Goal: Task Accomplishment & Management: Manage account settings

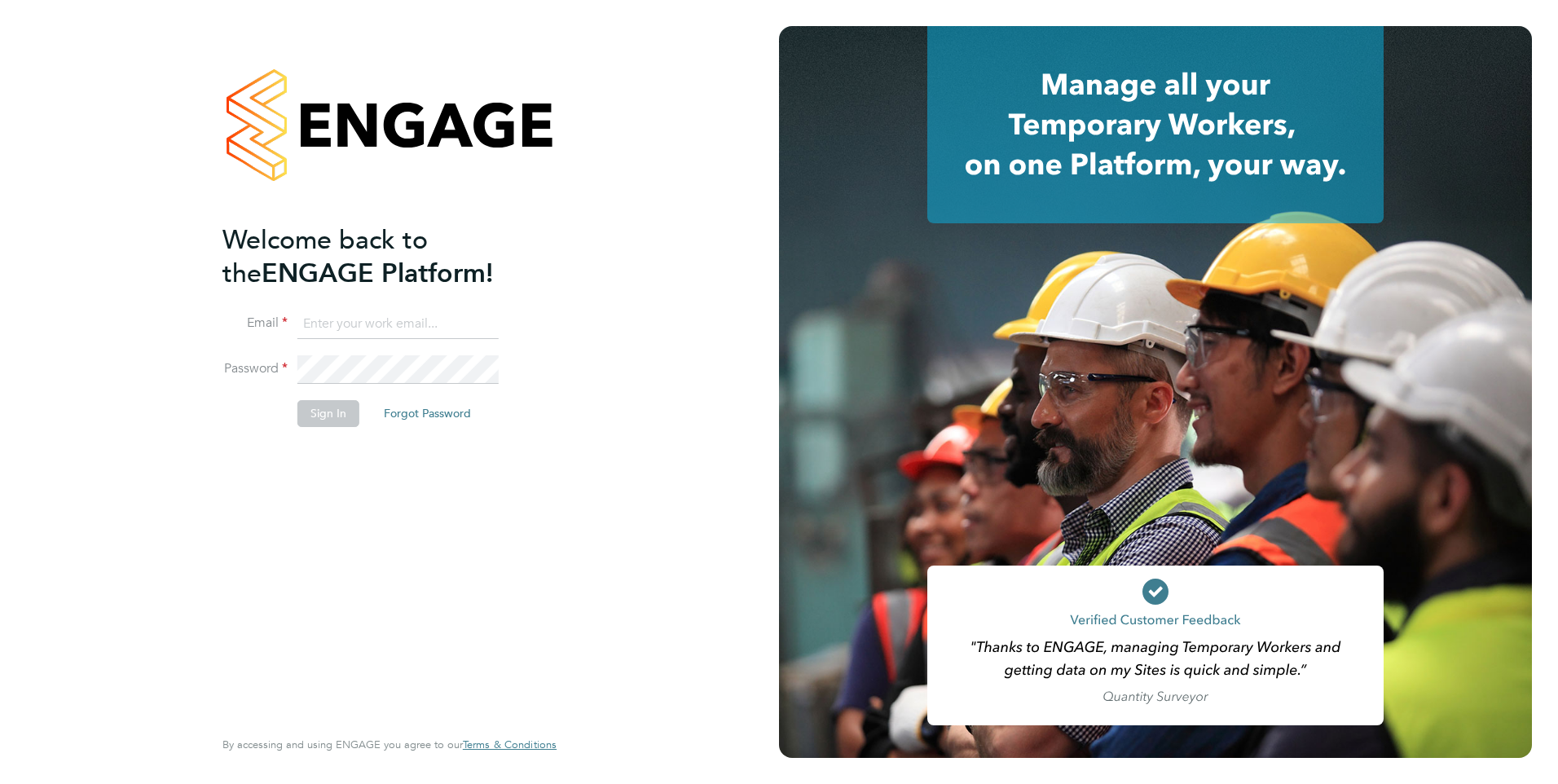
type input "rburns@skilledcareers.co.uk"
click at [339, 415] on button "Sign In" at bounding box center [327, 413] width 62 height 26
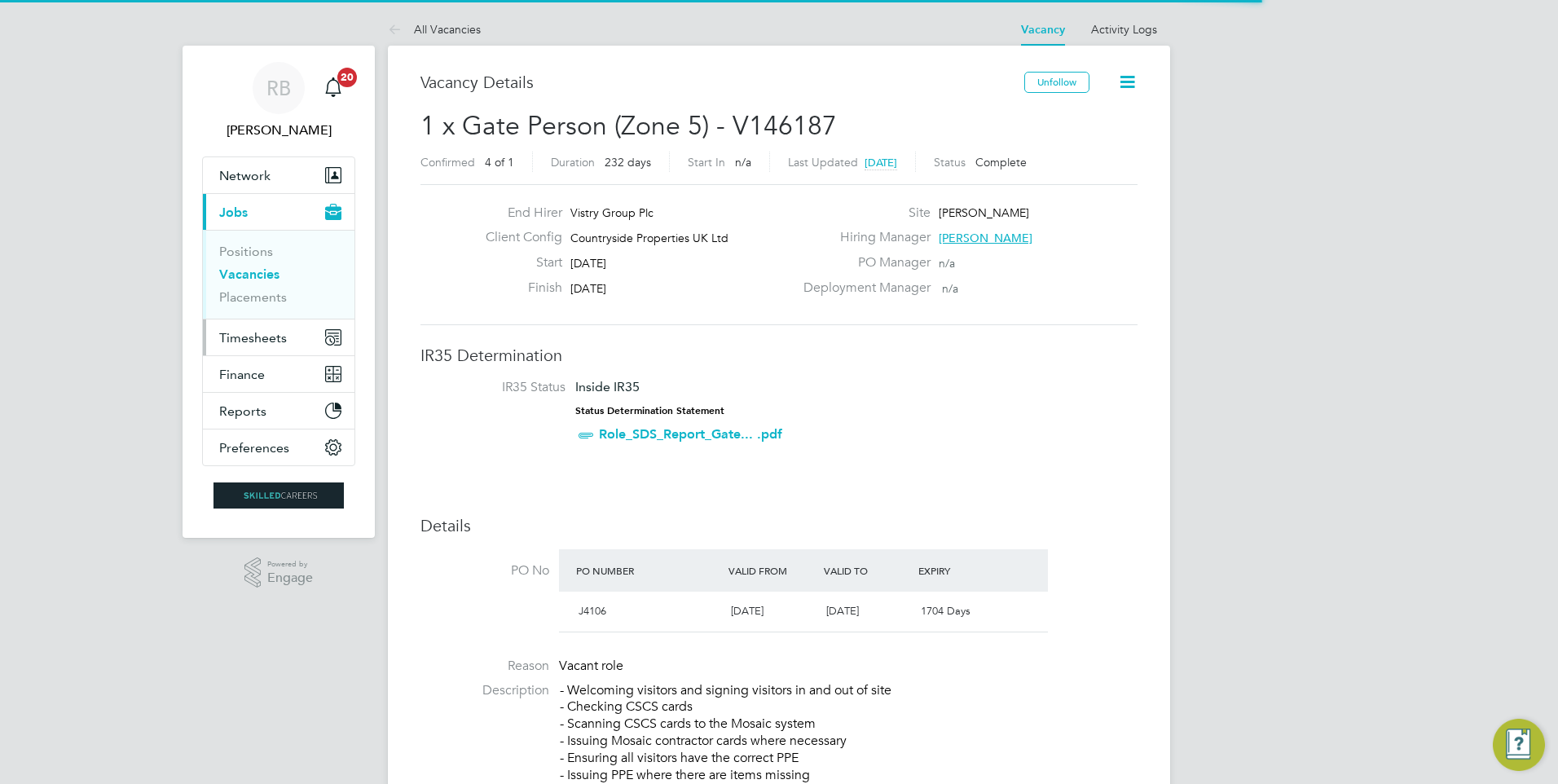
click at [275, 343] on span "Timesheets" at bounding box center [253, 338] width 68 height 15
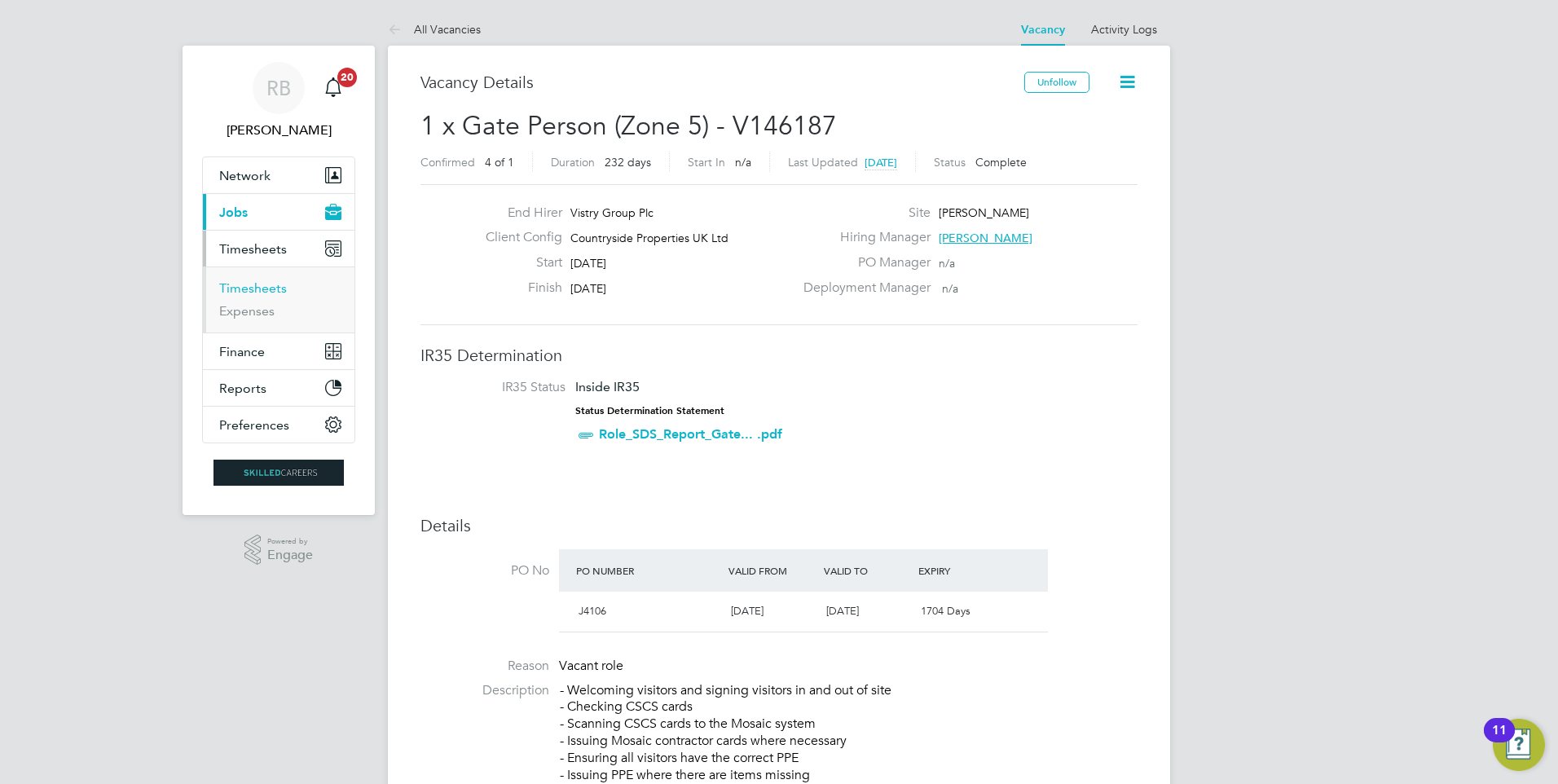
click at [274, 286] on link "Timesheets" at bounding box center [253, 288] width 68 height 15
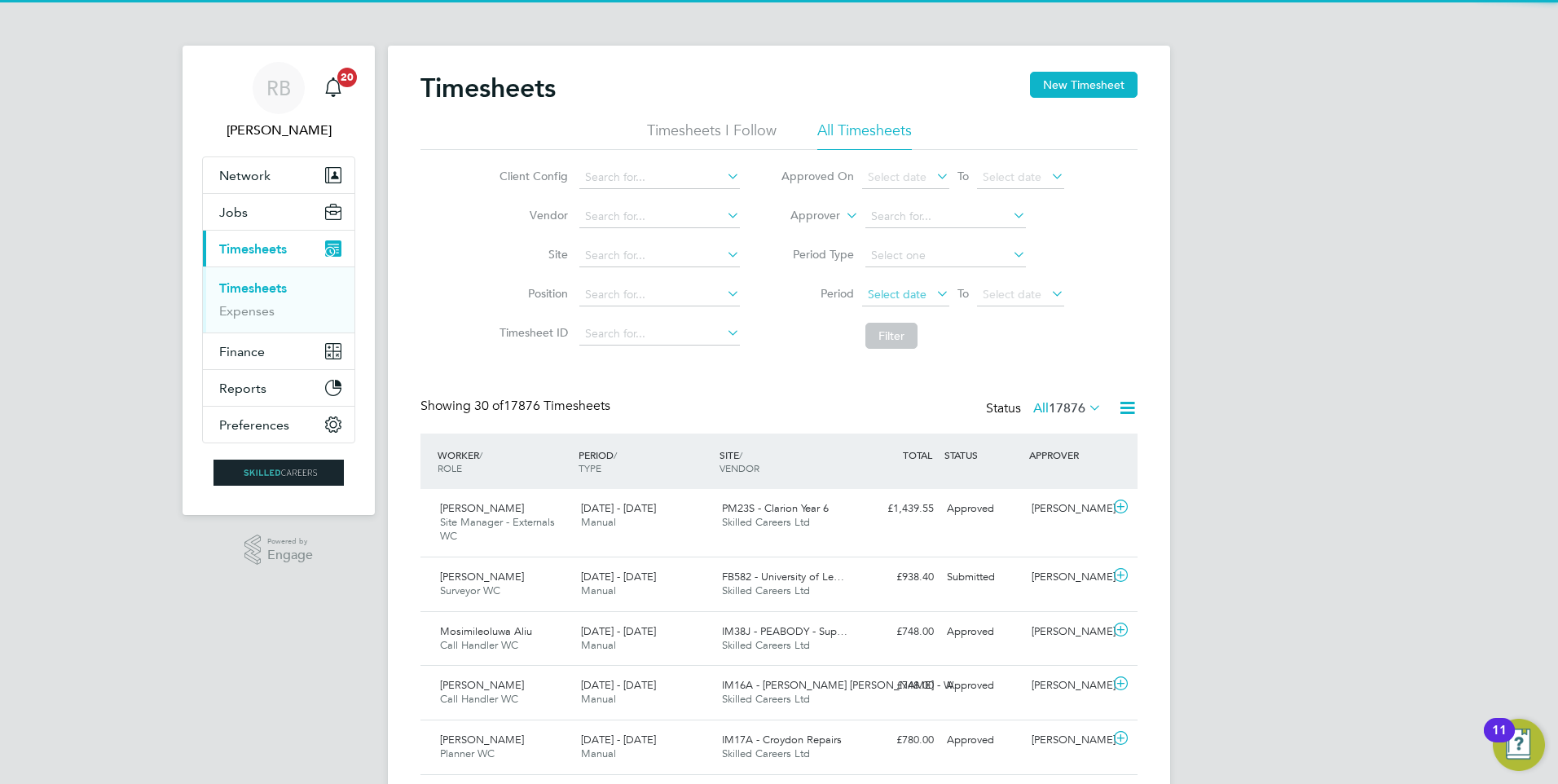
click at [888, 284] on li "Period Select date To Select date" at bounding box center [922, 295] width 324 height 39
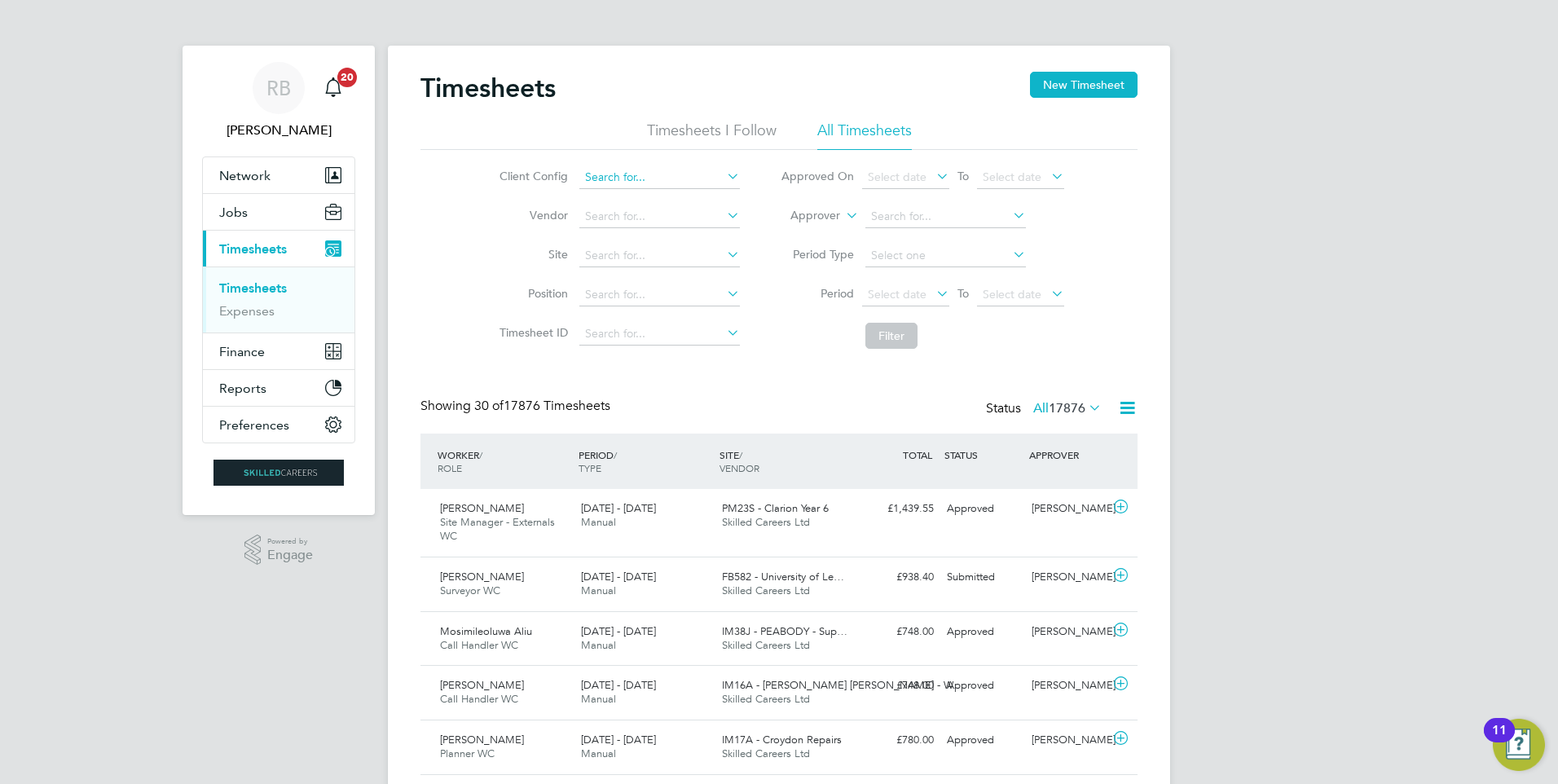
click at [644, 170] on input at bounding box center [660, 177] width 160 height 23
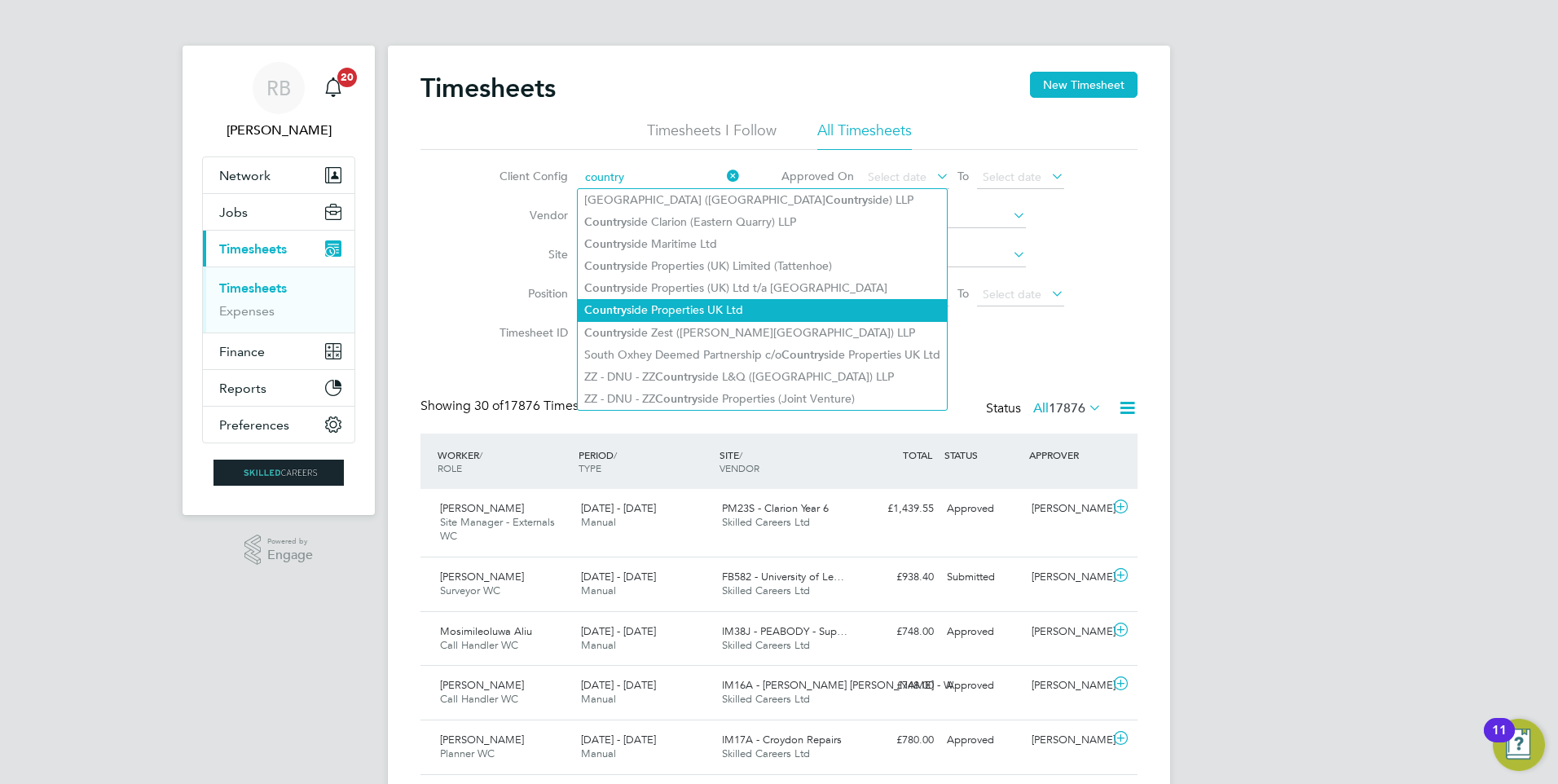
click at [760, 303] on li "Country side Properties UK Ltd" at bounding box center [762, 310] width 369 height 22
type input "Countryside Properties UK Ltd"
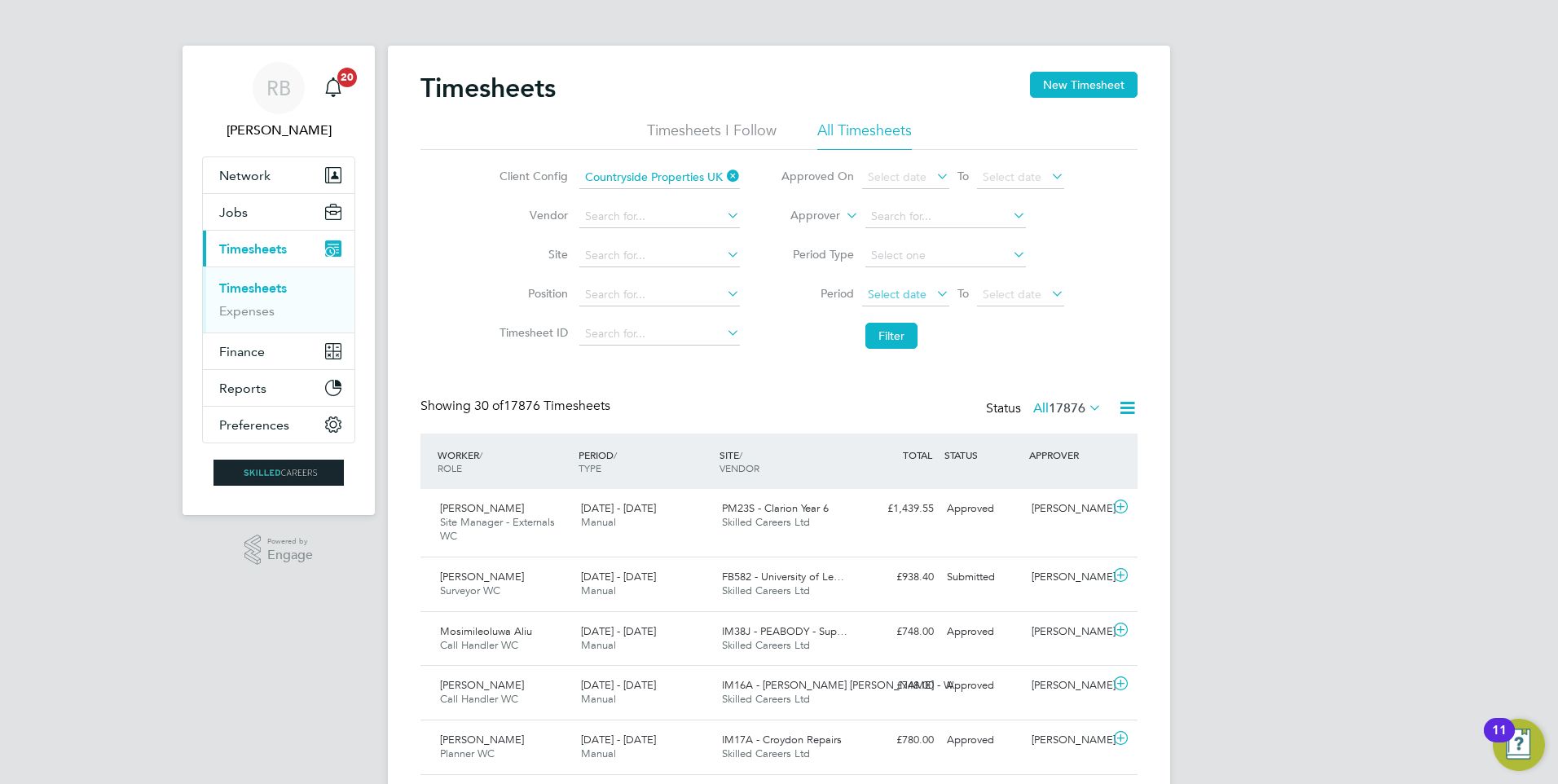
click at [907, 289] on span "Select date" at bounding box center [897, 294] width 59 height 14
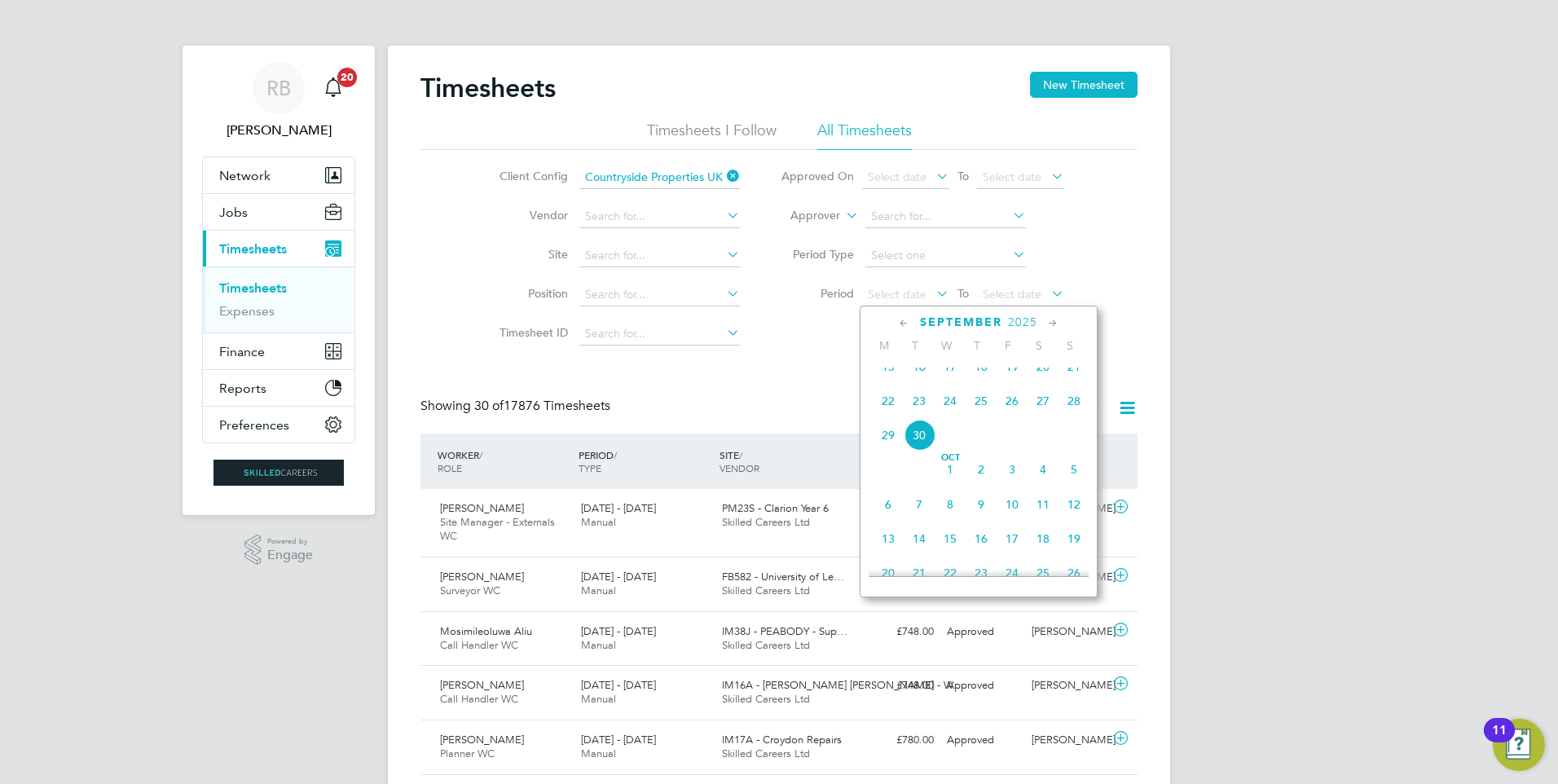
click at [890, 415] on span "22" at bounding box center [888, 401] width 31 height 31
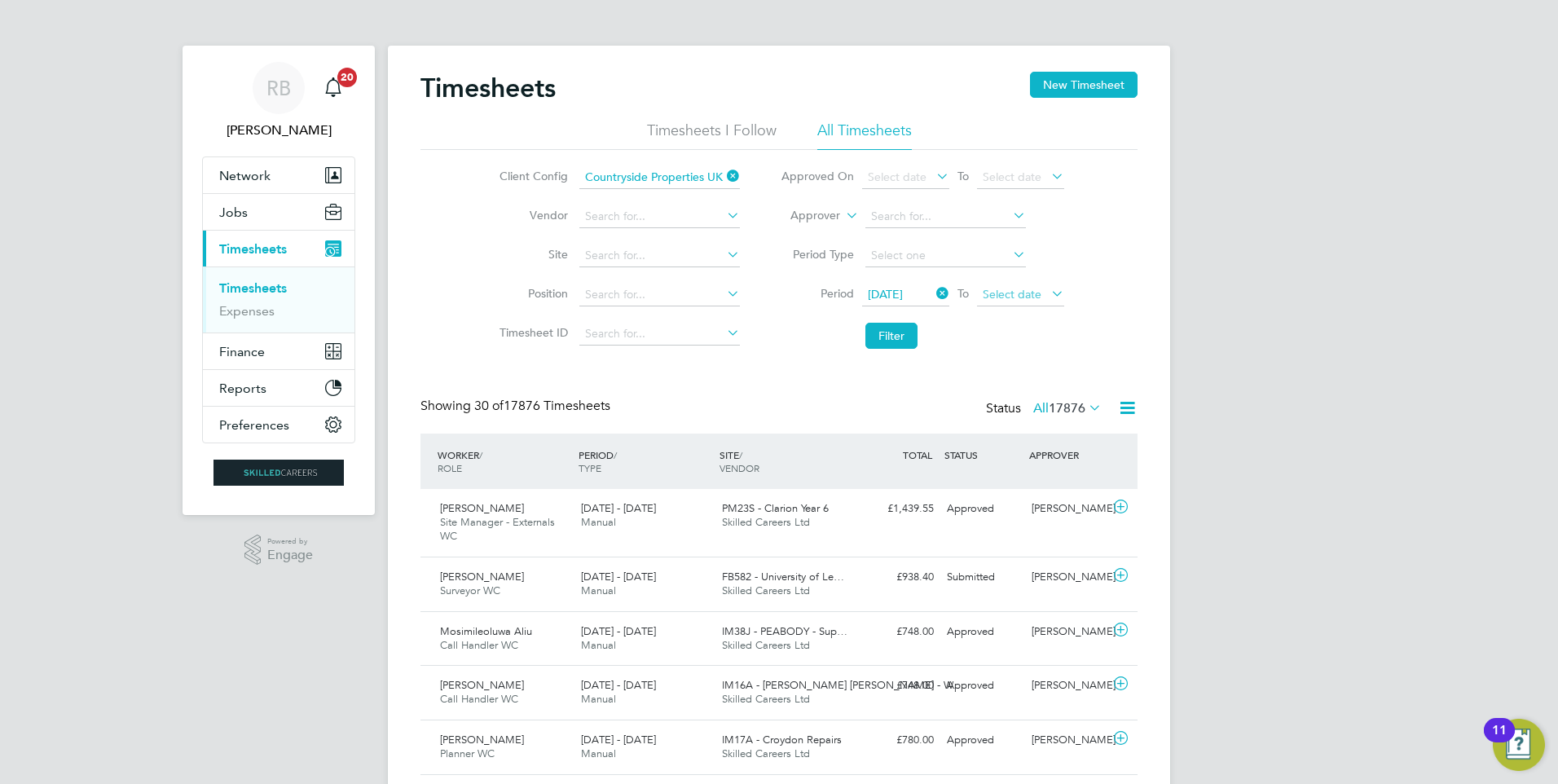
click at [1013, 300] on span "Select date" at bounding box center [1020, 295] width 87 height 22
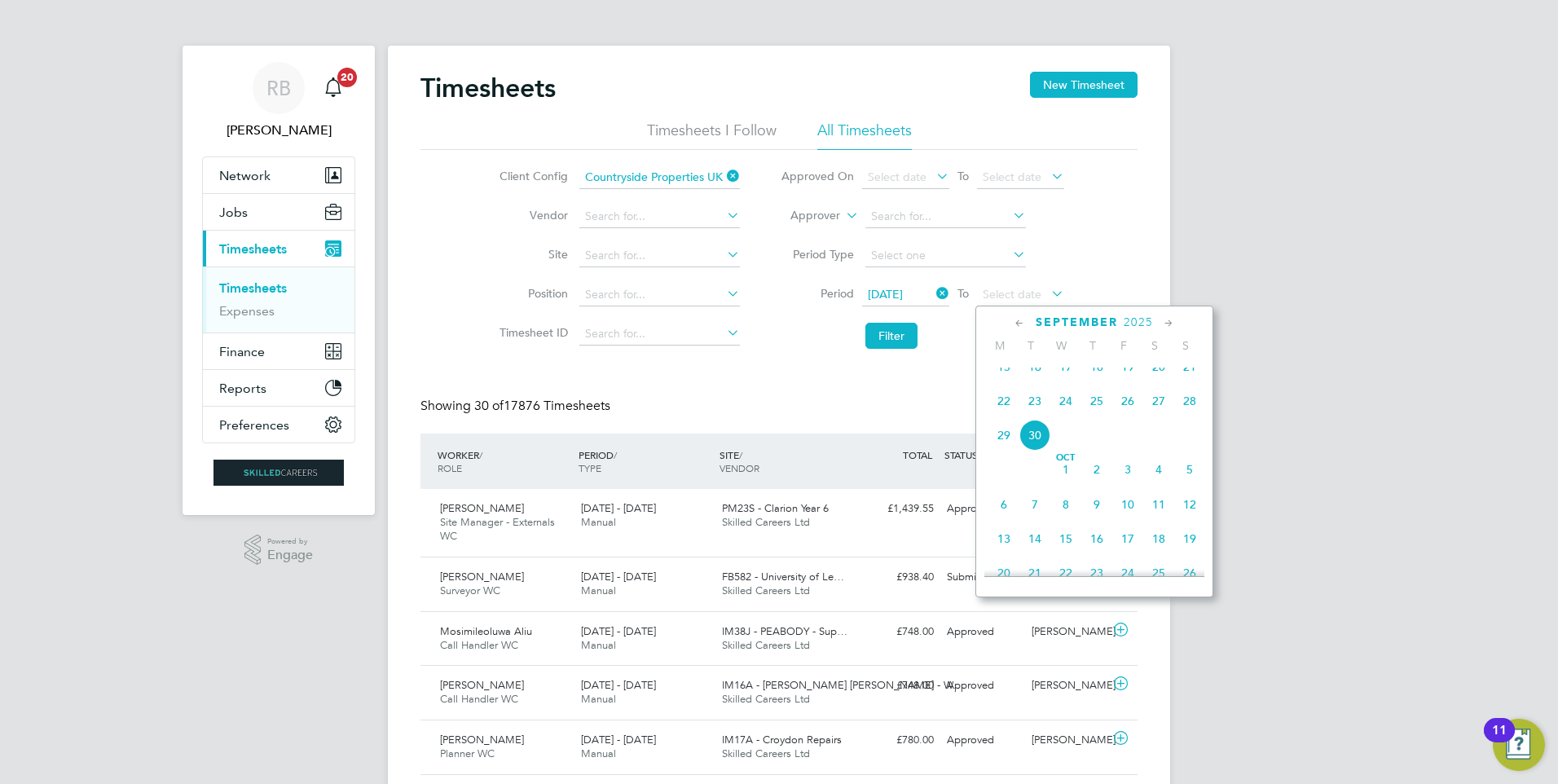
click at [1199, 416] on span "28" at bounding box center [1190, 401] width 31 height 31
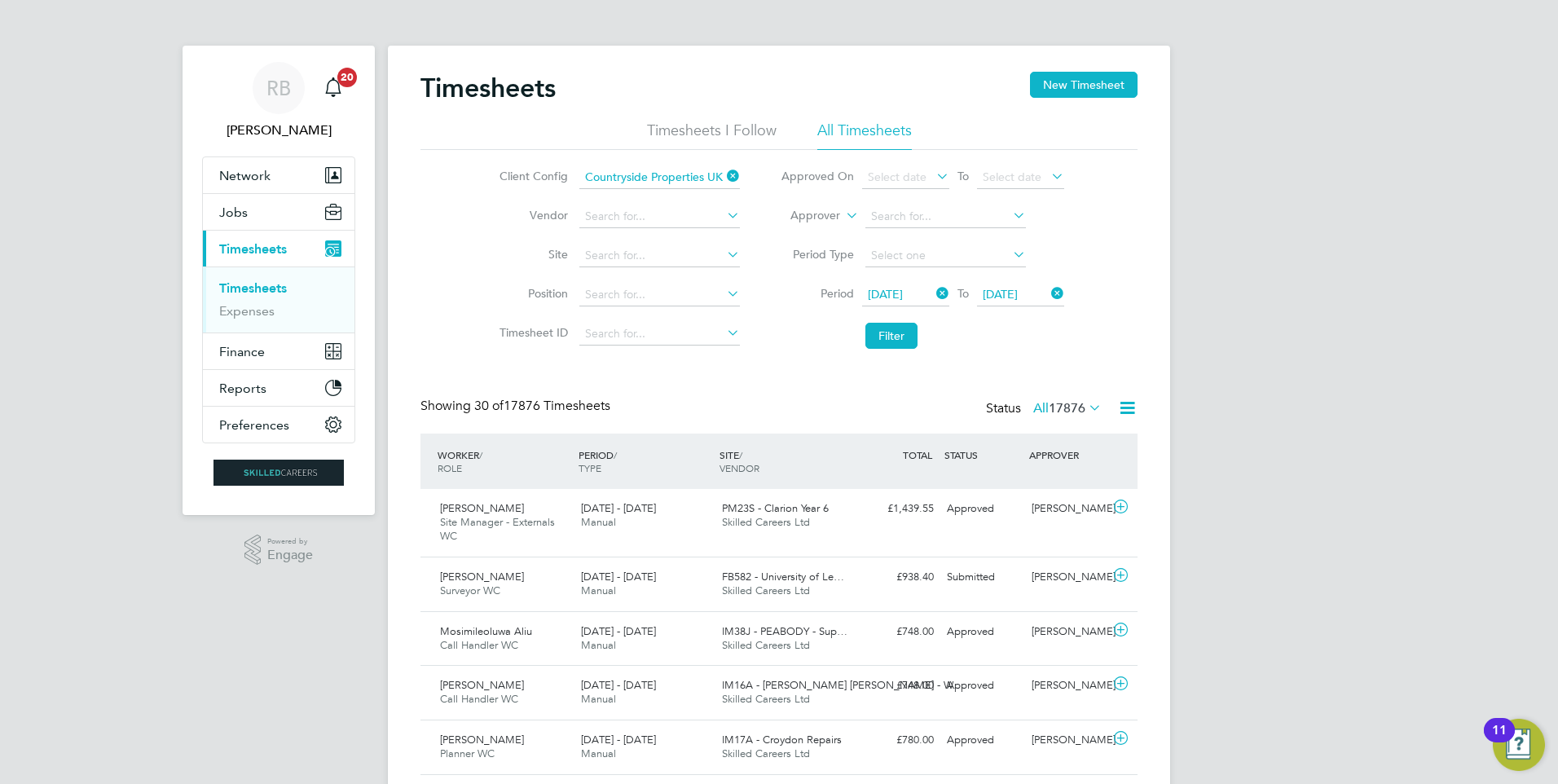
click at [919, 341] on li "Filter" at bounding box center [922, 336] width 324 height 42
click at [901, 337] on button "Filter" at bounding box center [892, 335] width 52 height 26
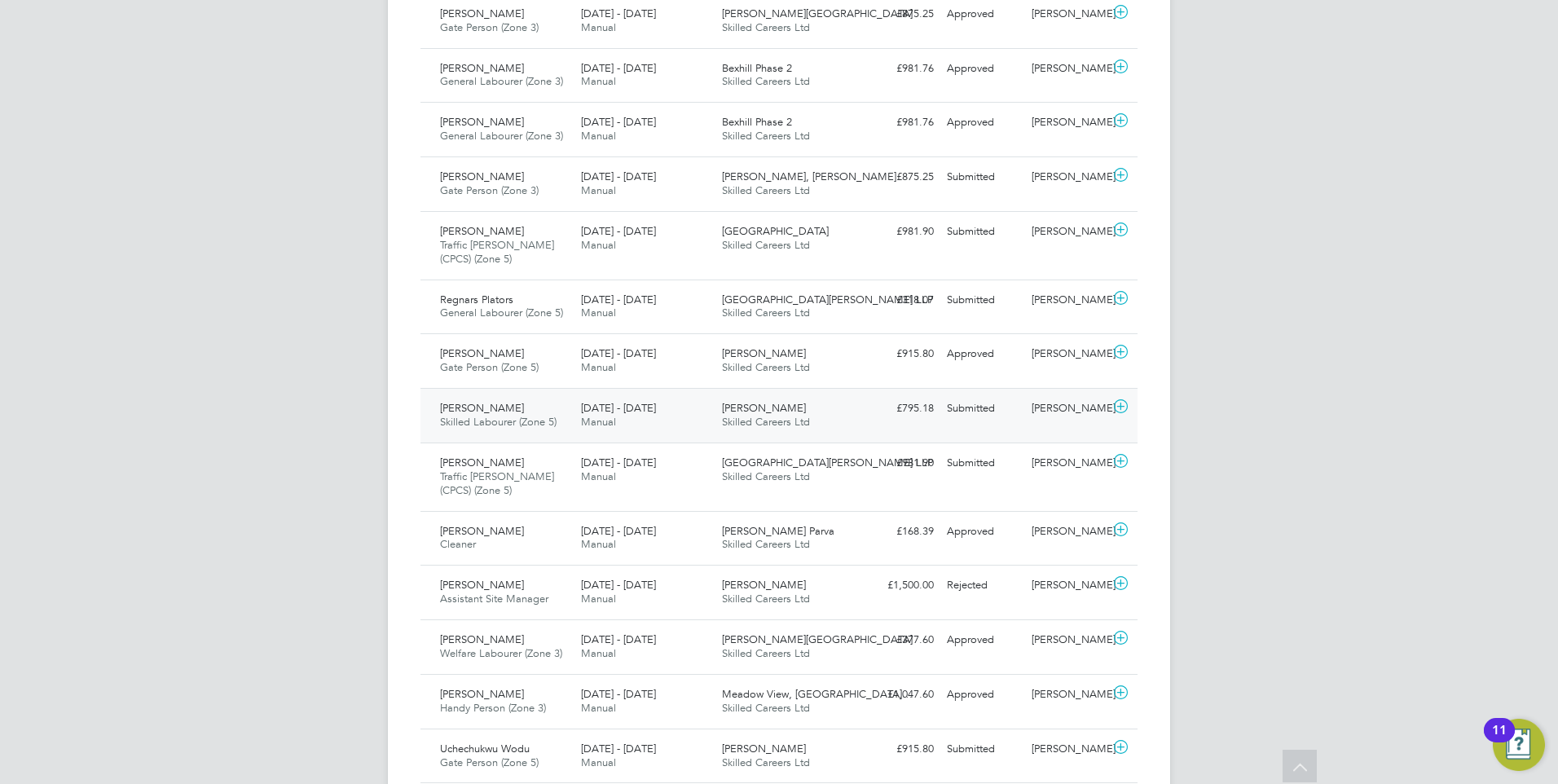
click at [920, 433] on div "Cara Jayes Skilled Labourer (Zone 5) 22 - 28 Sep 2025 22 - 28 Sep 2025 Manual M…" at bounding box center [779, 415] width 717 height 55
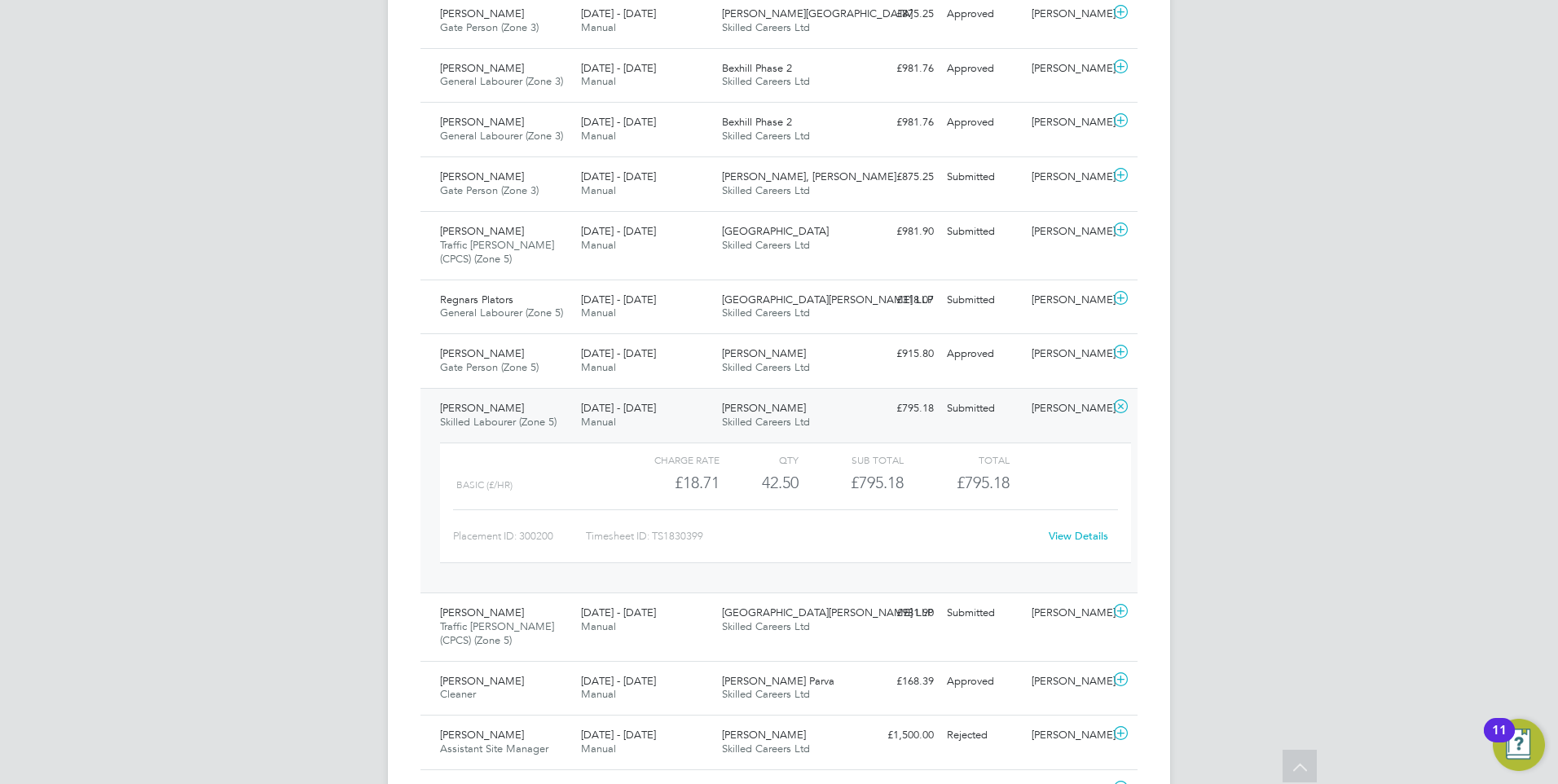
click at [1088, 535] on link "View Details" at bounding box center [1079, 536] width 59 height 14
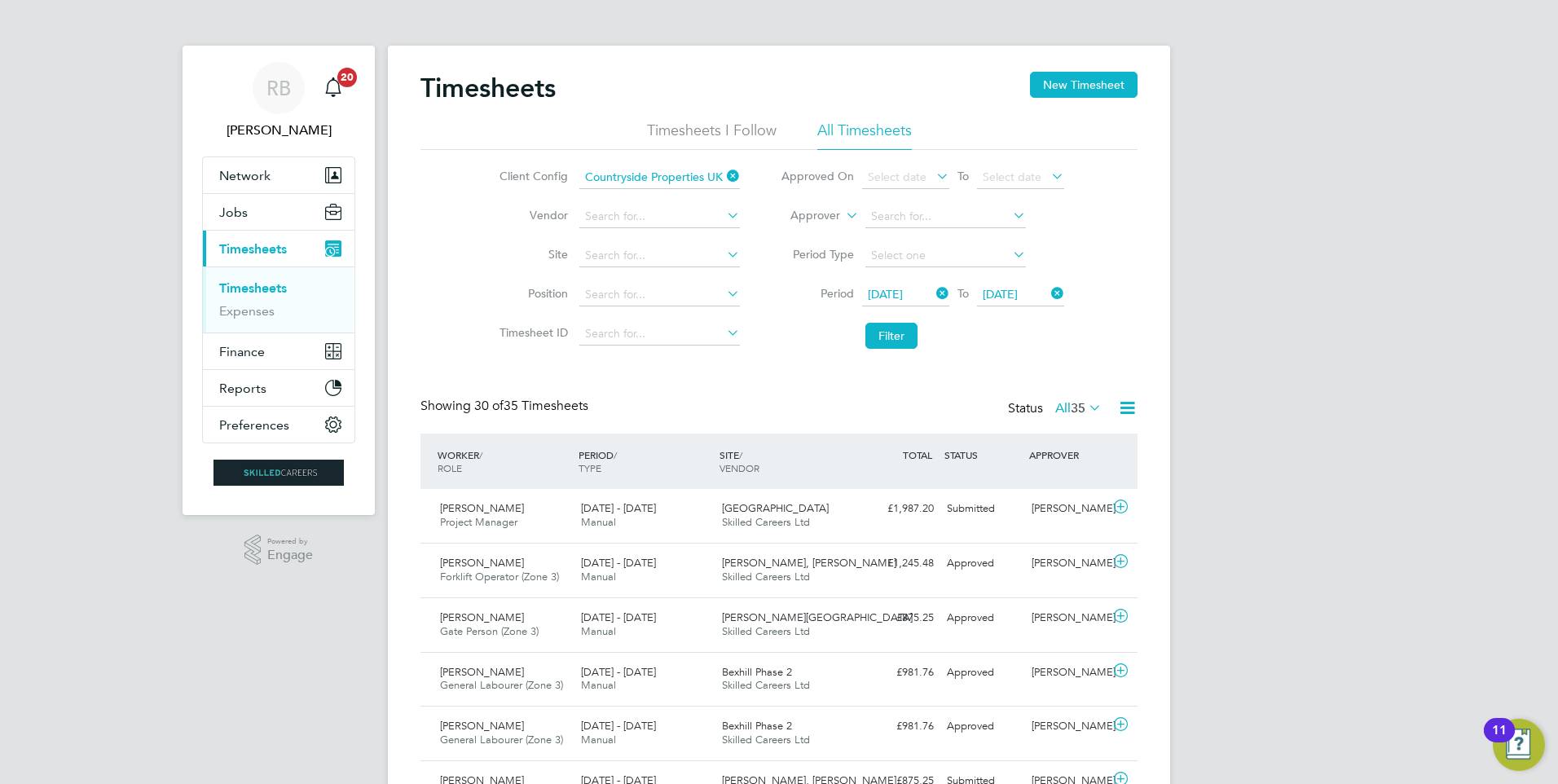
click at [913, 300] on span "22 Sep 2025" at bounding box center [906, 295] width 87 height 22
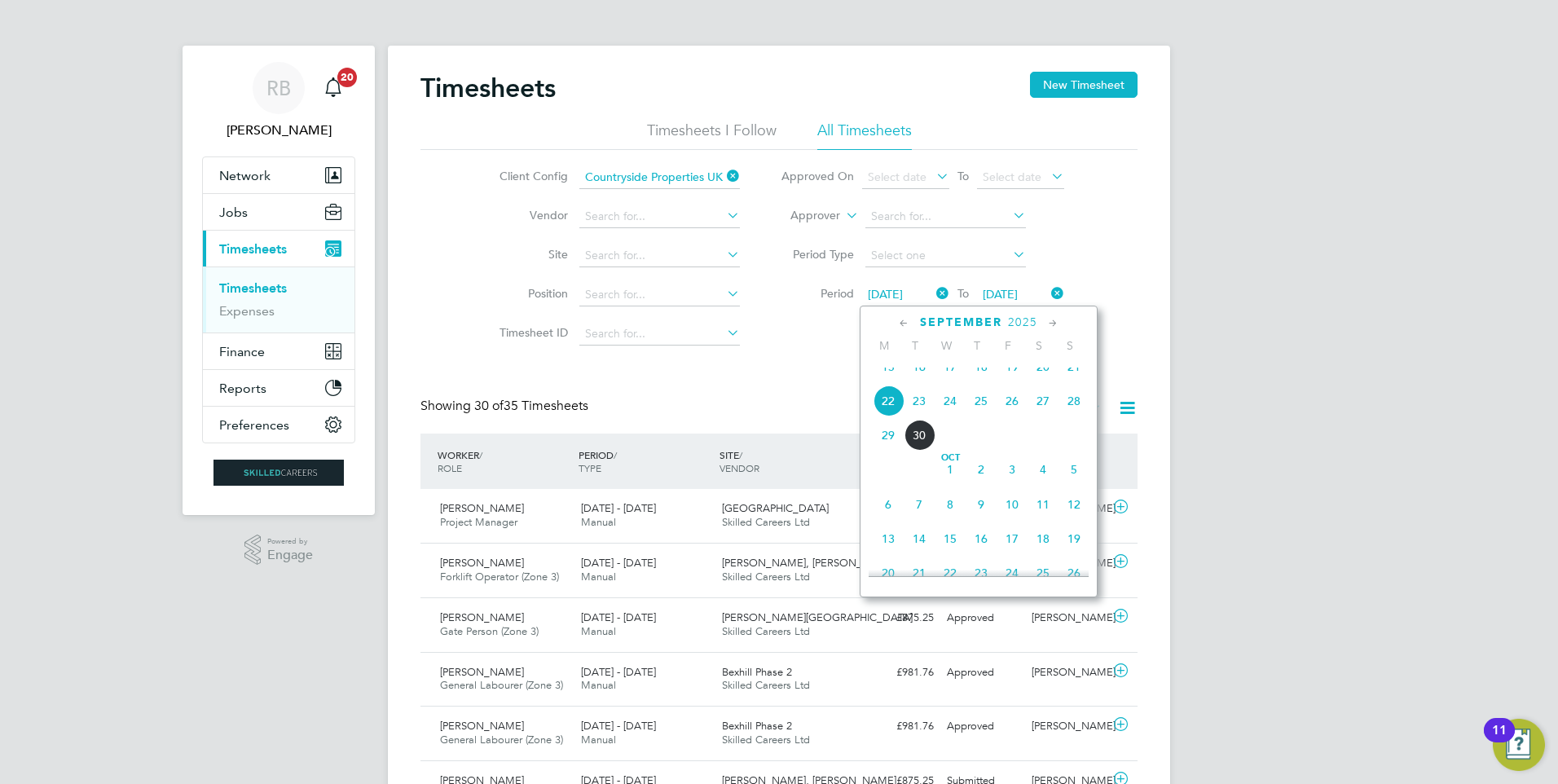
scroll to position [600, 0]
drag, startPoint x: 884, startPoint y: 415, endPoint x: 917, endPoint y: 392, distance: 40.2
click at [886, 415] on span "15" at bounding box center [888, 402] width 31 height 31
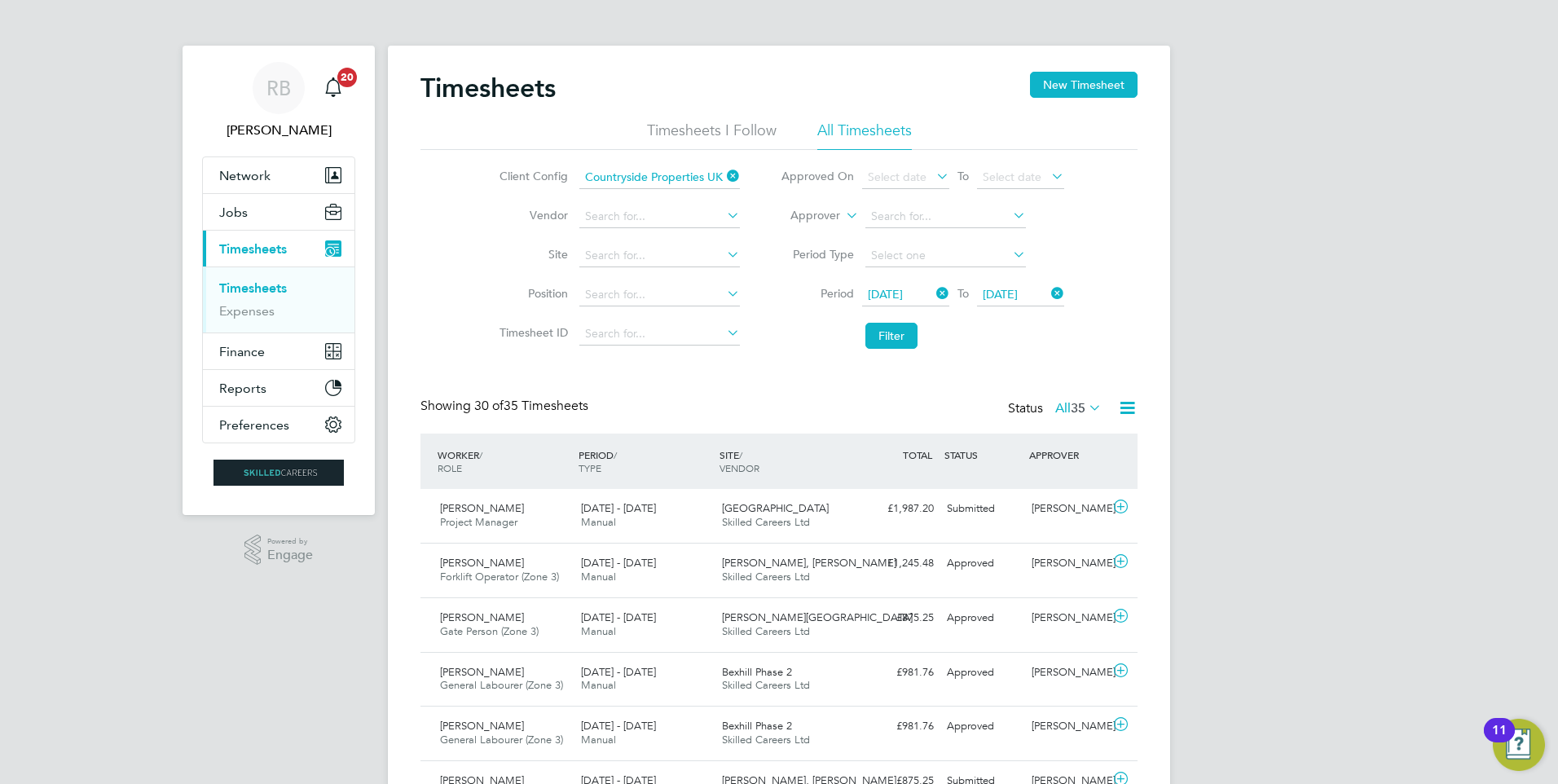
click at [1014, 291] on span "28 Sep 2025" at bounding box center [1001, 294] width 35 height 14
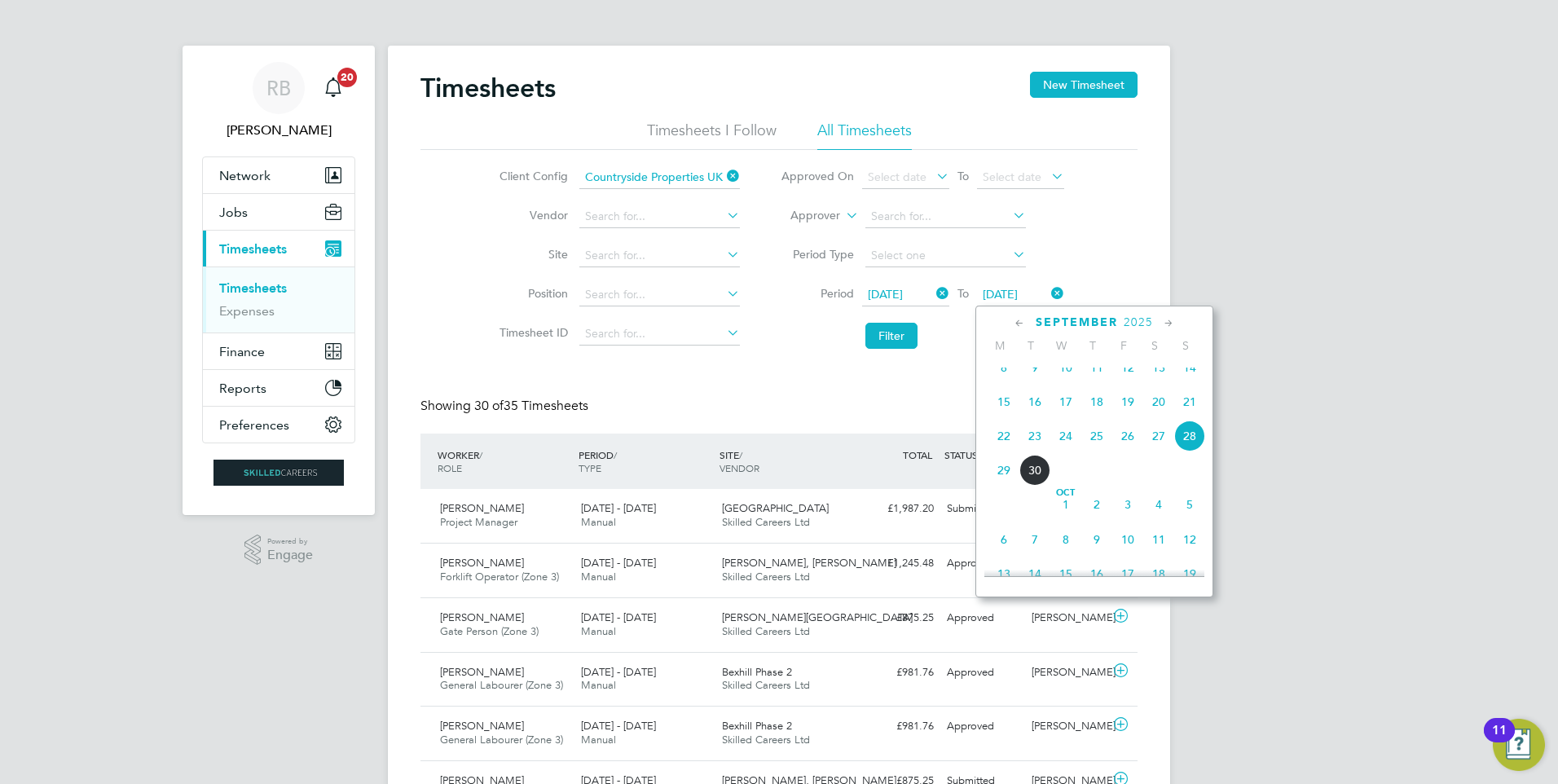
drag, startPoint x: 1190, startPoint y: 418, endPoint x: 1040, endPoint y: 391, distance: 152.4
click at [1190, 417] on span "21" at bounding box center [1190, 402] width 31 height 31
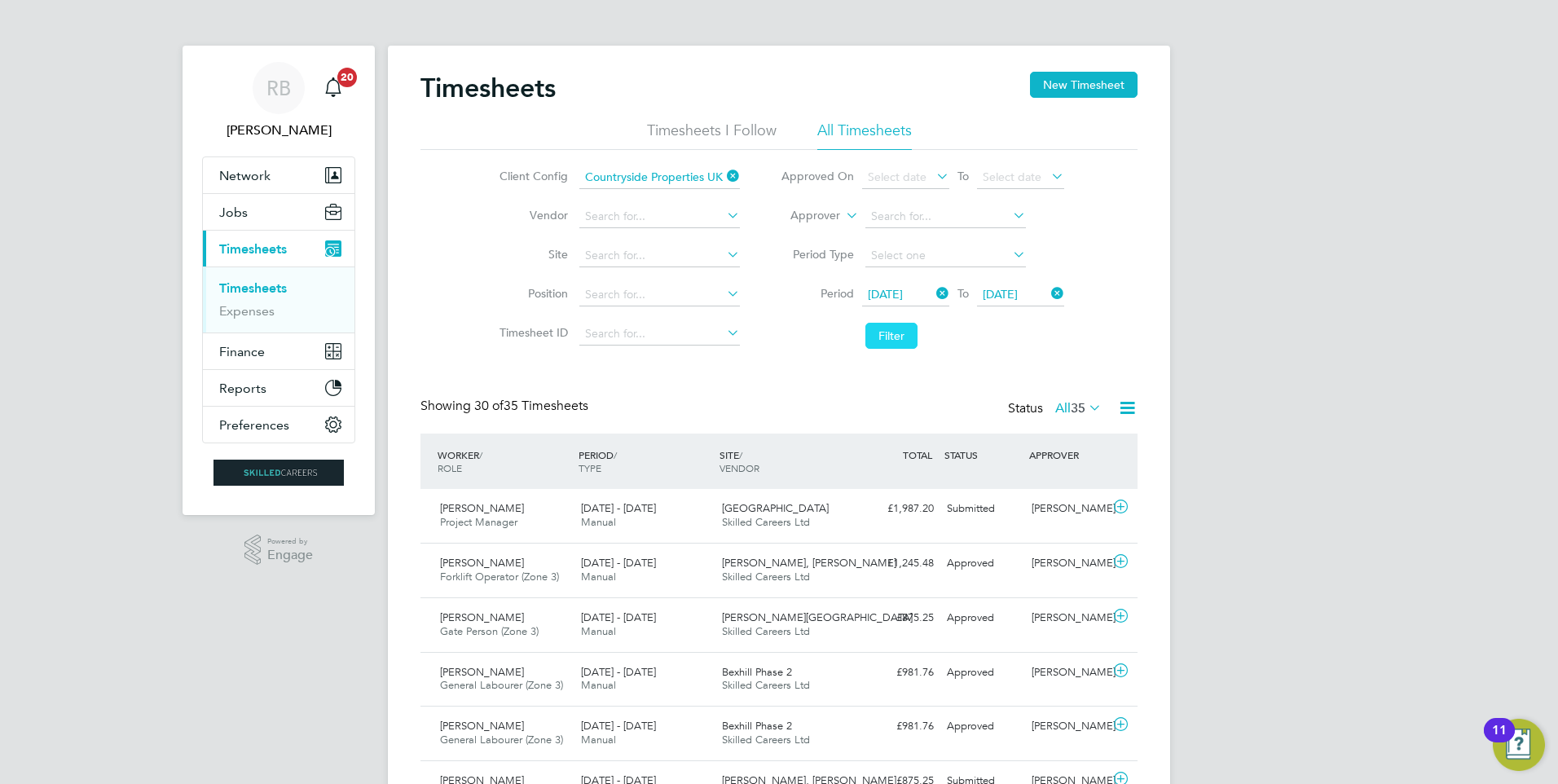
click at [883, 333] on button "Filter" at bounding box center [892, 335] width 52 height 26
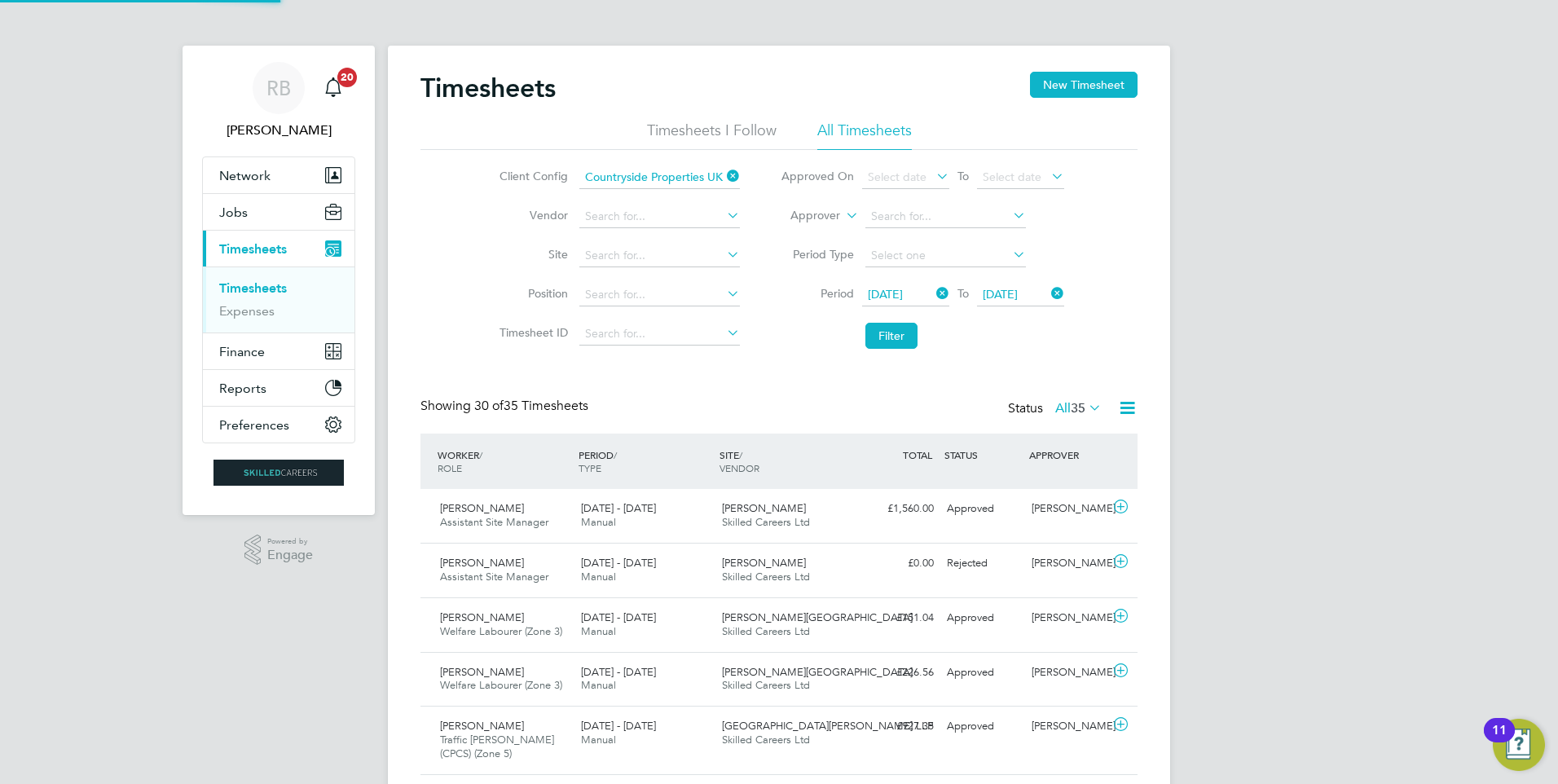
scroll to position [41, 142]
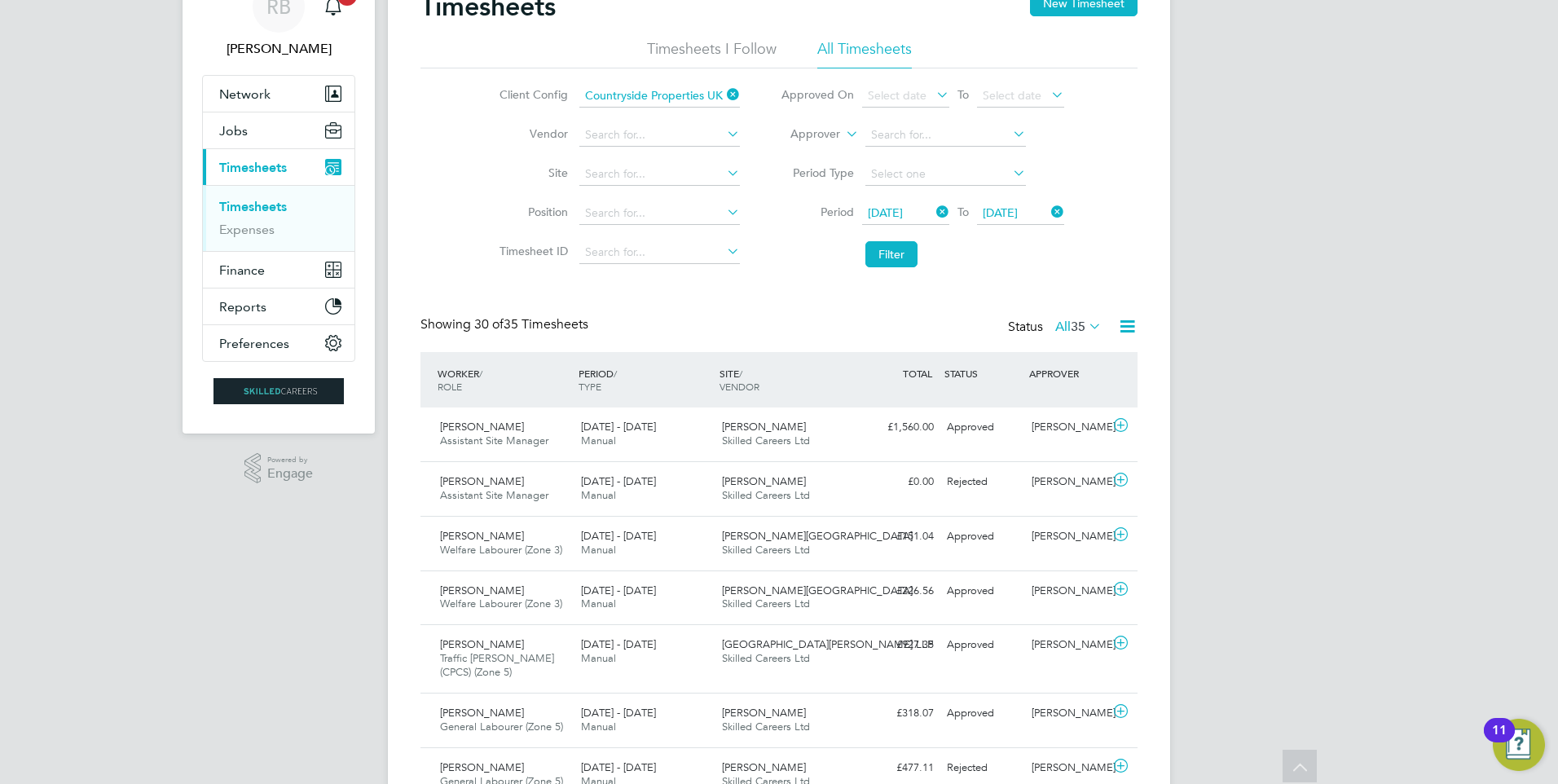
click at [892, 205] on span "15 Sep 2025" at bounding box center [885, 212] width 35 height 14
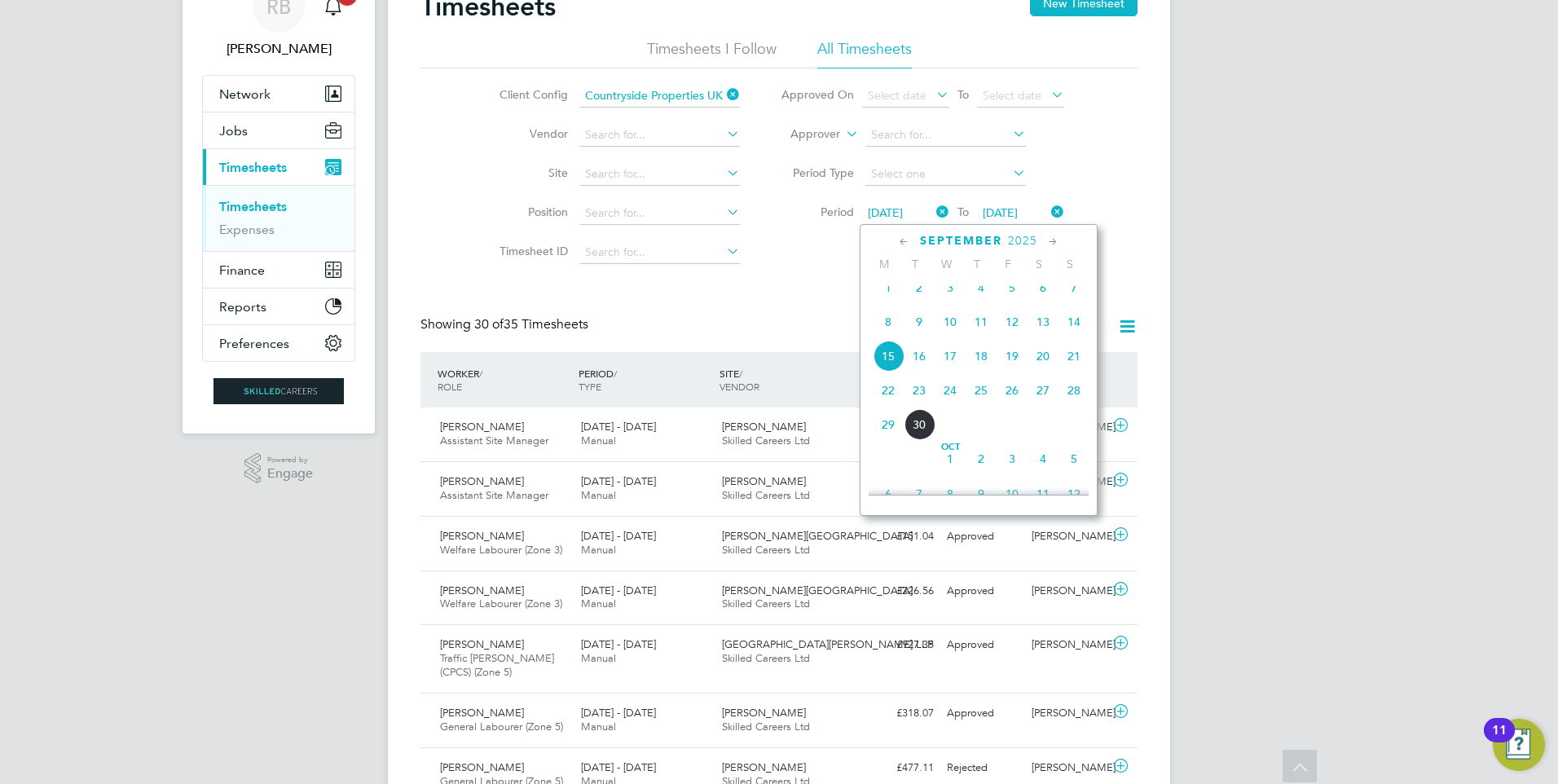
click at [889, 397] on span "22" at bounding box center [888, 390] width 31 height 31
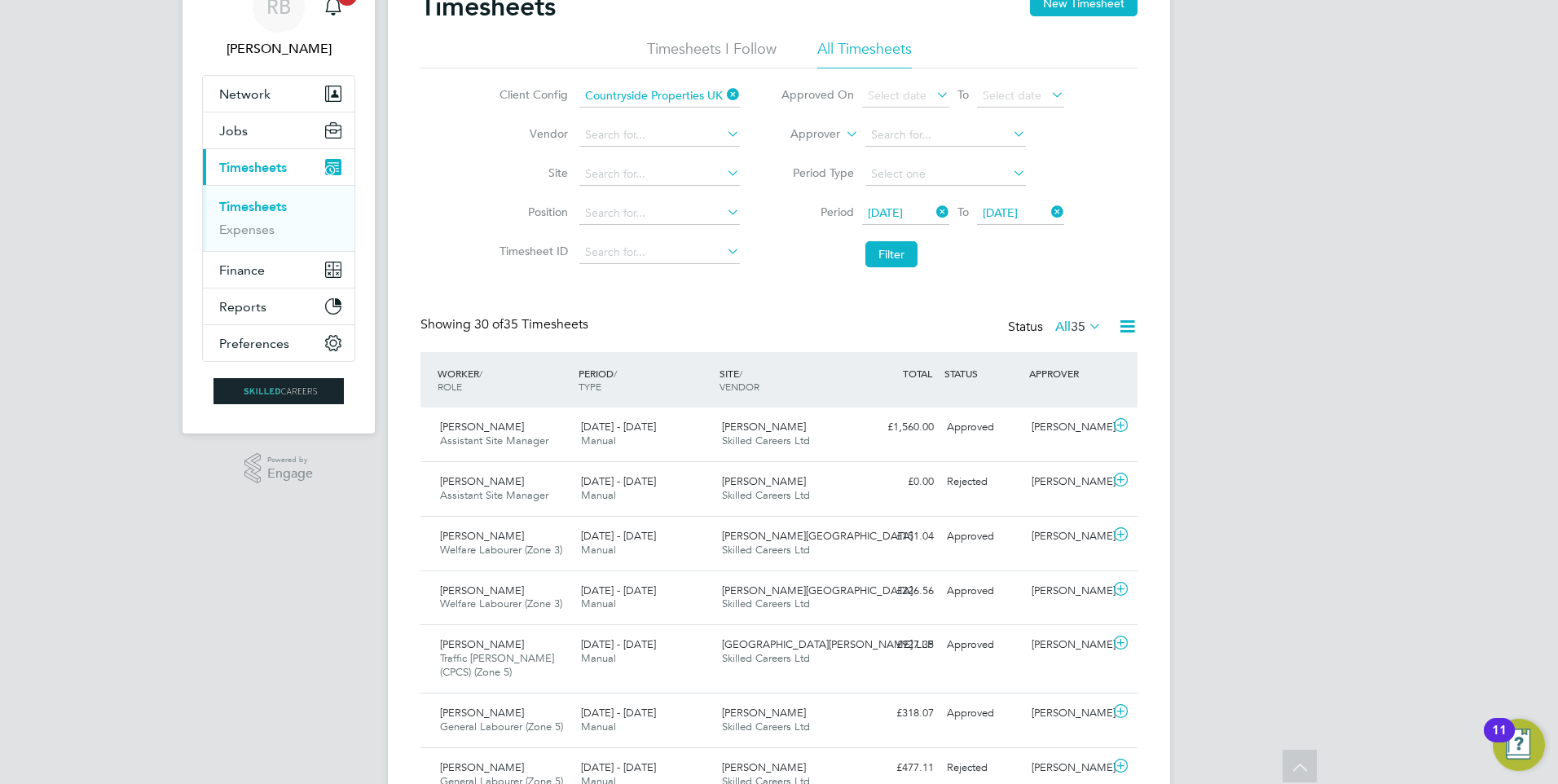
click at [1004, 217] on span "22 Sep 2025" at bounding box center [1001, 212] width 35 height 14
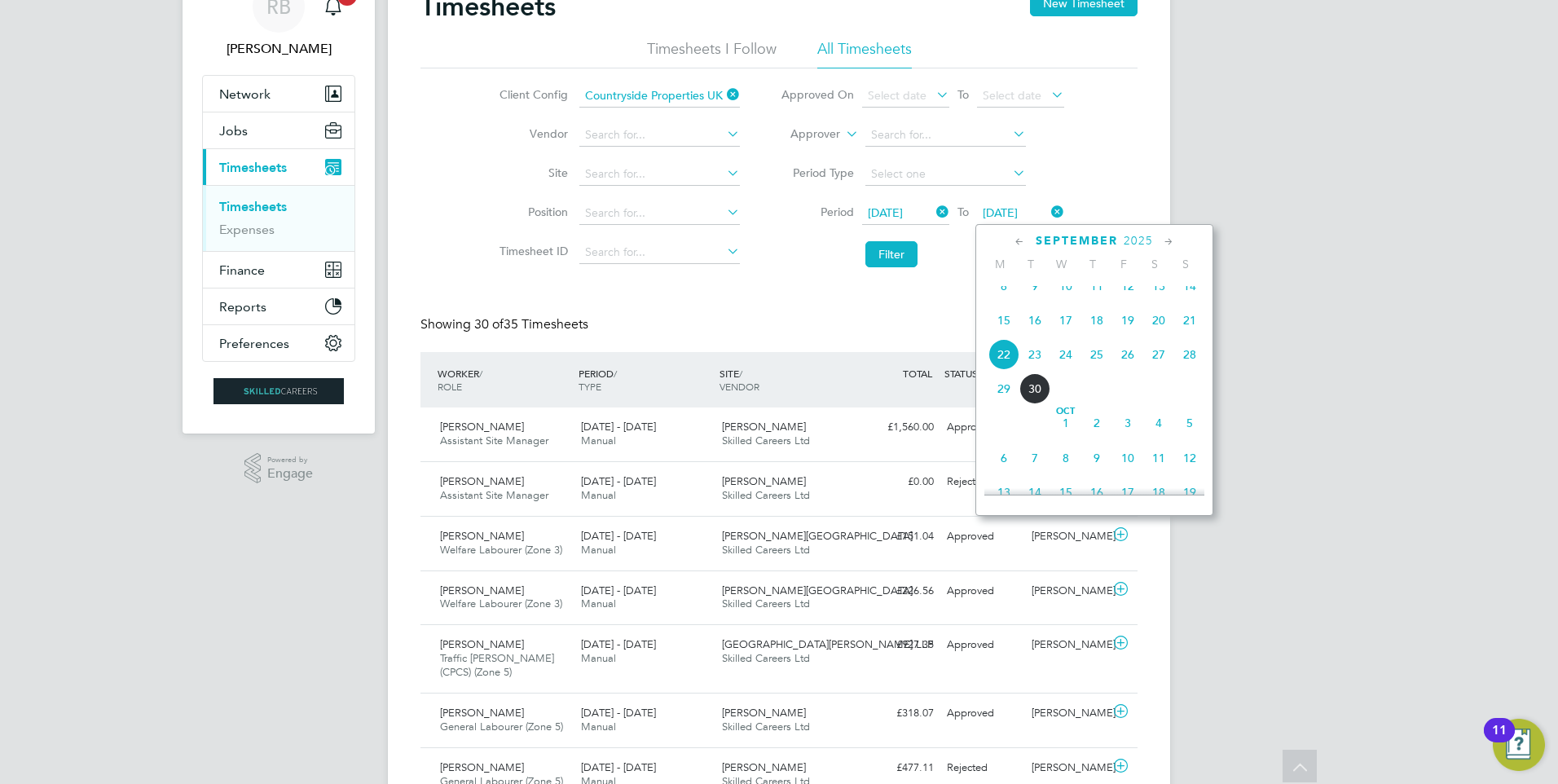
click at [1192, 370] on span "28" at bounding box center [1190, 354] width 31 height 31
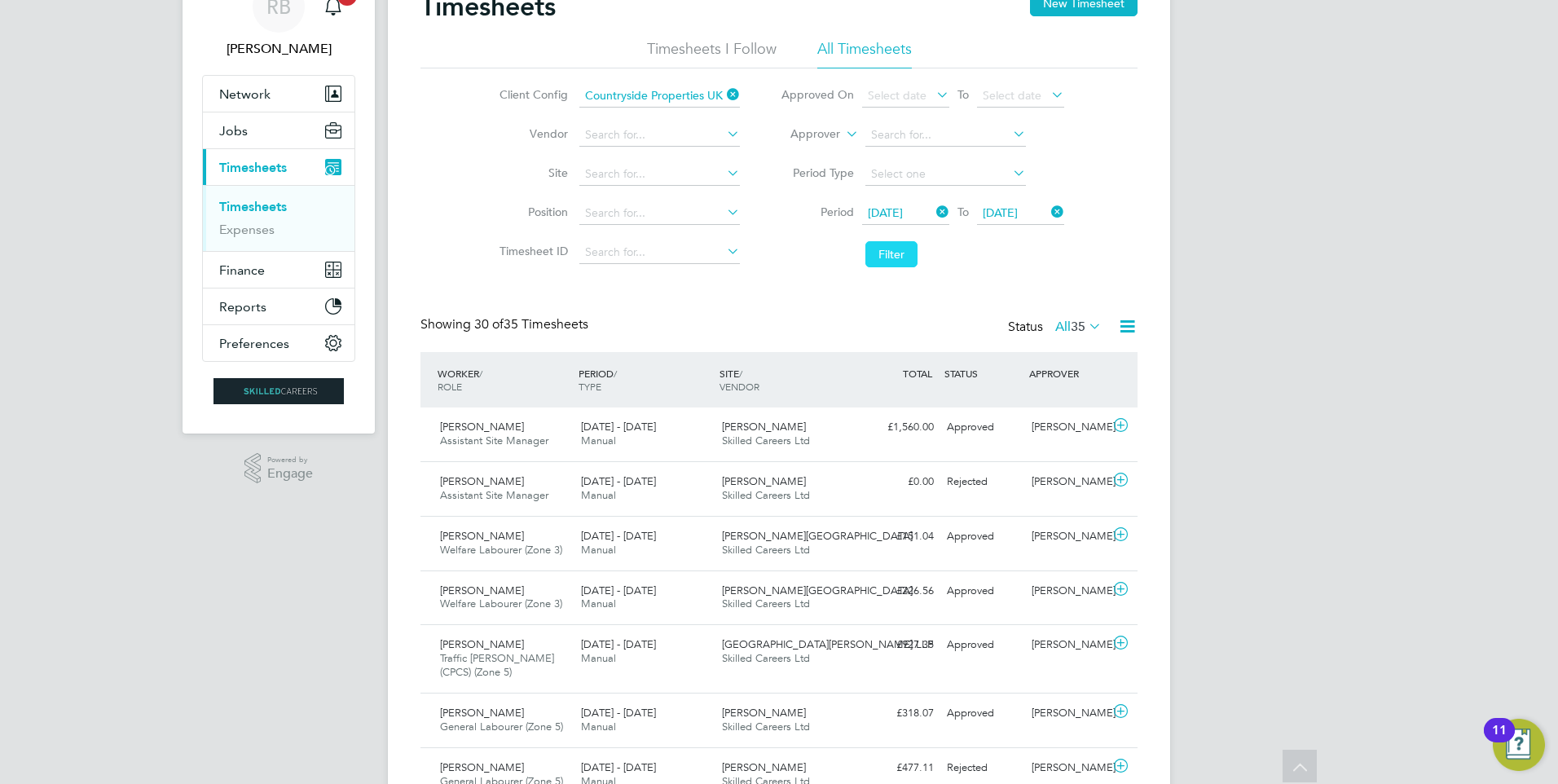
click at [890, 260] on button "Filter" at bounding box center [892, 254] width 52 height 26
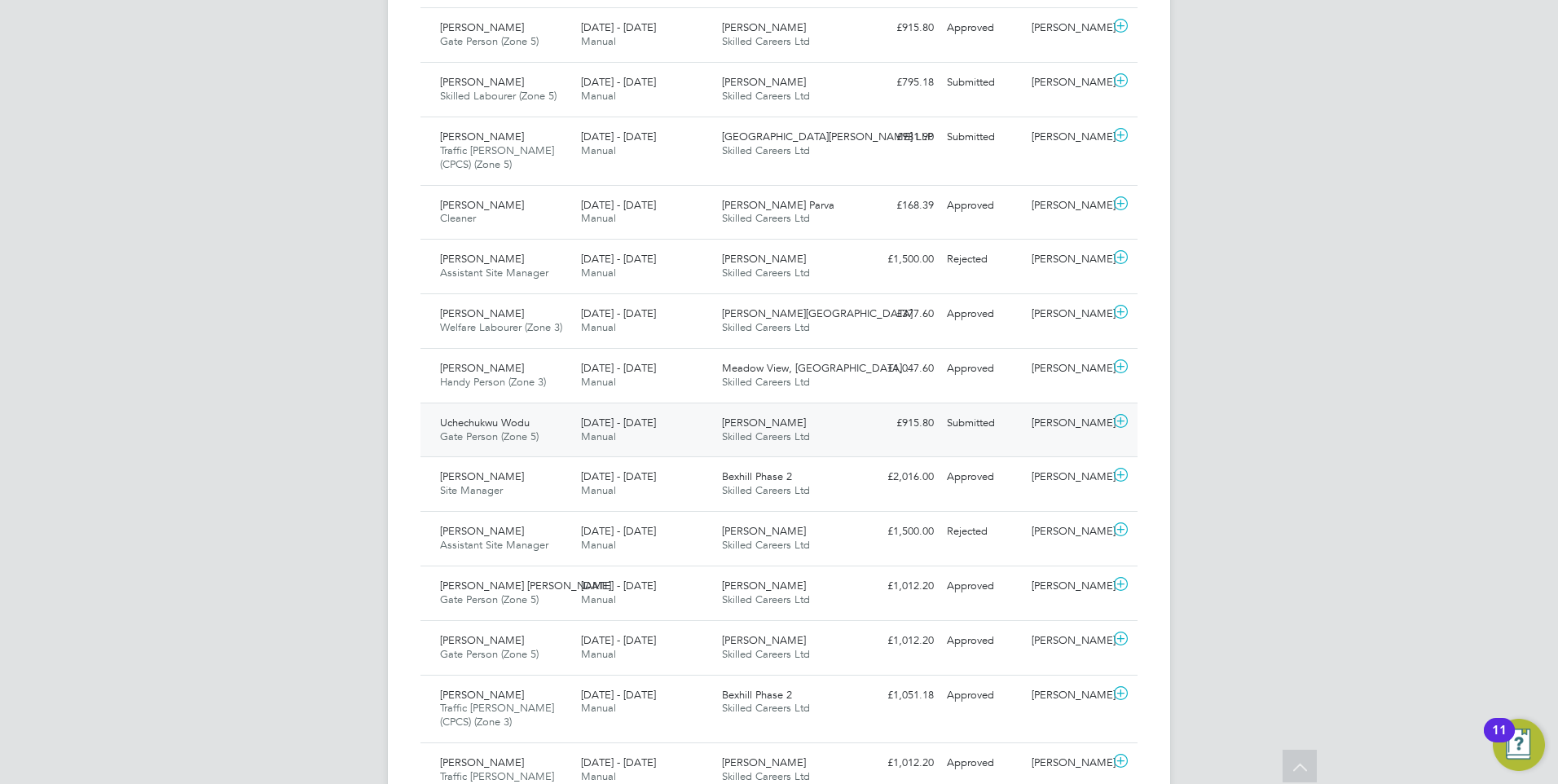
click at [993, 415] on div "Submitted" at bounding box center [982, 424] width 84 height 27
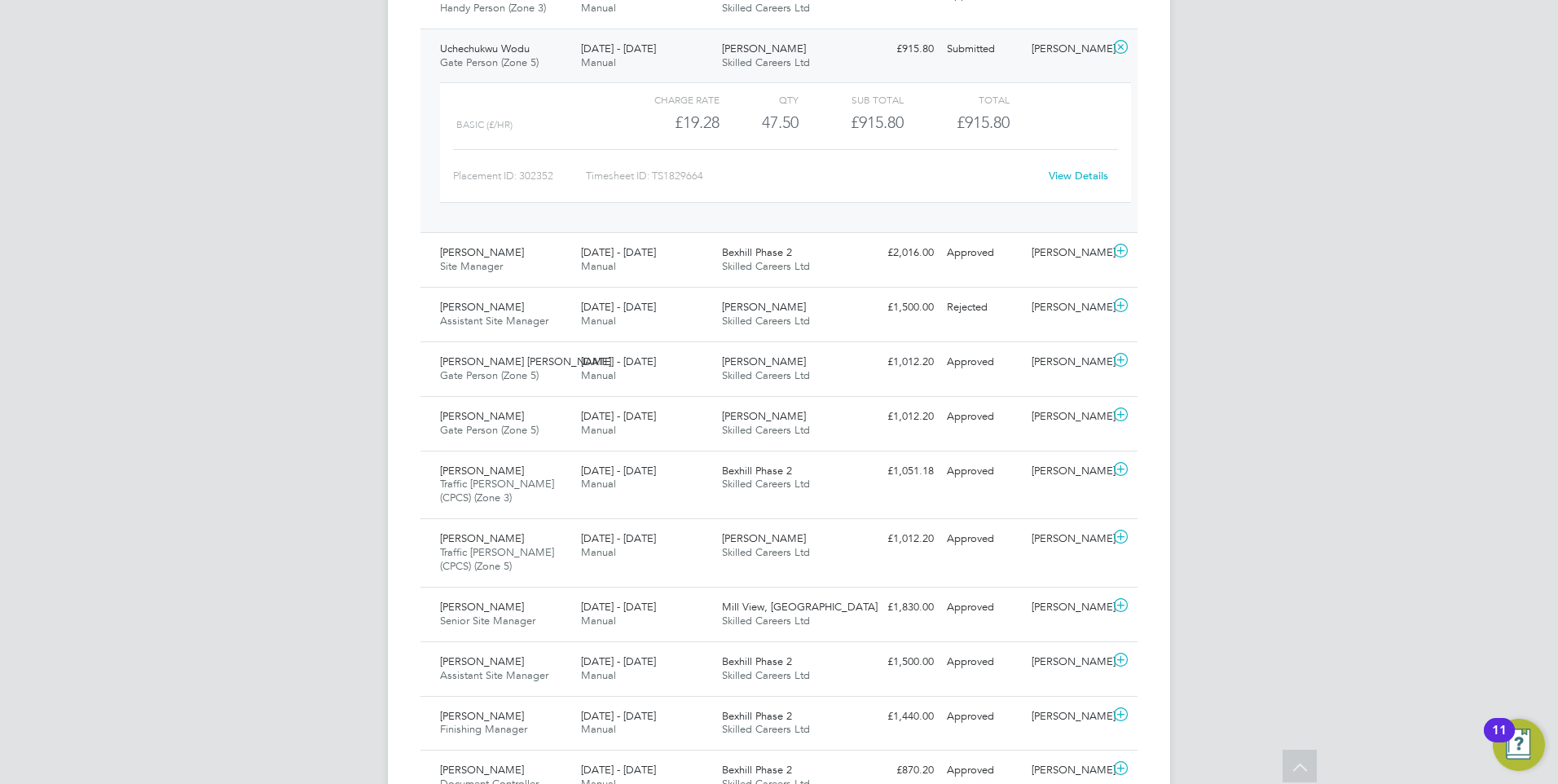
click at [1052, 174] on link "View Details" at bounding box center [1079, 176] width 59 height 14
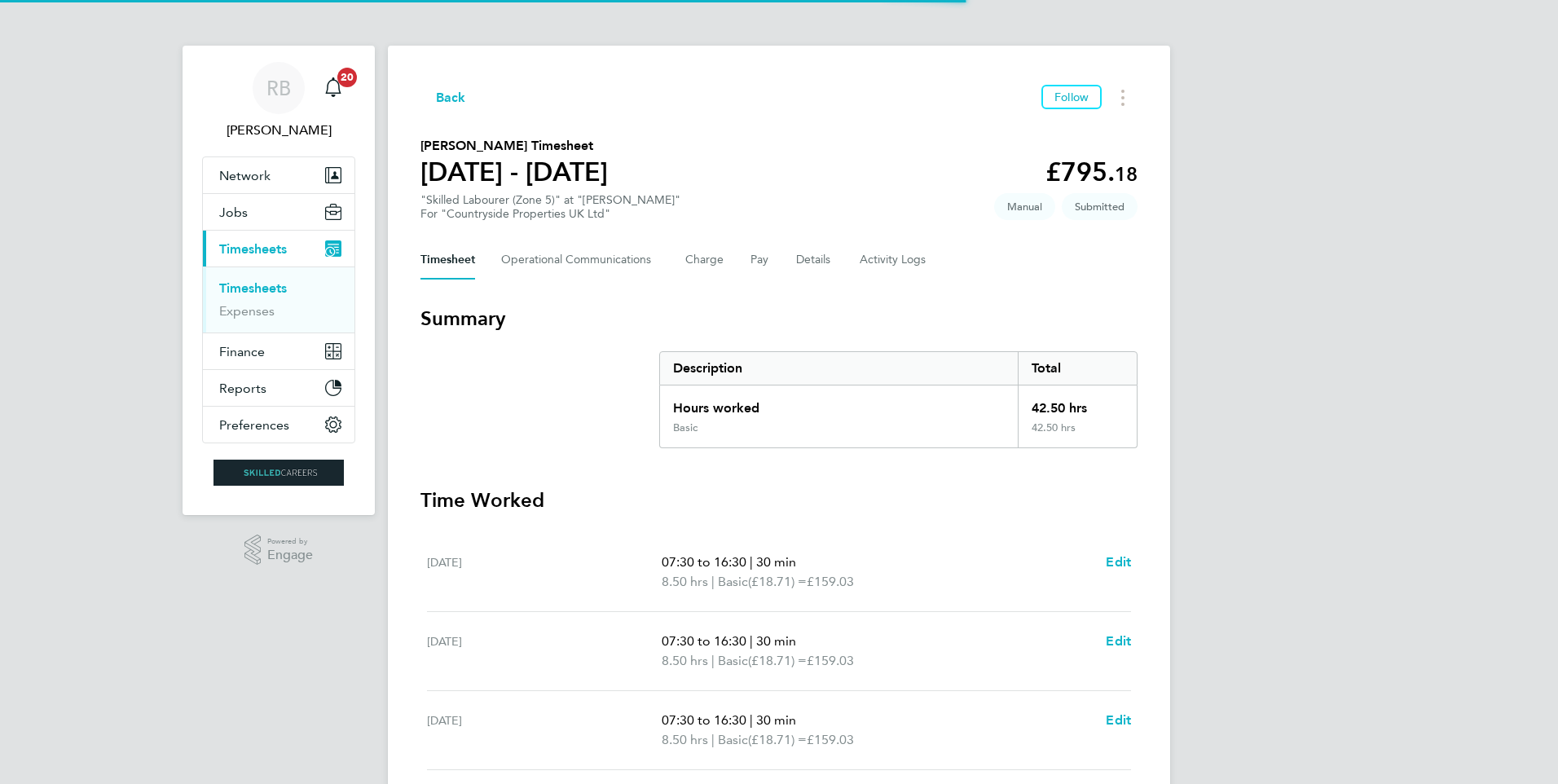
scroll to position [407, 0]
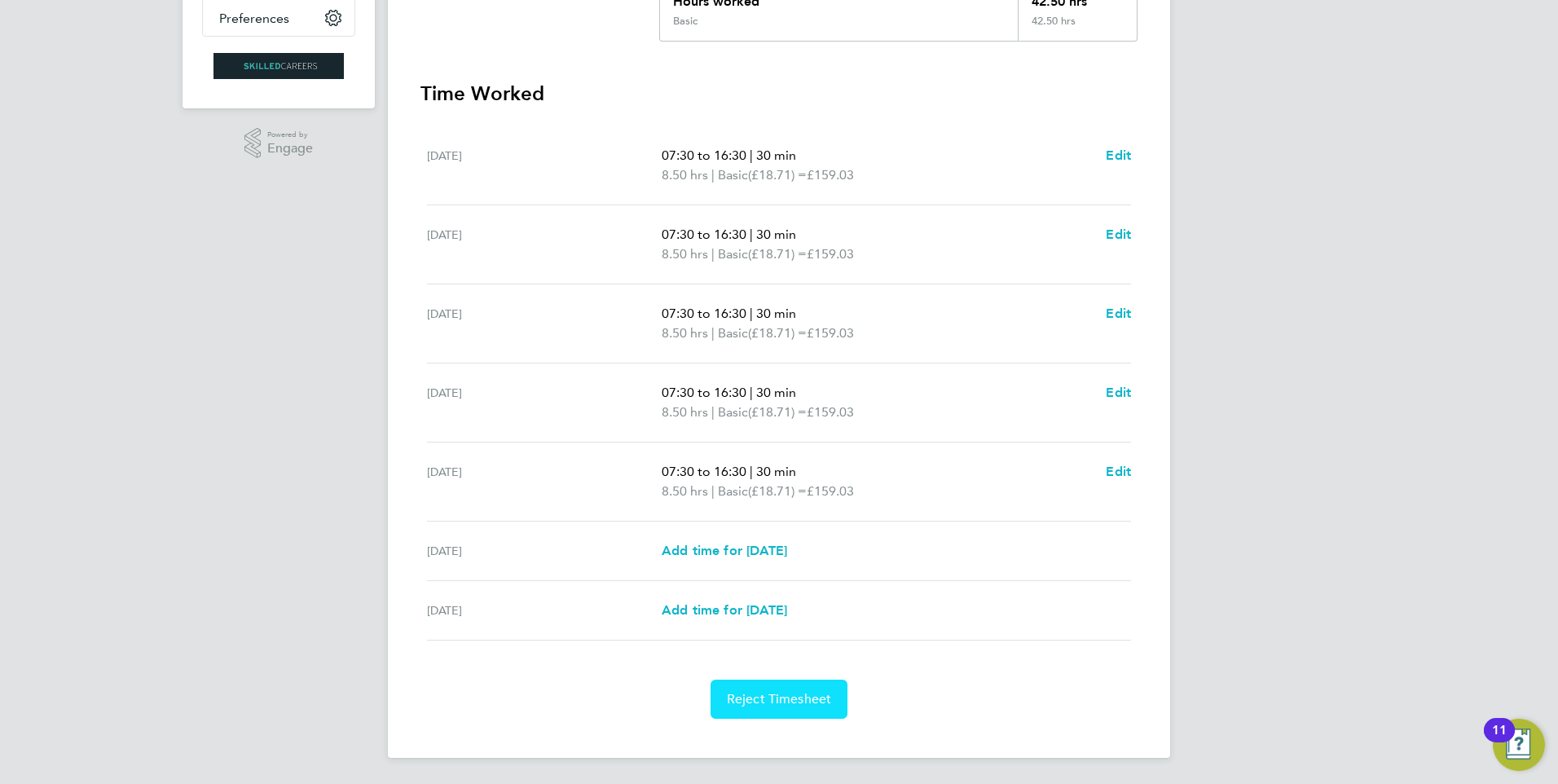
click at [803, 705] on span "Reject Timesheet" at bounding box center [779, 699] width 105 height 16
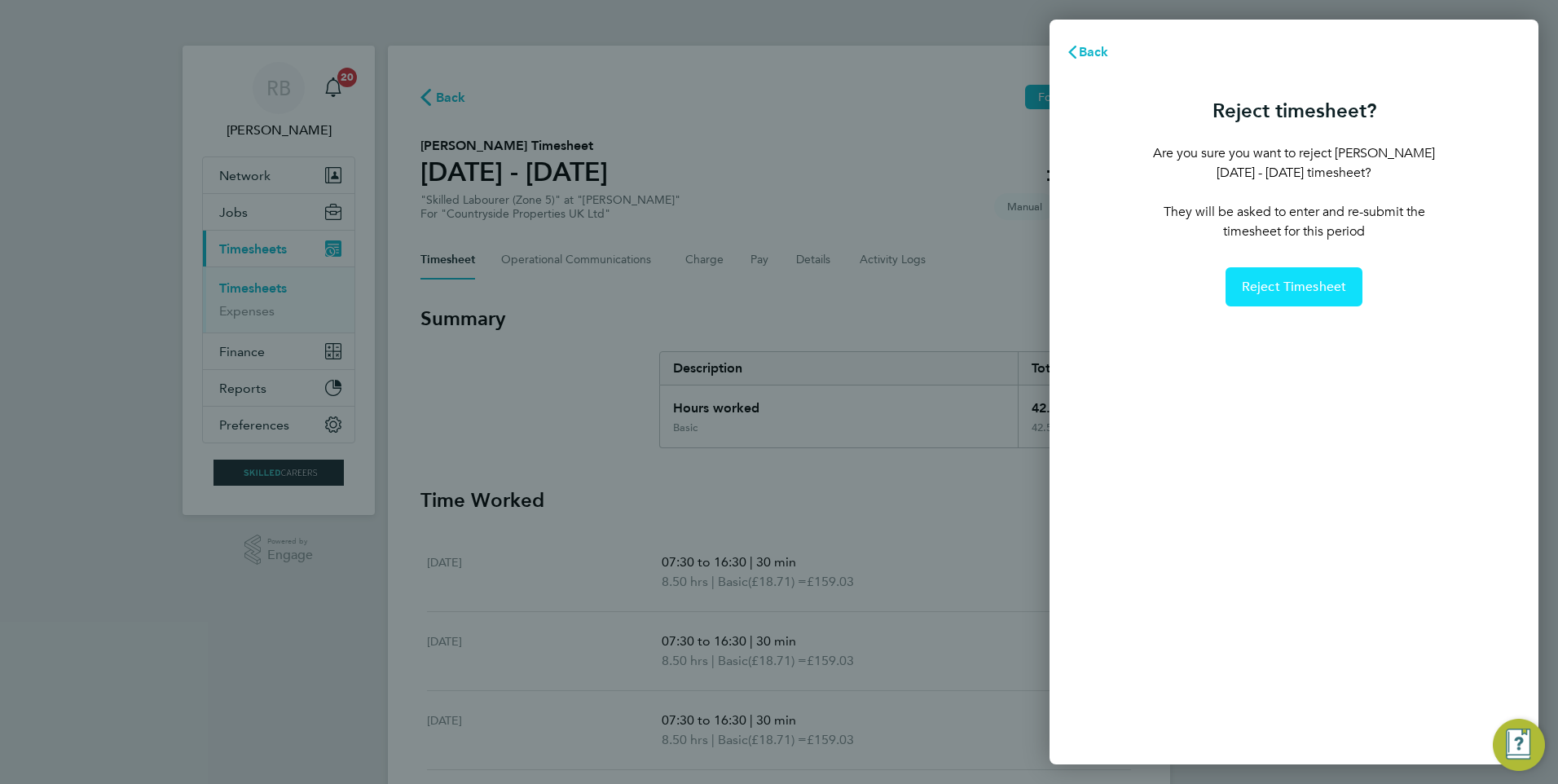
click at [1342, 253] on div "Reject timesheet? Are you sure you want to reject Cara Jayes's 22 - 28 Sep 2025…" at bounding box center [1295, 198] width 287 height 215
click at [1312, 287] on span "Reject Timesheet" at bounding box center [1295, 286] width 105 height 16
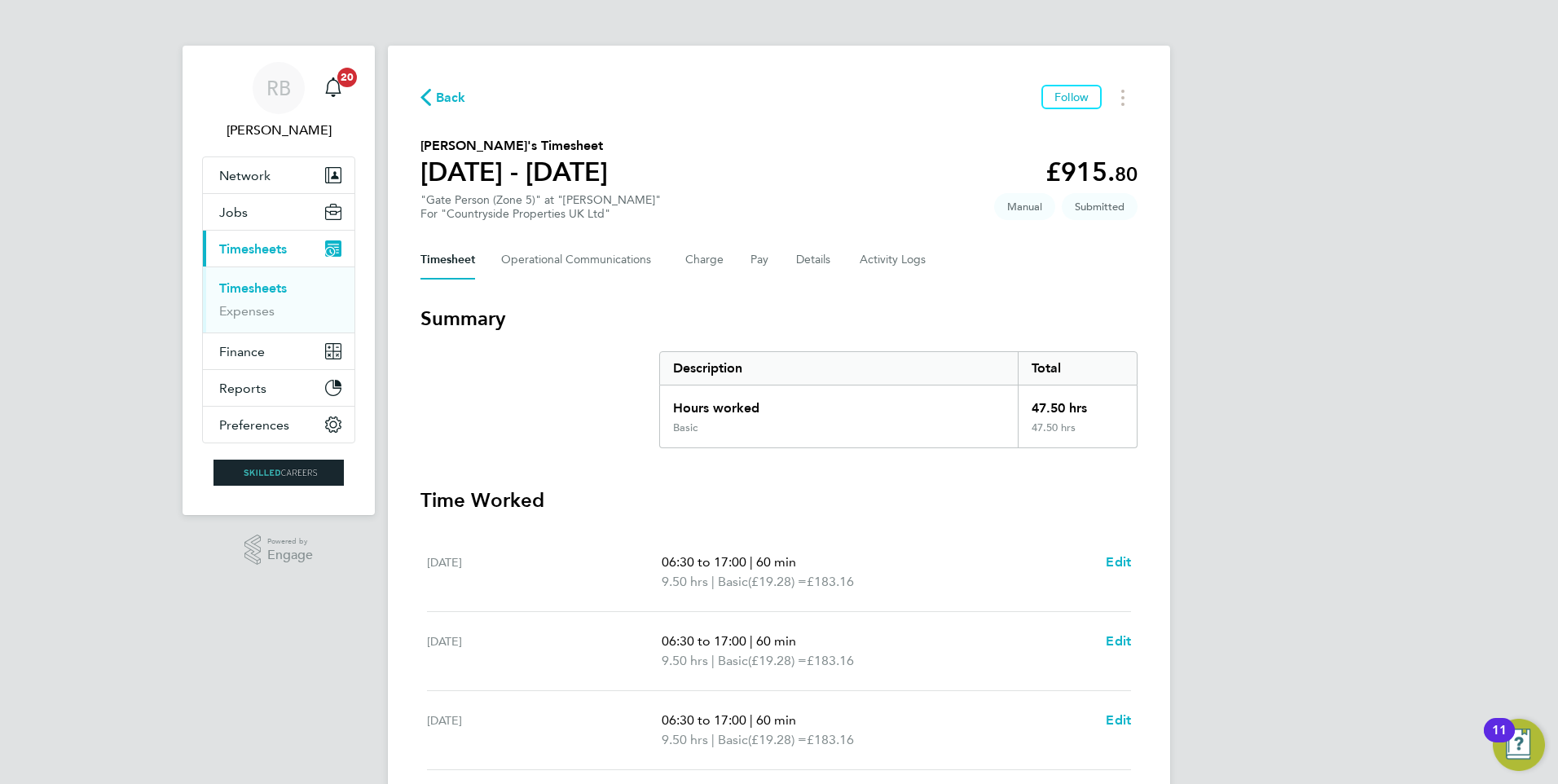
click at [790, 272] on div "Timesheet Operational Communications Charge Pay Details Activity Logs" at bounding box center [779, 260] width 717 height 39
click at [797, 270] on button "Details" at bounding box center [814, 260] width 37 height 39
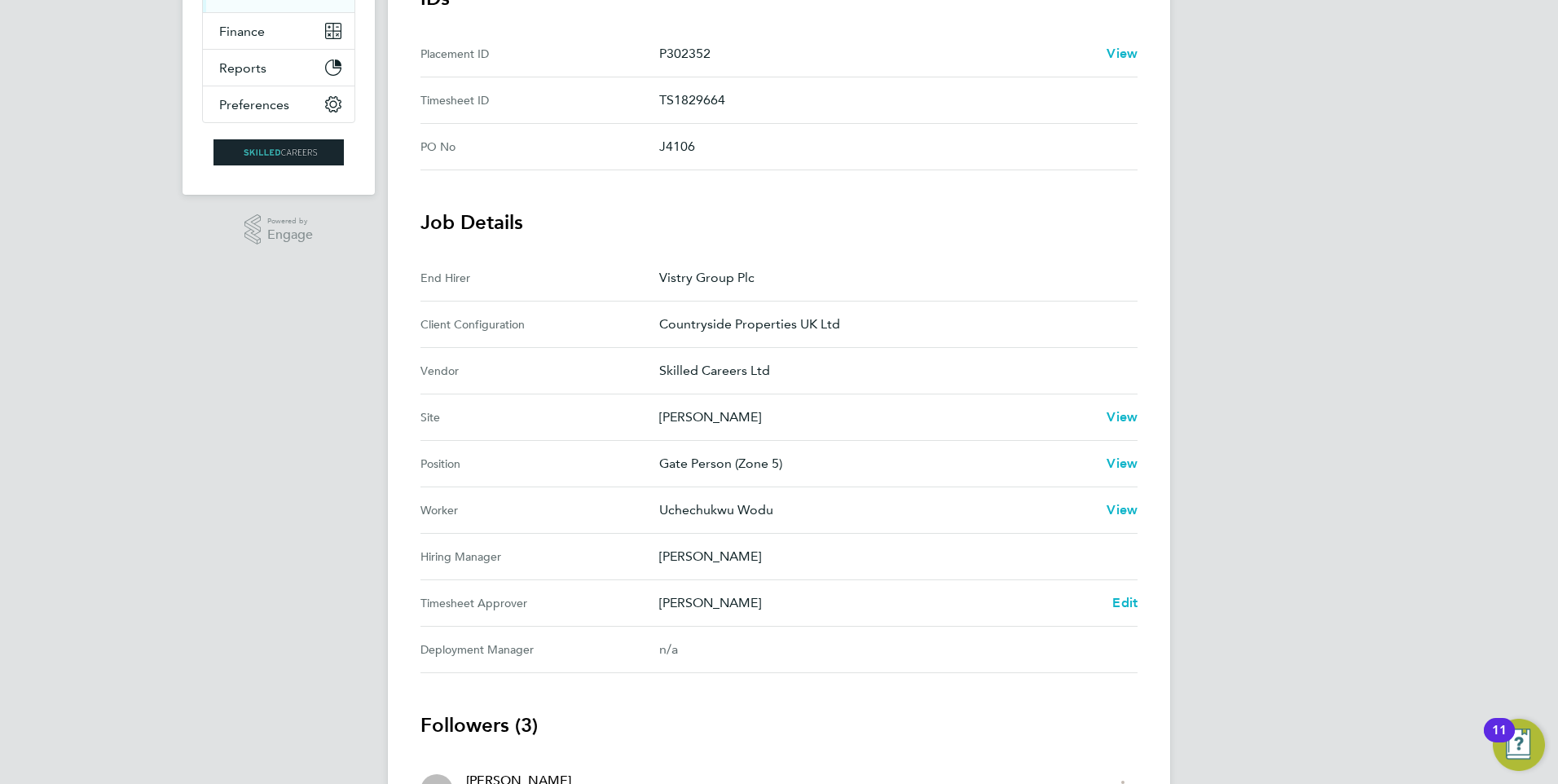
scroll to position [408, 0]
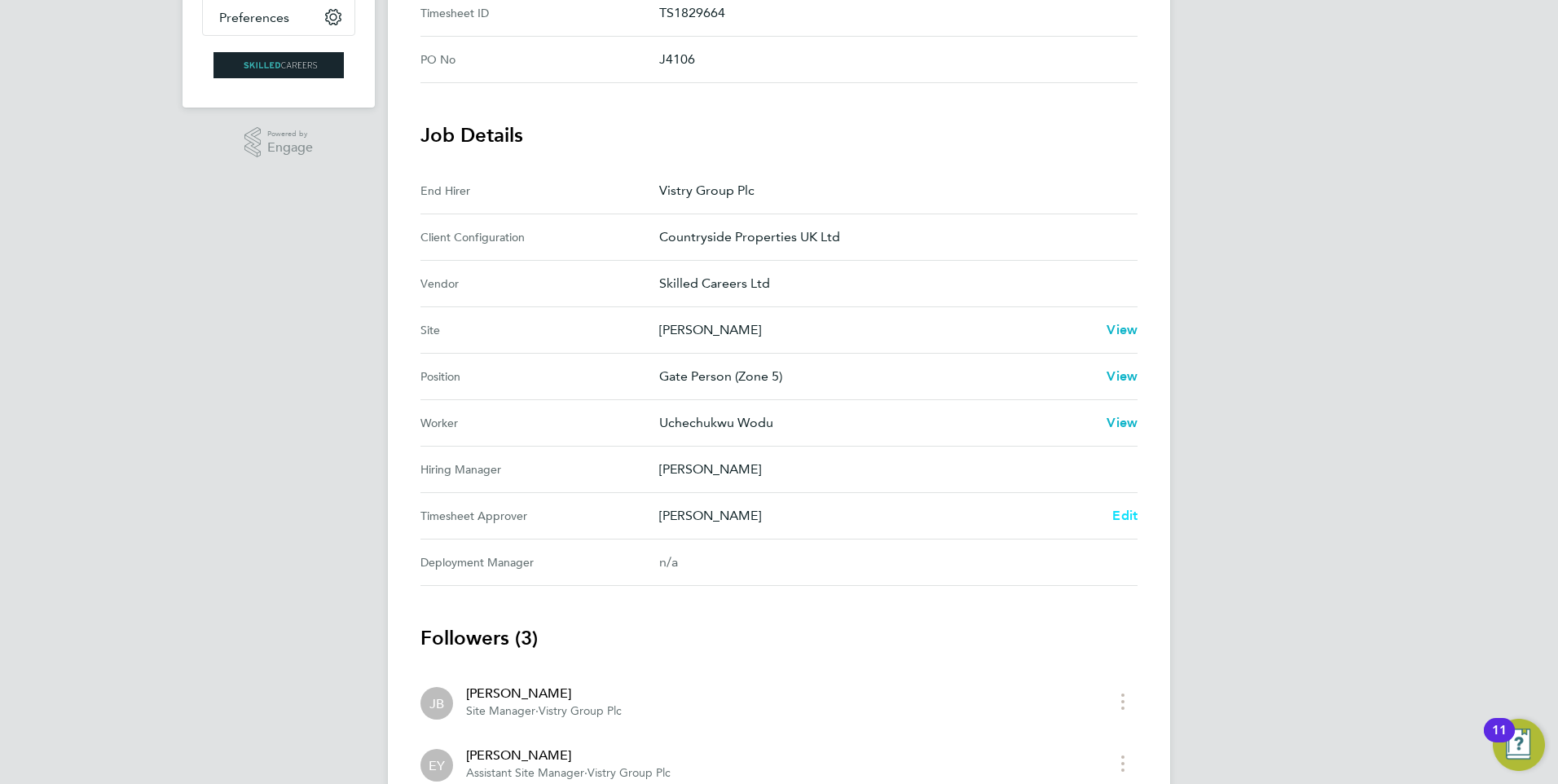
click at [1131, 517] on span "Edit" at bounding box center [1125, 516] width 25 height 15
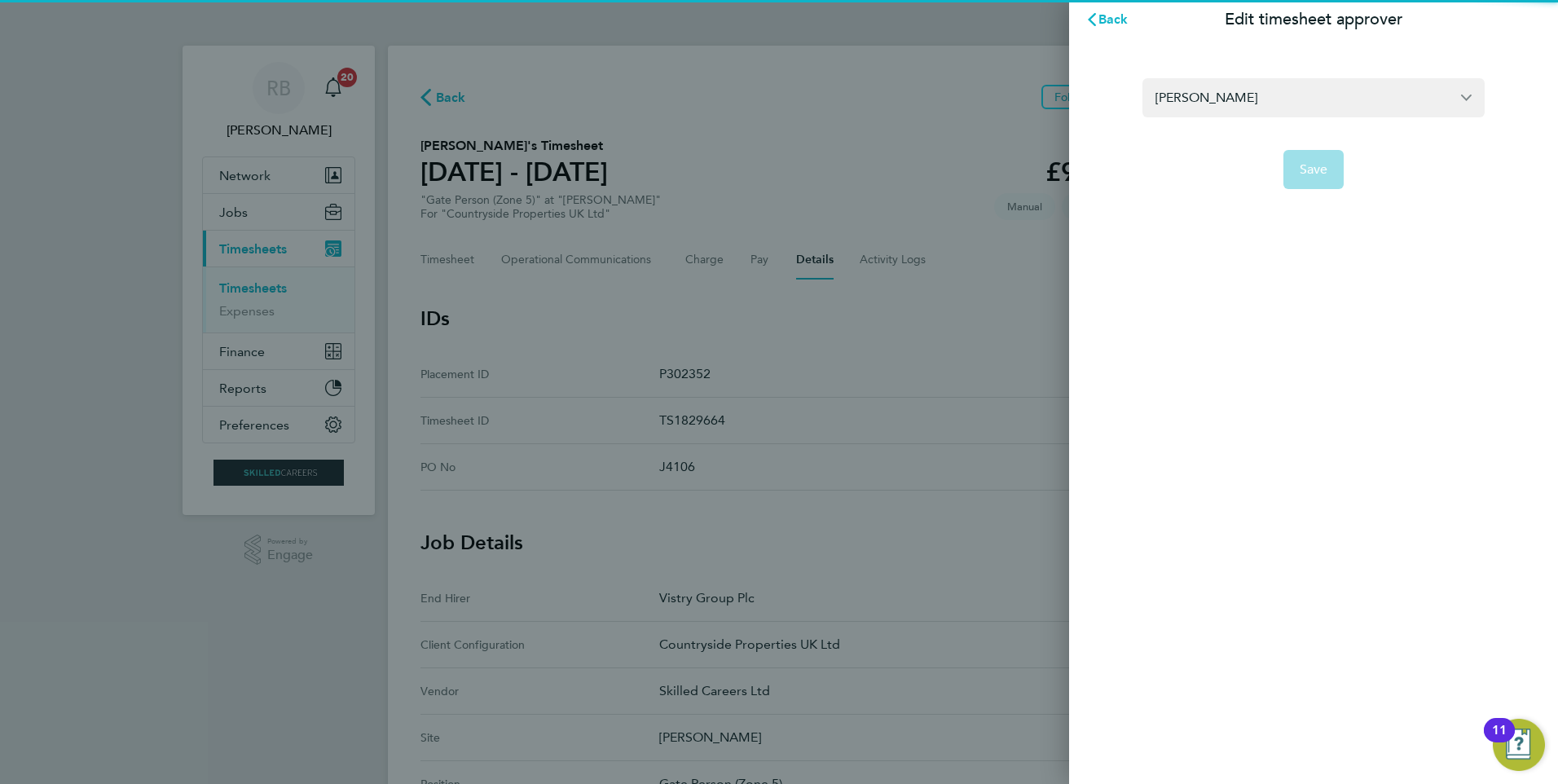
click at [1280, 77] on section "Ethan Yapp Save" at bounding box center [1313, 124] width 398 height 131
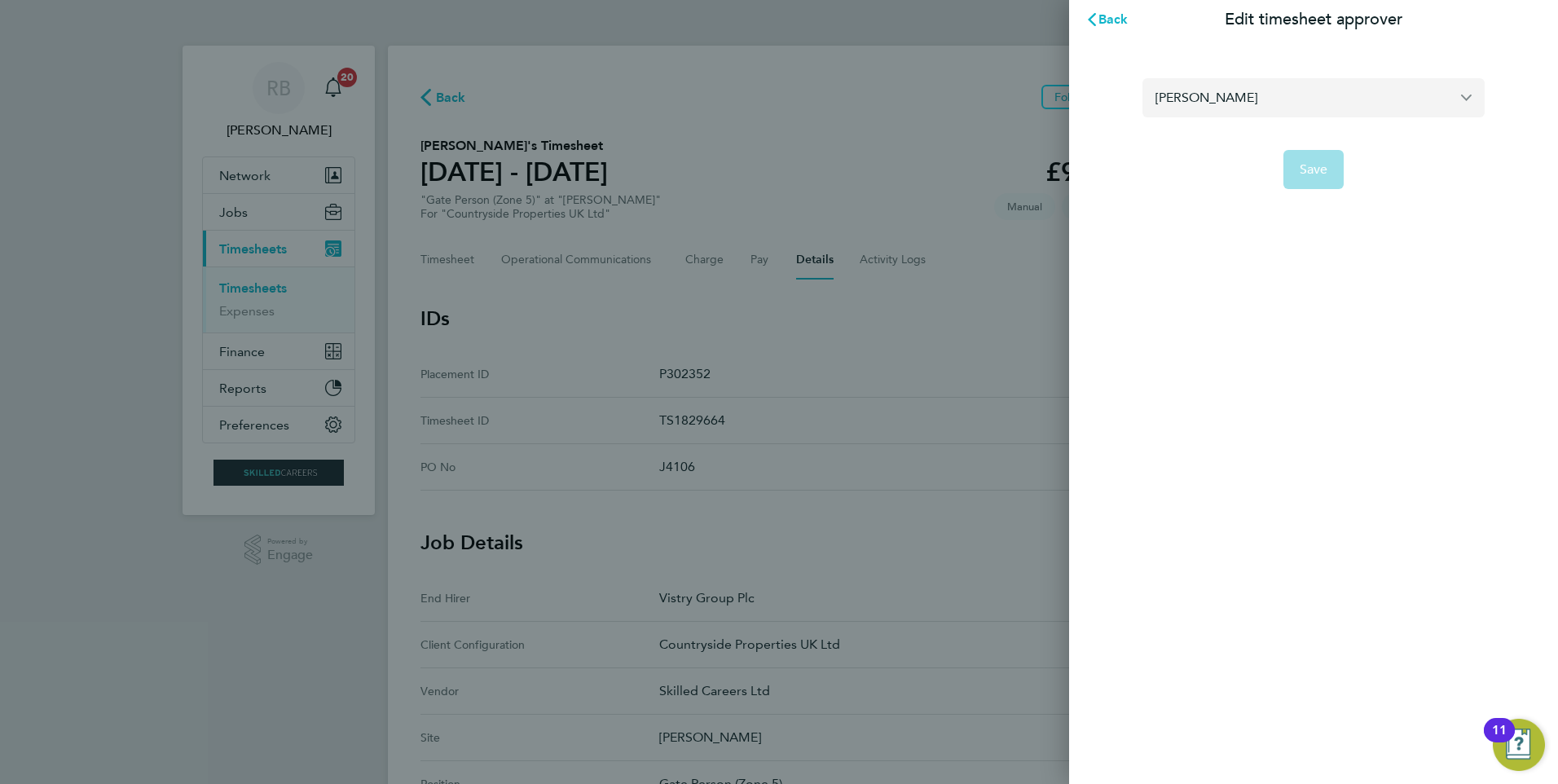
click at [1279, 85] on input "Ethan Yapp" at bounding box center [1314, 97] width 343 height 38
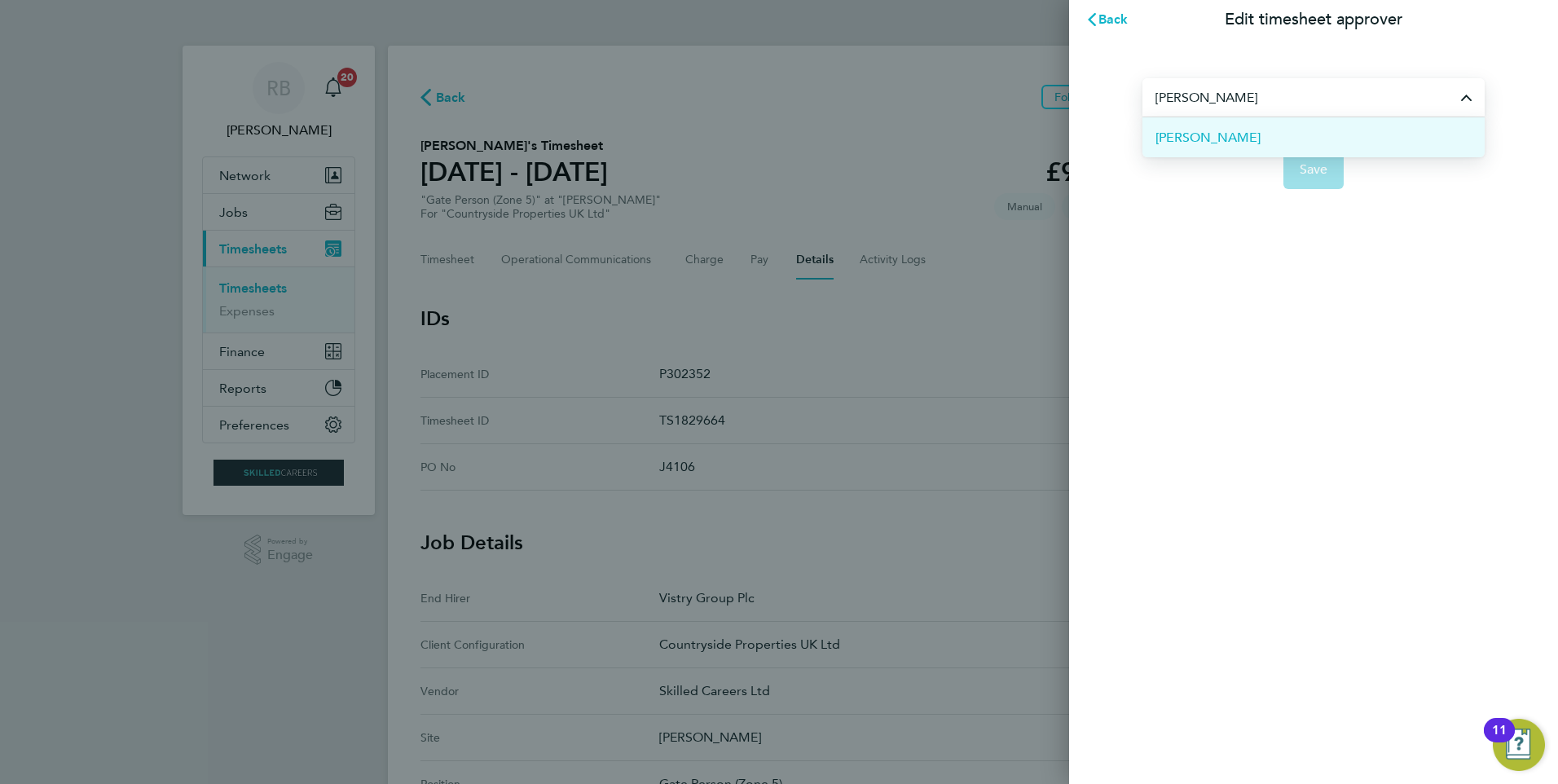
click at [1255, 131] on li "John Cousins" at bounding box center [1314, 137] width 343 height 40
type input "John Cousins"
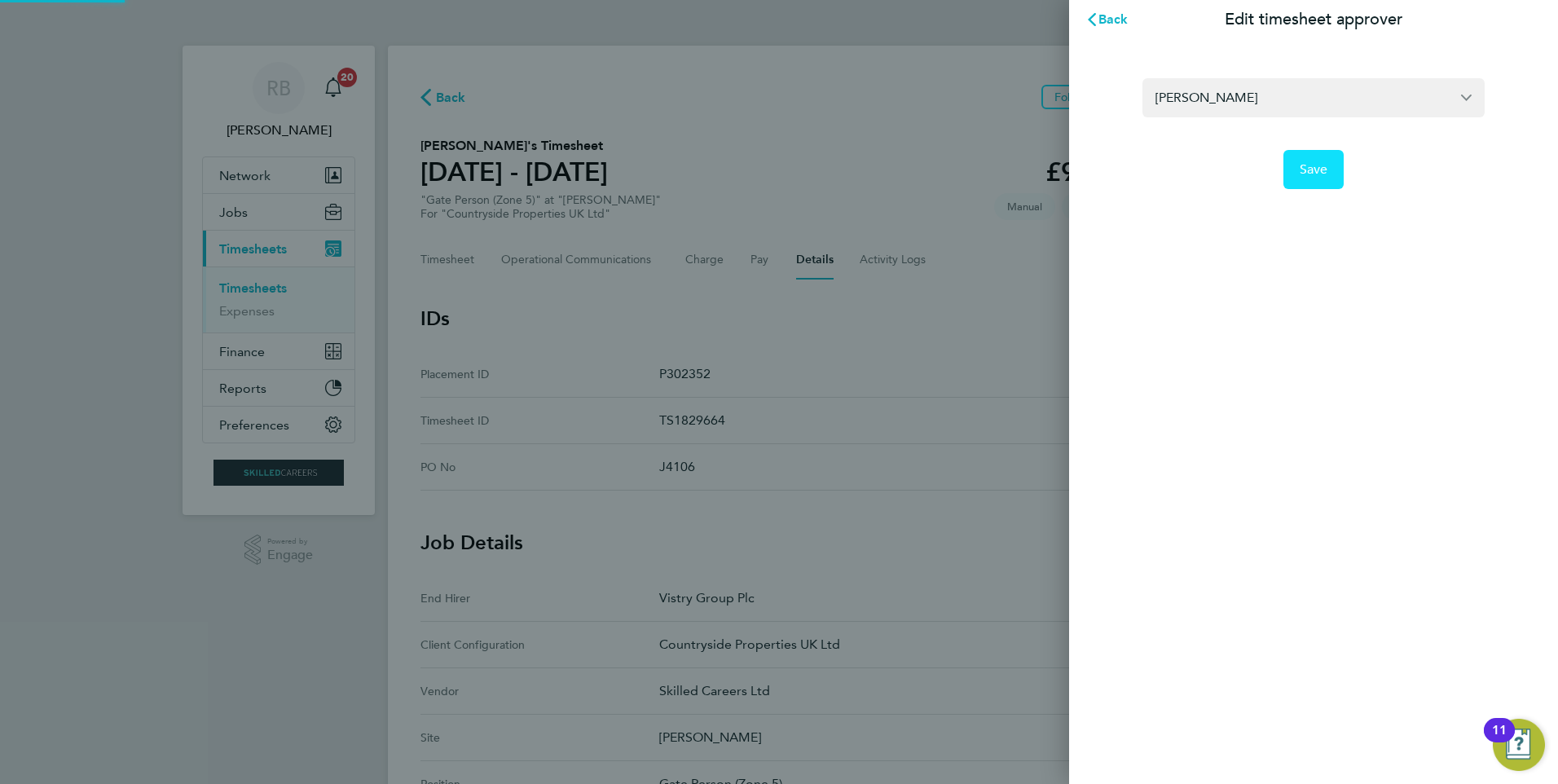
click at [1318, 172] on span "Save" at bounding box center [1314, 169] width 29 height 16
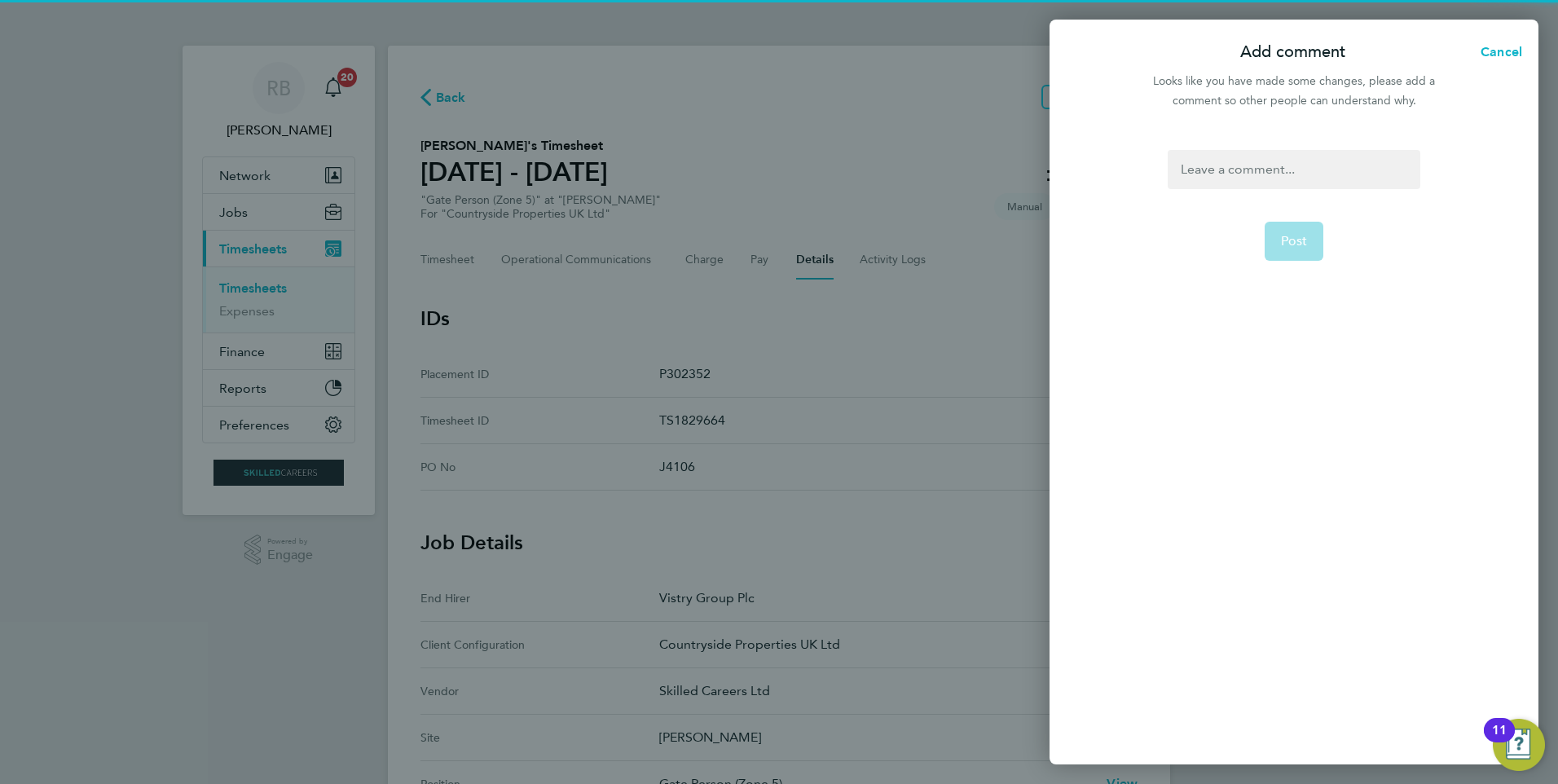
click at [1264, 178] on div at bounding box center [1294, 170] width 252 height 39
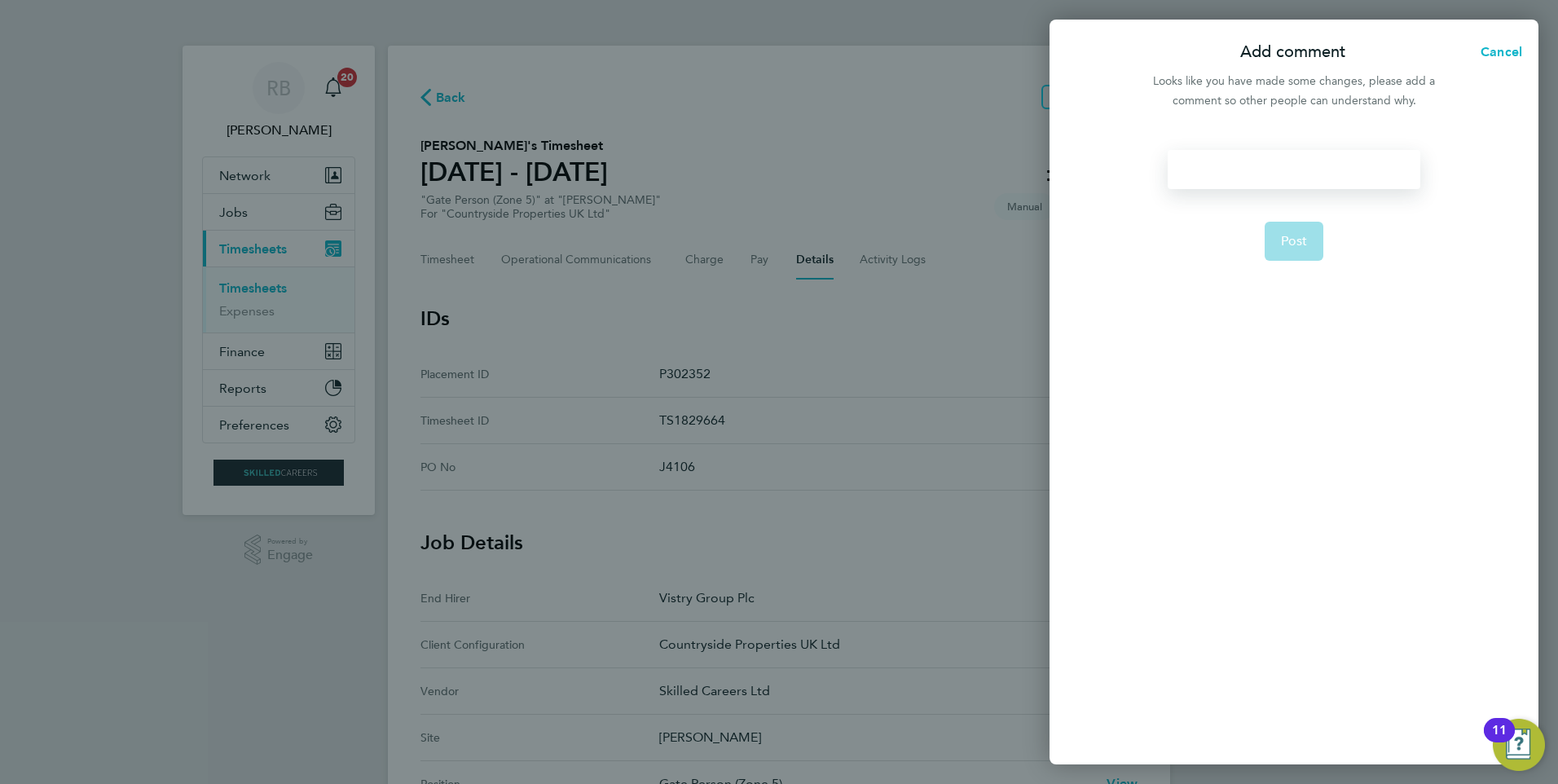
click at [1265, 171] on div at bounding box center [1294, 170] width 252 height 39
click at [1307, 232] on button "Post" at bounding box center [1295, 241] width 59 height 39
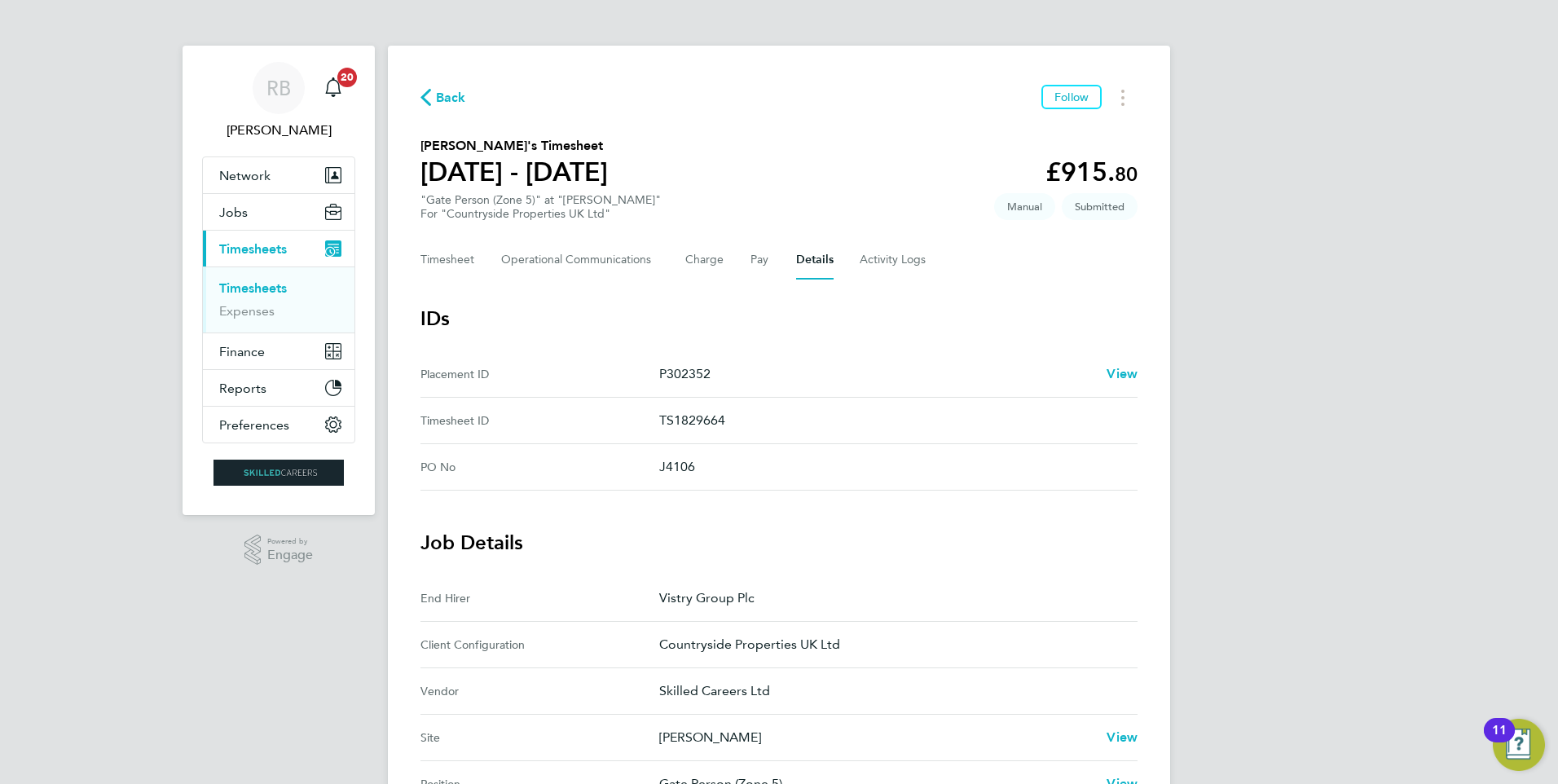
click at [247, 284] on link "Timesheets" at bounding box center [253, 288] width 68 height 15
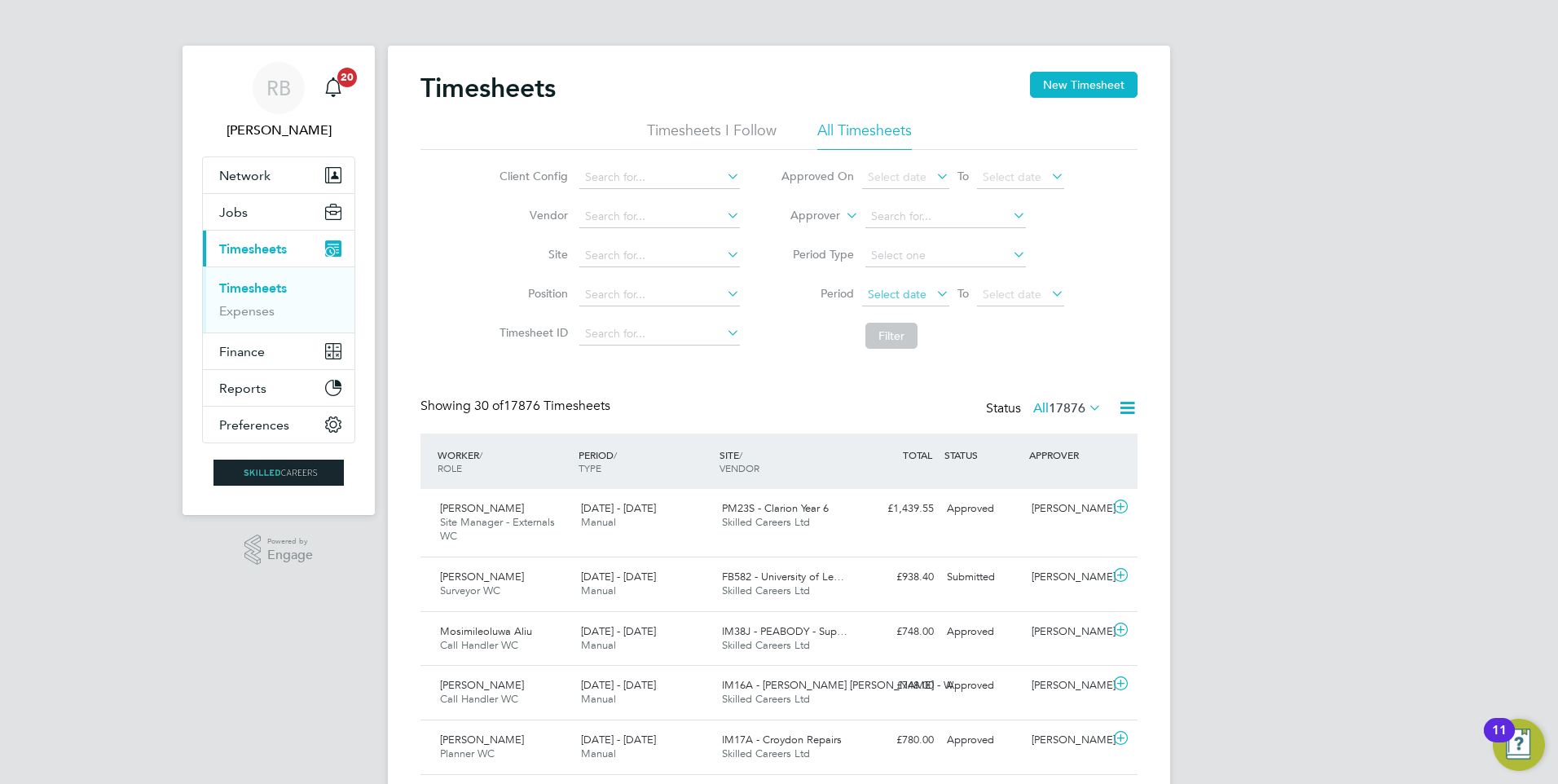
click at [887, 286] on span "Select date" at bounding box center [906, 295] width 87 height 22
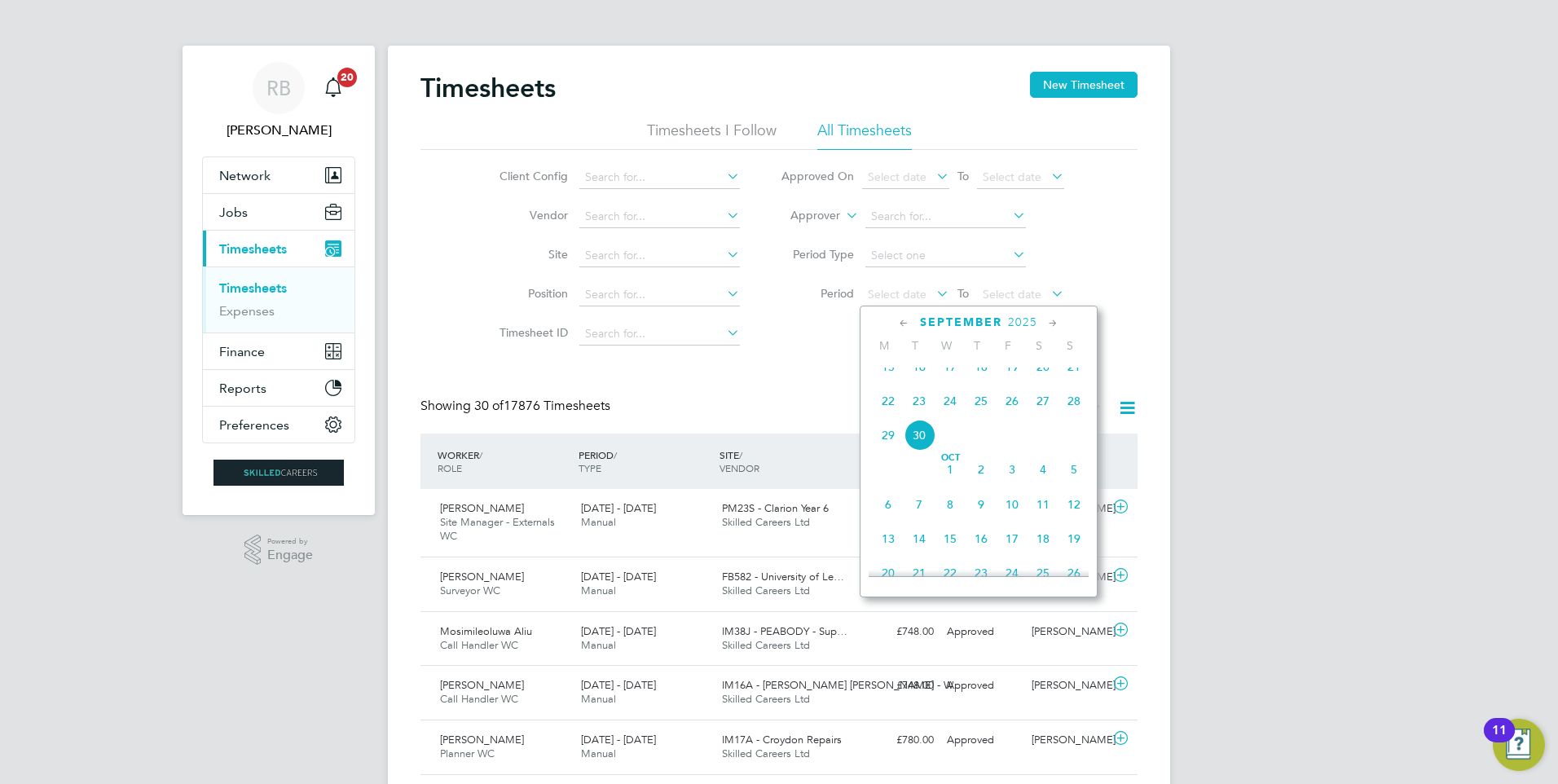
click at [890, 410] on span "22" at bounding box center [888, 401] width 31 height 31
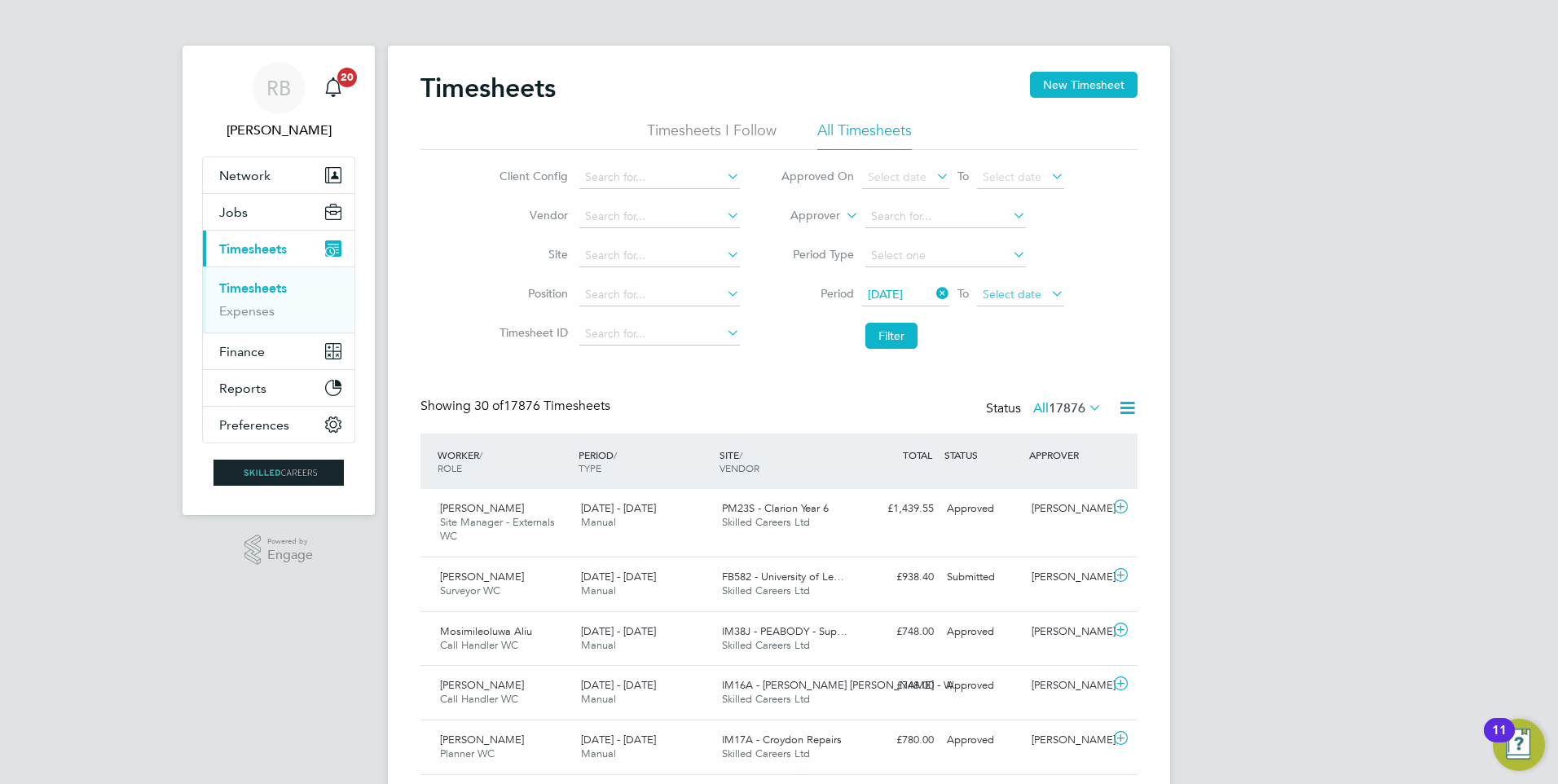
drag, startPoint x: 1036, startPoint y: 302, endPoint x: 1025, endPoint y: 295, distance: 13.0
click at [1033, 300] on span "Select date" at bounding box center [1020, 295] width 87 height 22
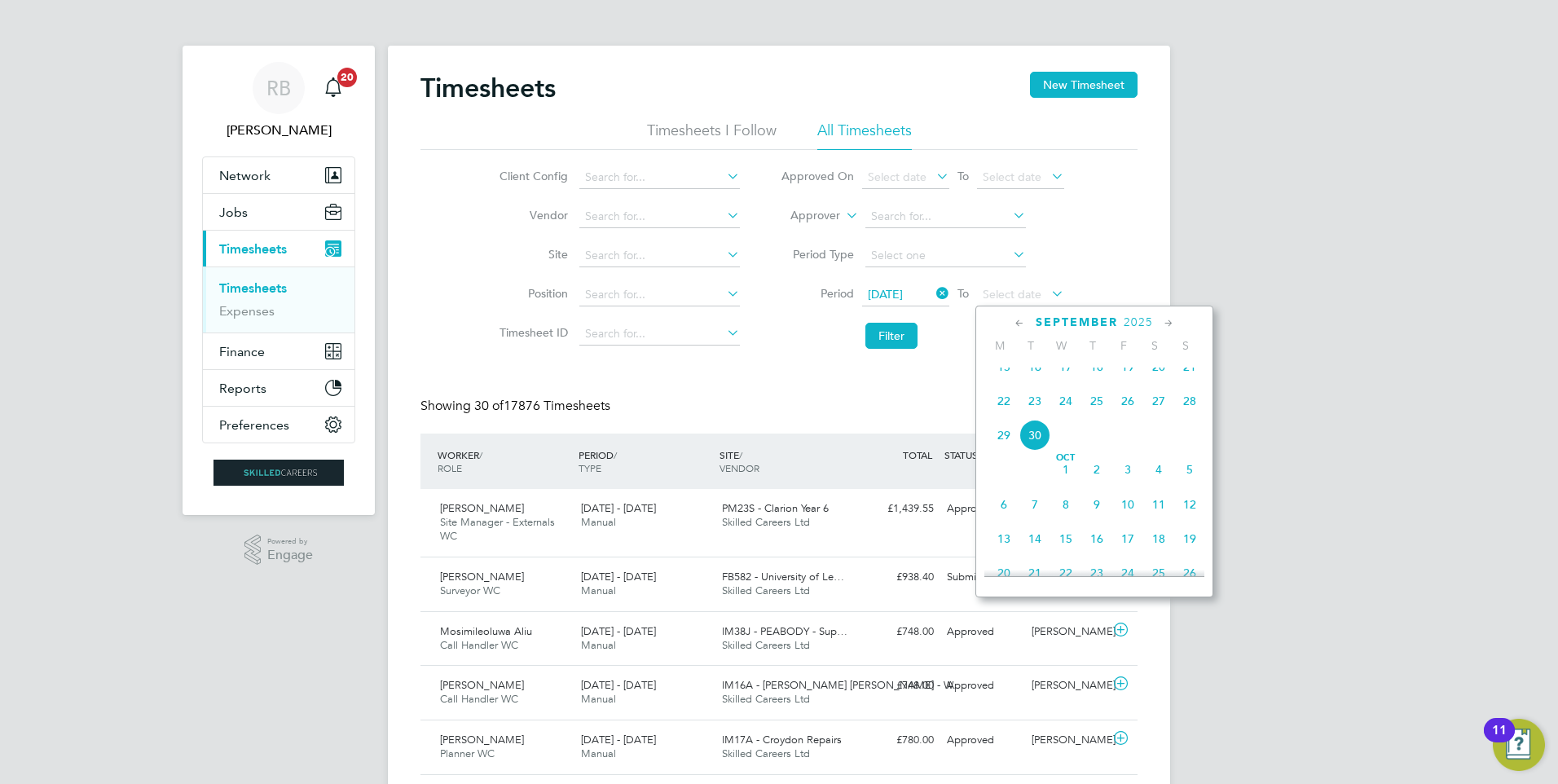
click at [1195, 412] on span "28" at bounding box center [1190, 401] width 31 height 31
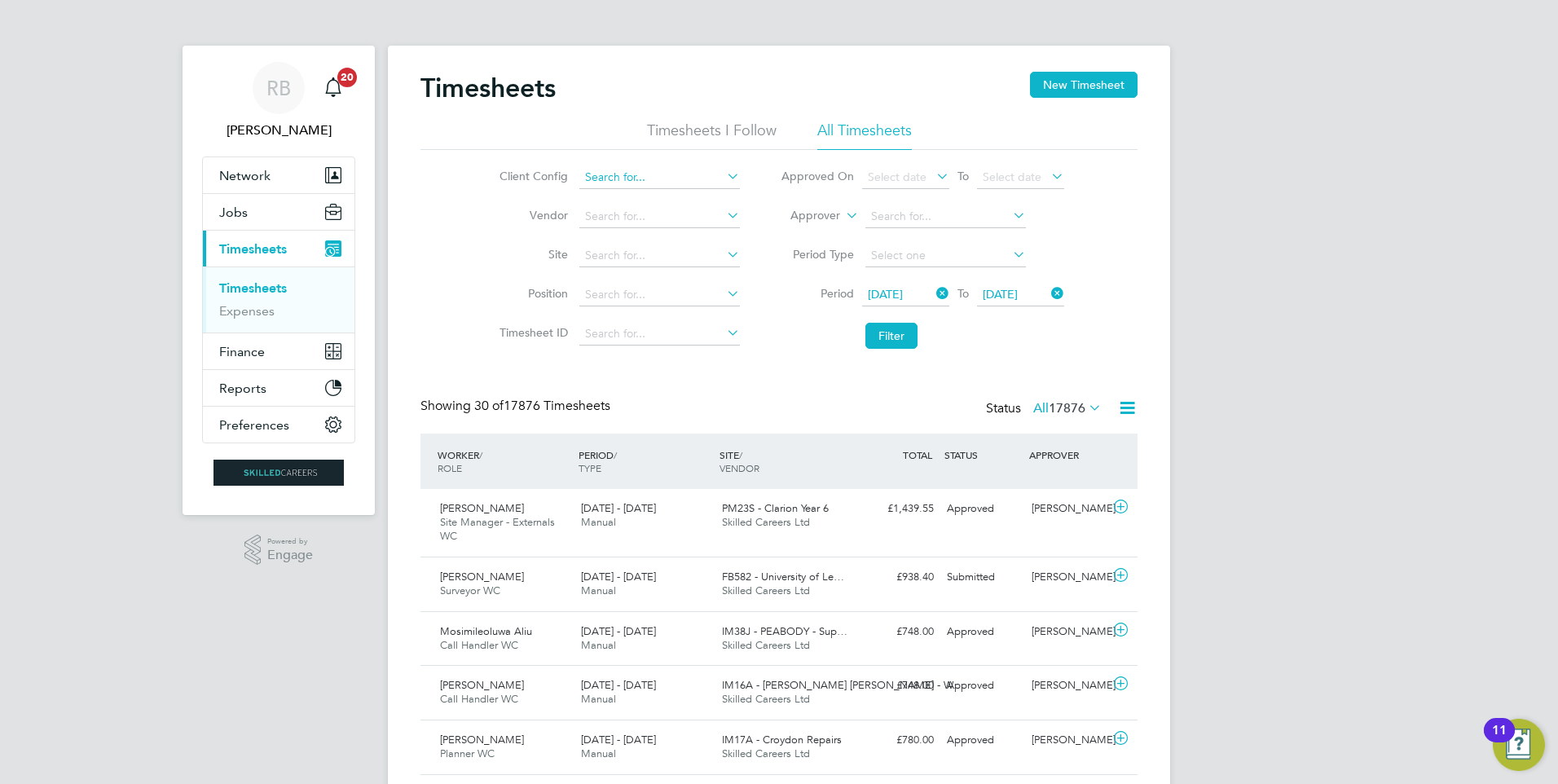
click at [661, 167] on input at bounding box center [660, 177] width 160 height 23
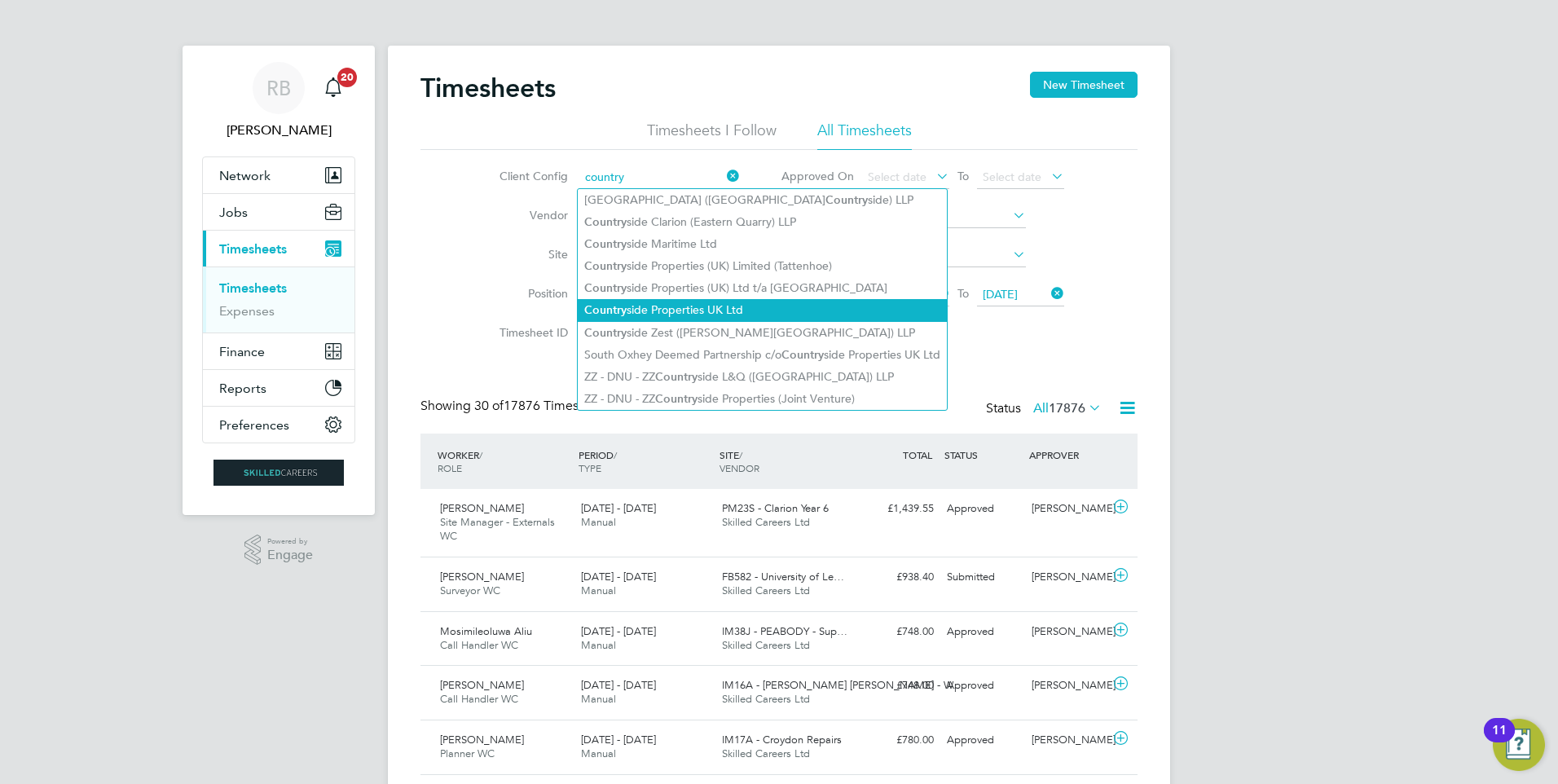
click at [702, 301] on li "Country side Properties UK Ltd" at bounding box center [762, 310] width 369 height 22
type input "Countryside Properties UK Ltd"
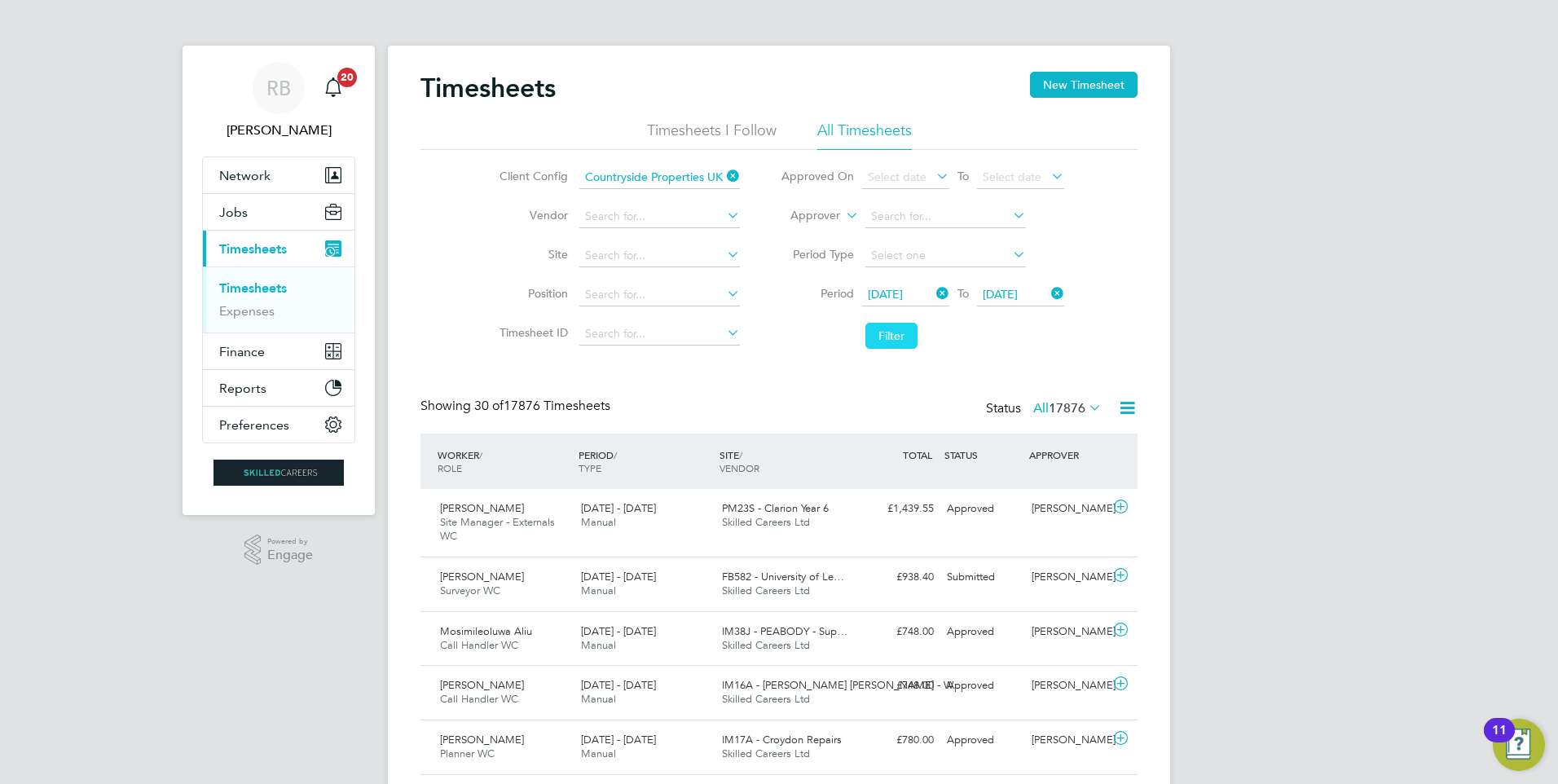
click at [882, 332] on button "Filter" at bounding box center [892, 335] width 52 height 26
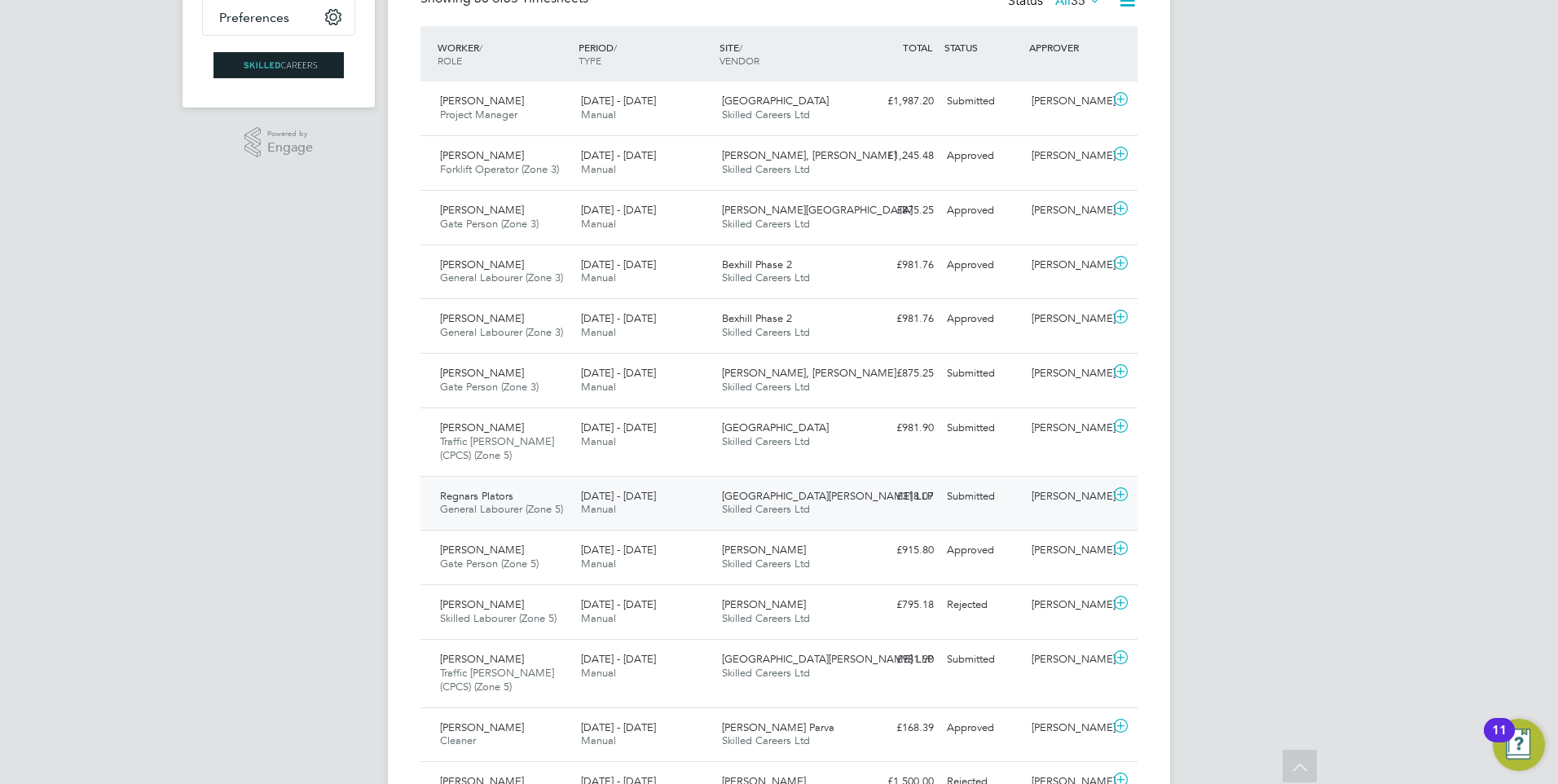
click at [749, 501] on span "[GEOGRAPHIC_DATA][PERSON_NAME] LLP" at bounding box center [828, 495] width 211 height 14
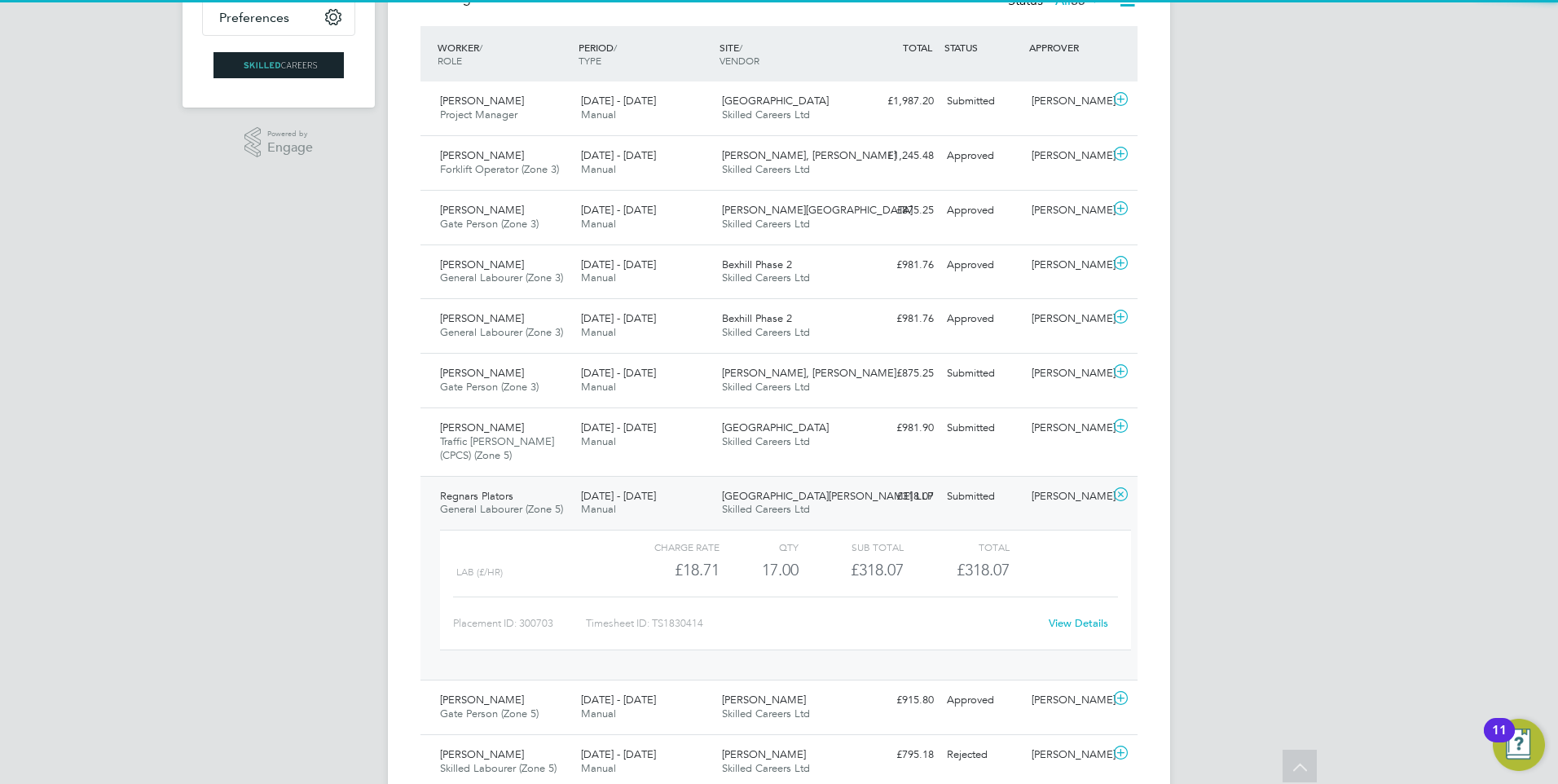
click at [1092, 624] on link "View Details" at bounding box center [1079, 623] width 59 height 14
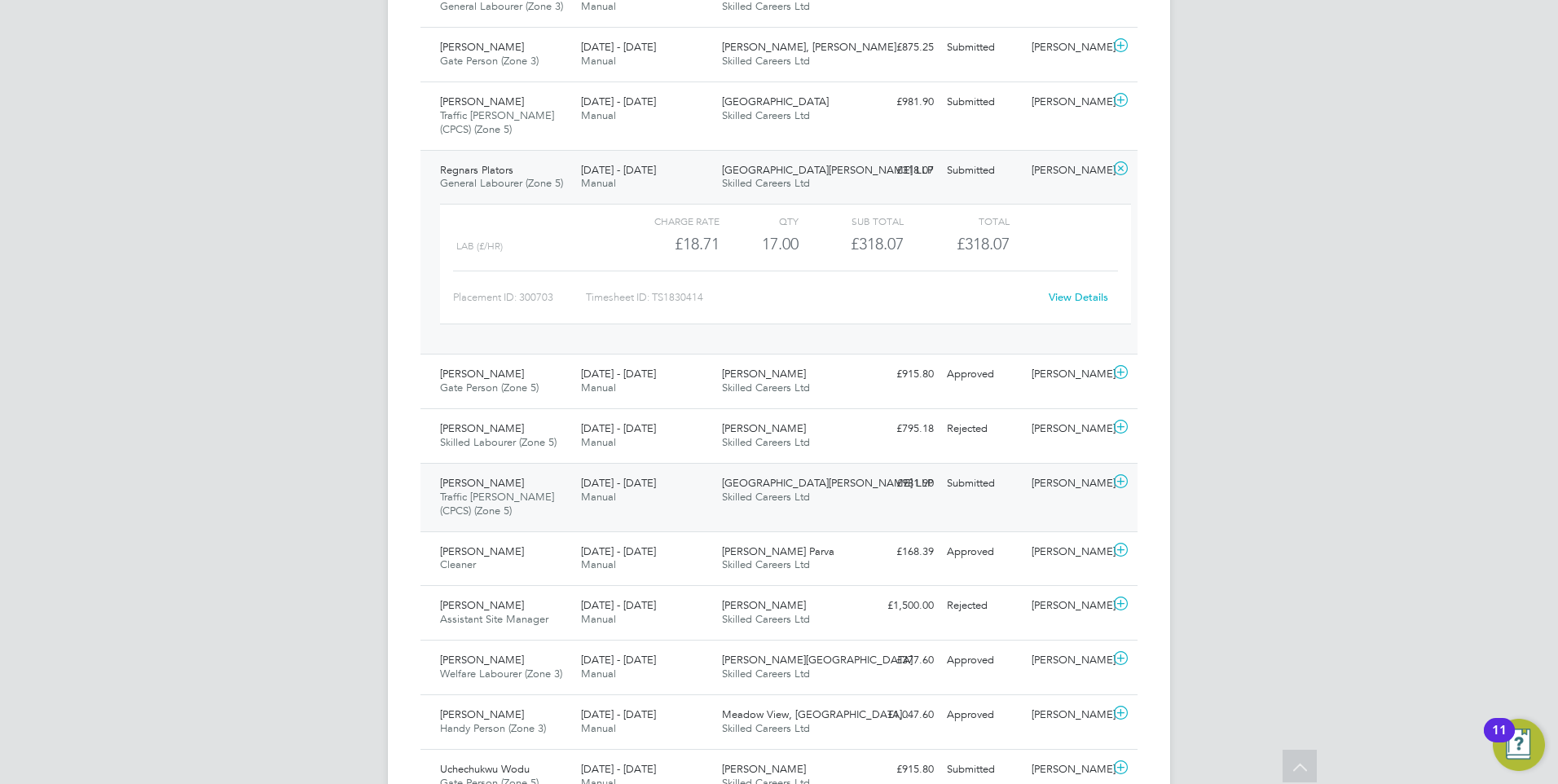
click at [984, 501] on div "James Nunney Traffic Marshall (CPCS) (Zone 5) 22 - 28 Sep 2025 22 - 28 Sep 2025…" at bounding box center [779, 497] width 717 height 68
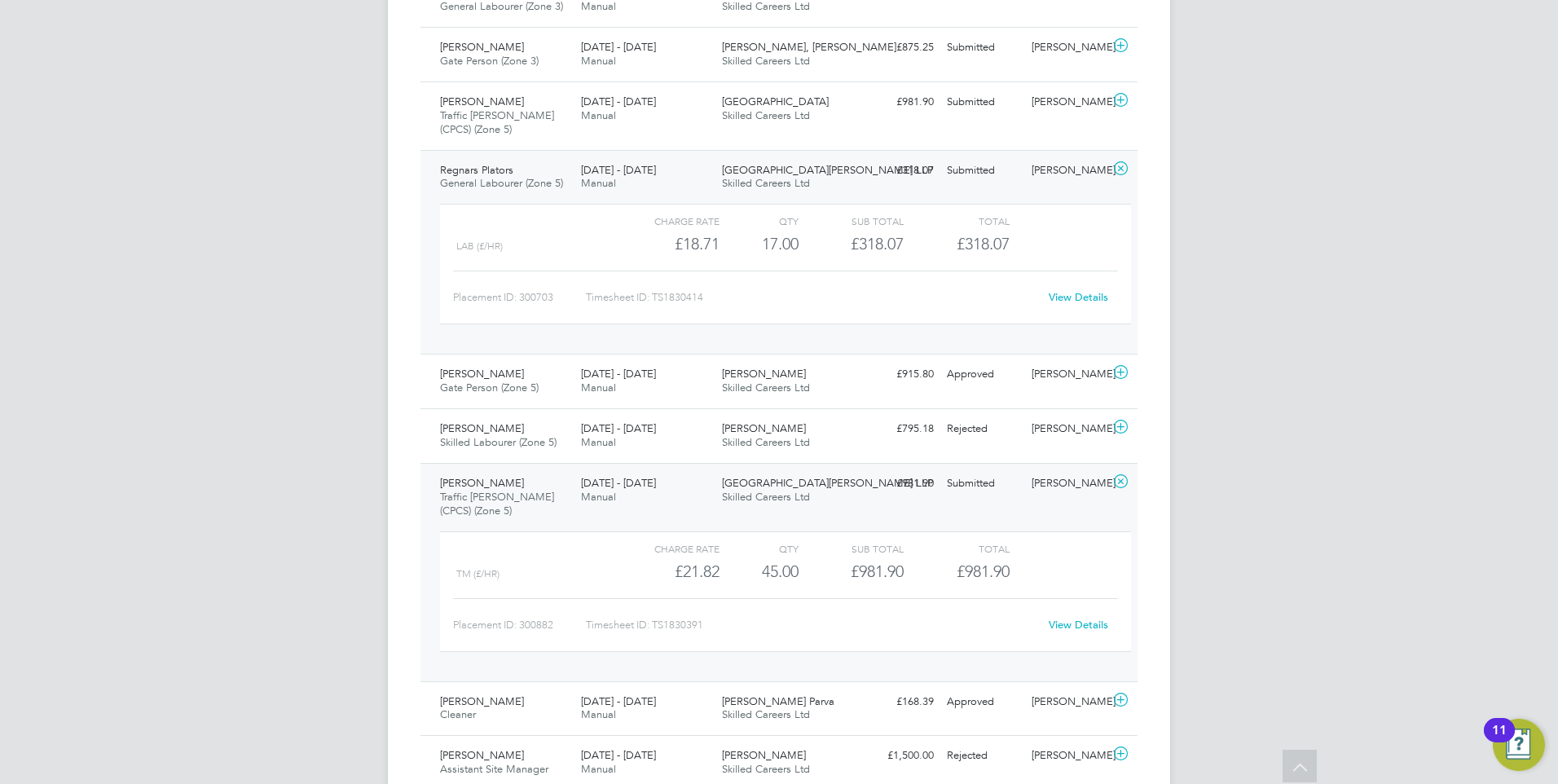
click at [1079, 627] on link "View Details" at bounding box center [1079, 624] width 59 height 14
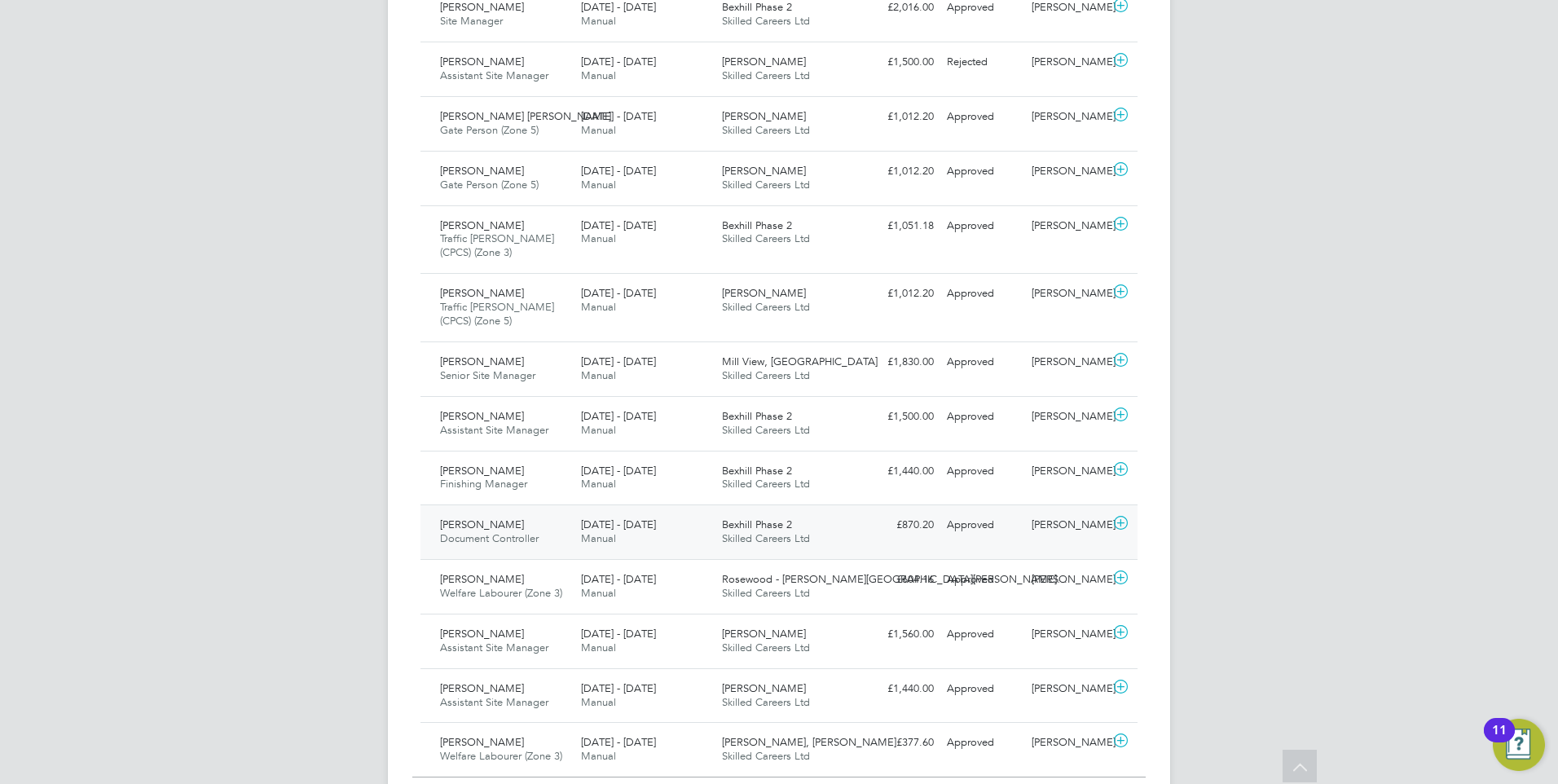
scroll to position [1800, 0]
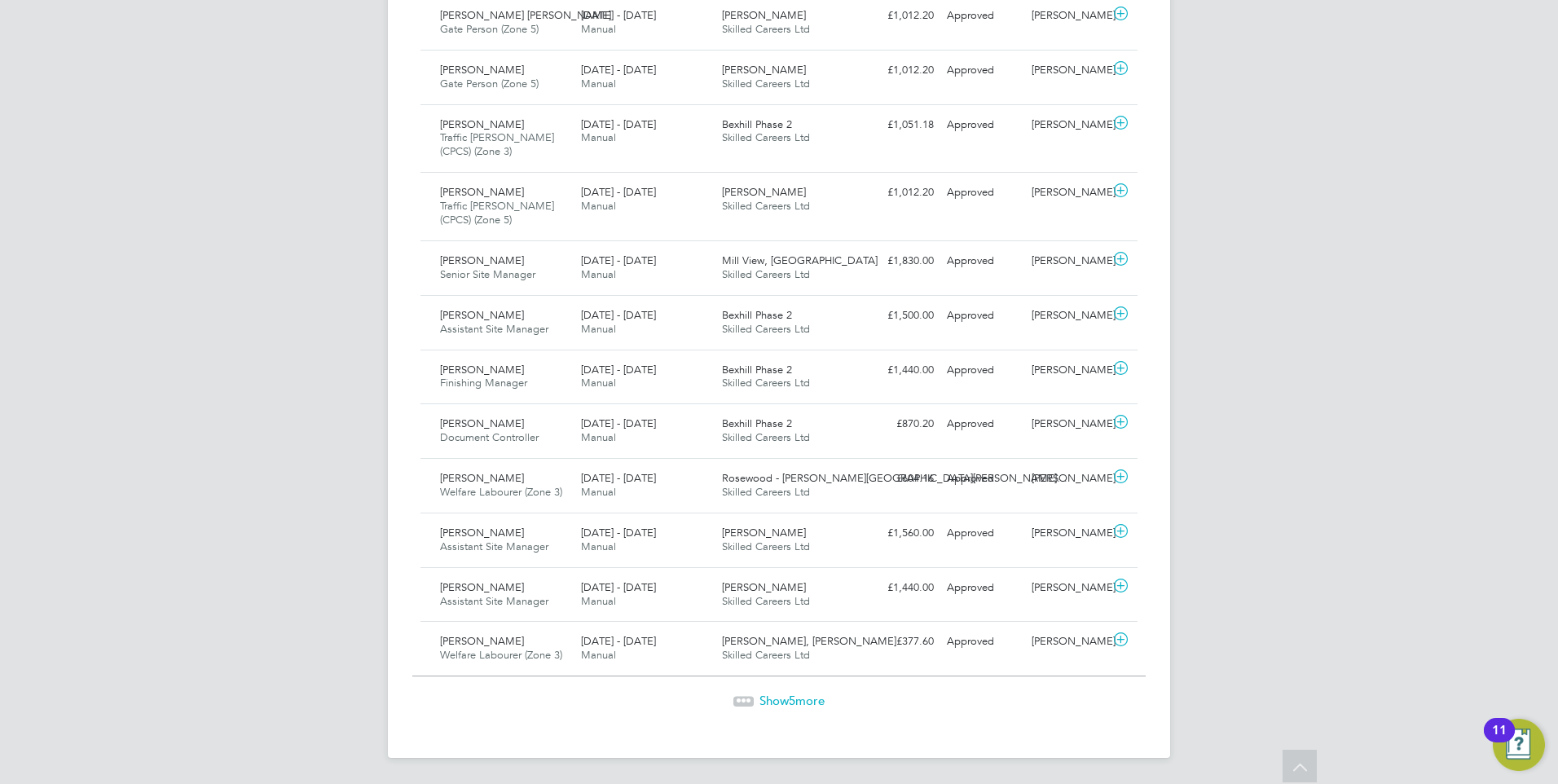
click at [776, 702] on span "Show 5 more" at bounding box center [792, 700] width 65 height 15
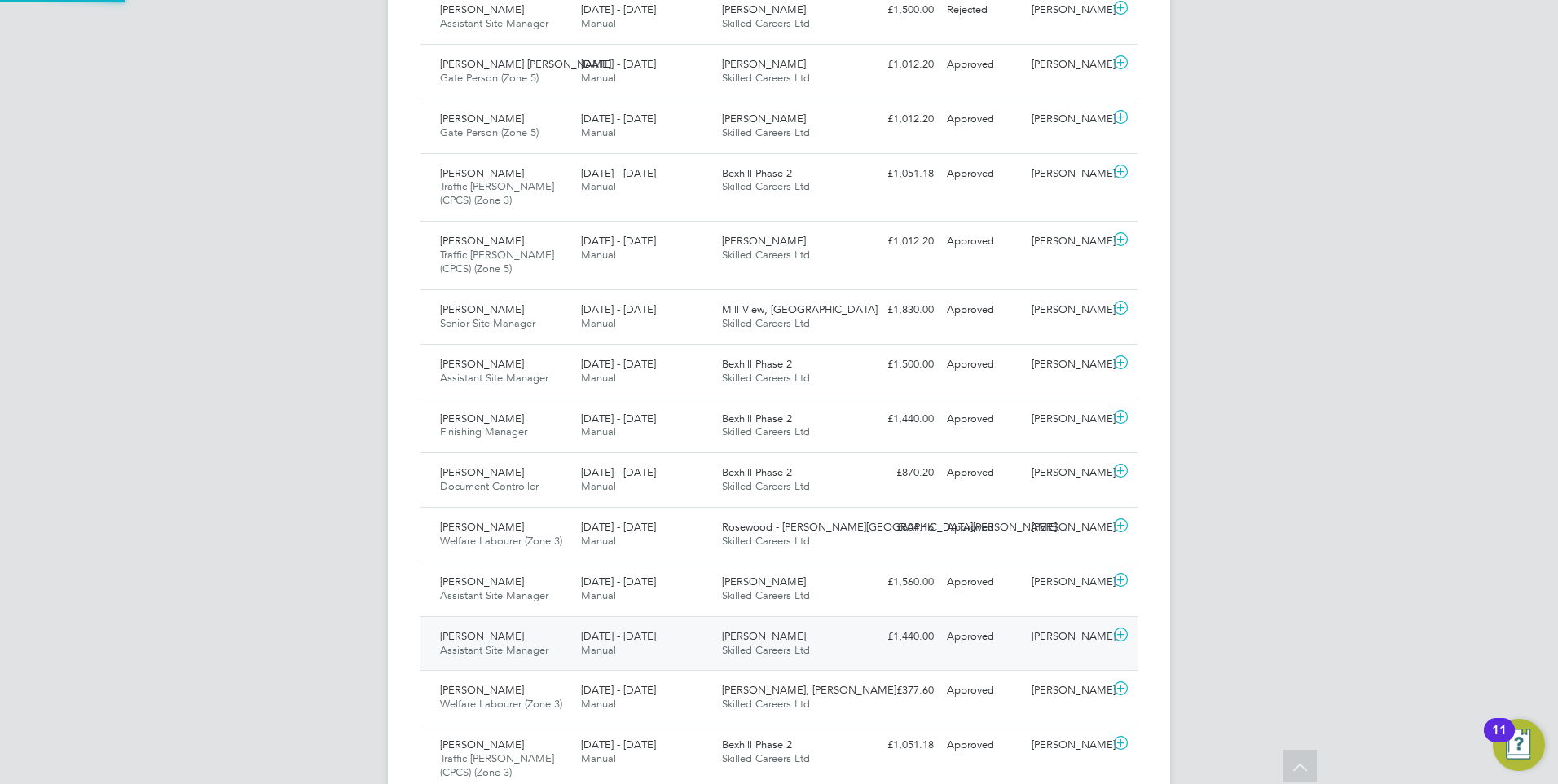
scroll to position [8, 8]
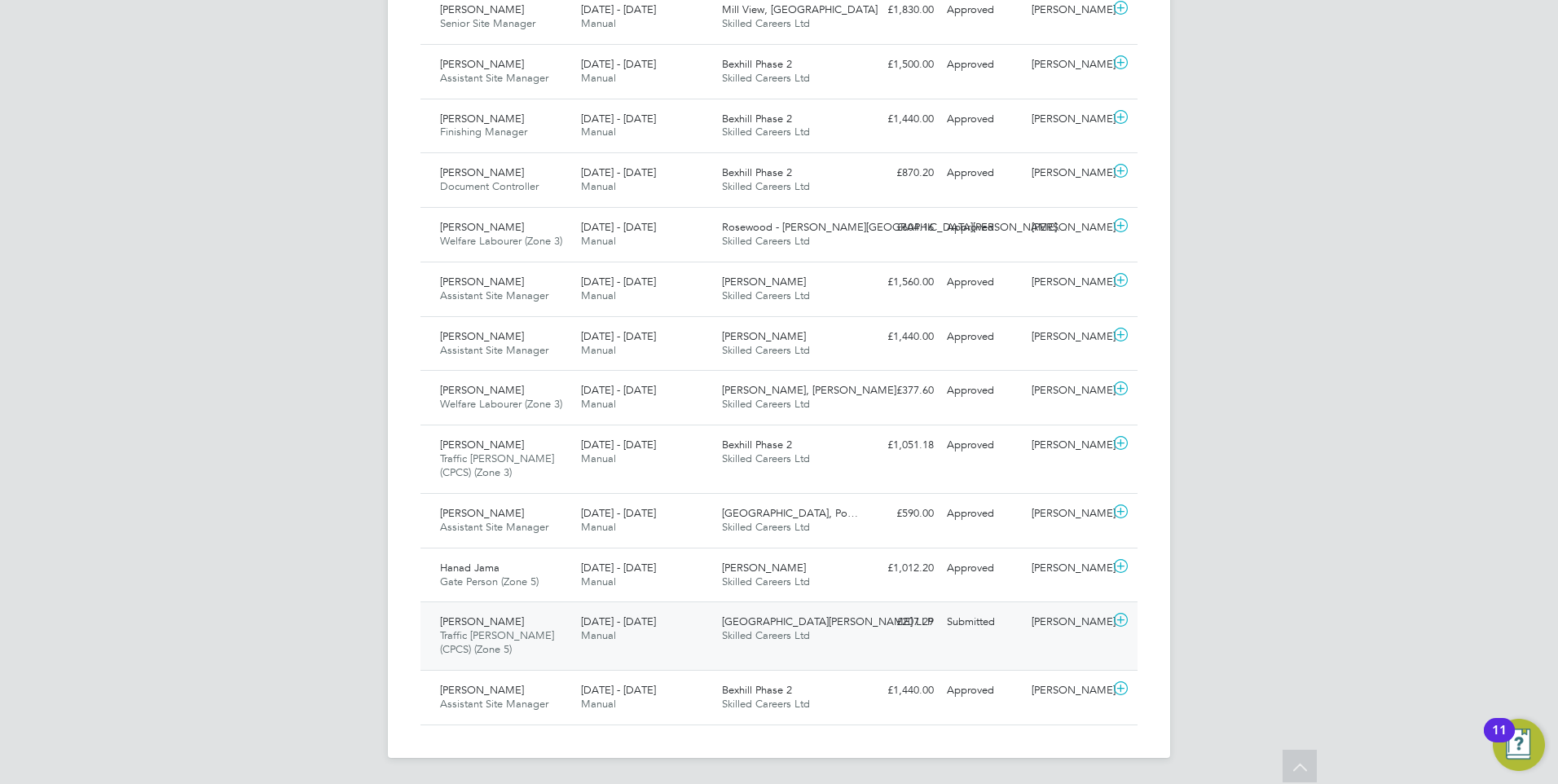
click at [982, 643] on div "Junaid Khan Traffic Marshall (CPCS) (Zone 5) 22 - 28 Sep 2025 22 - 28 Sep 2025 …" at bounding box center [779, 635] width 717 height 68
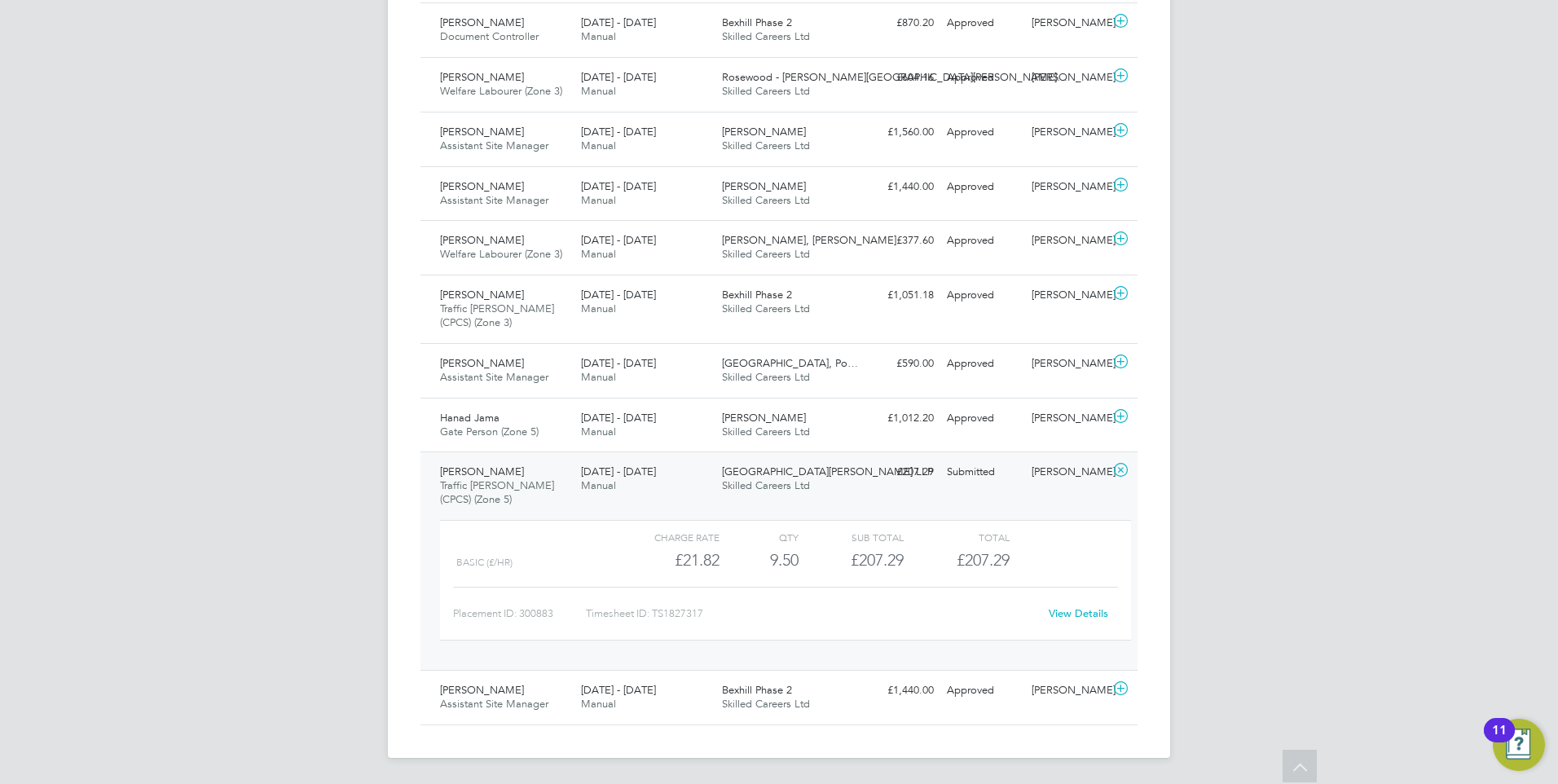
click at [1073, 610] on link "View Details" at bounding box center [1079, 613] width 59 height 14
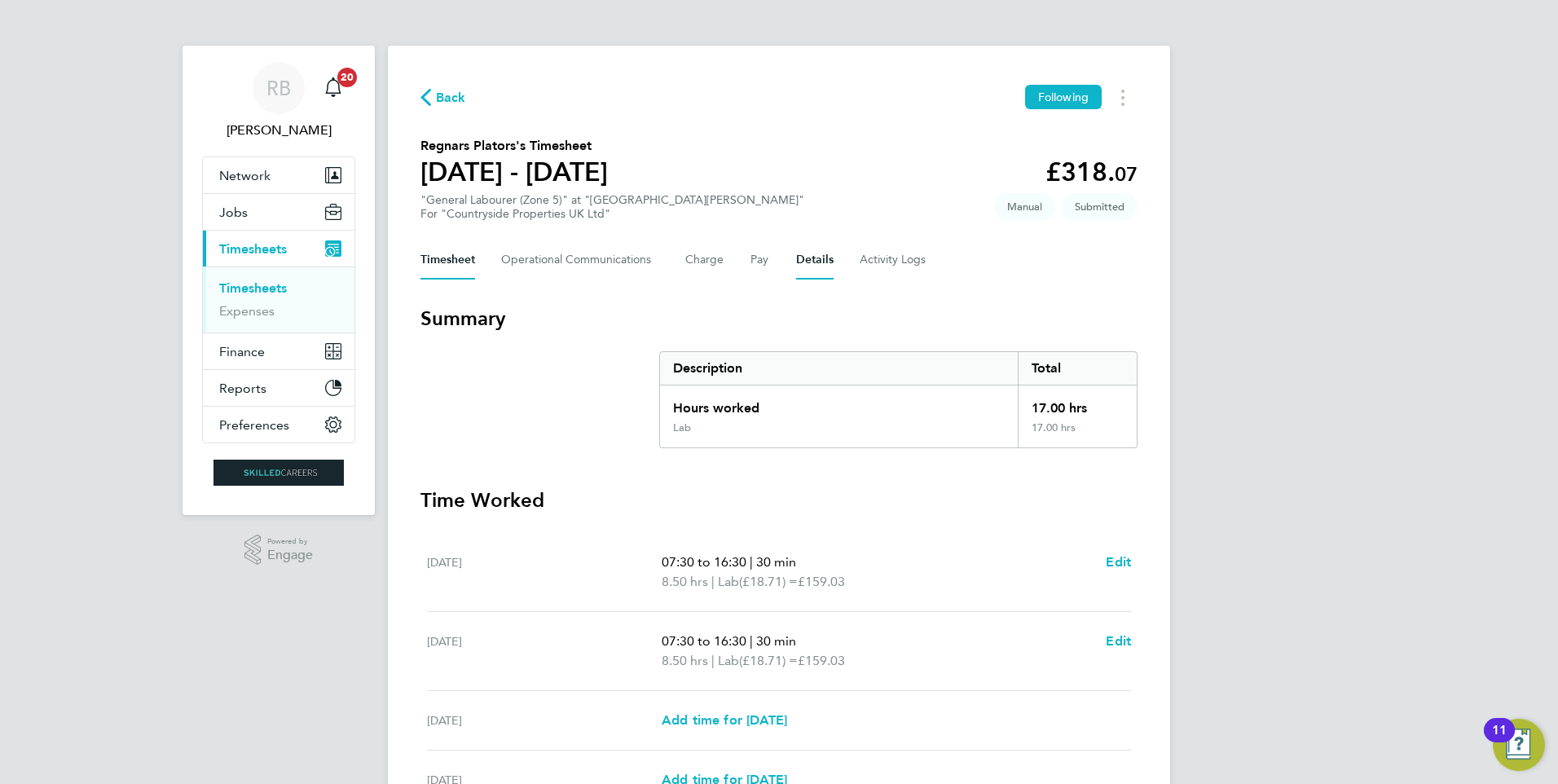
drag, startPoint x: 816, startPoint y: 263, endPoint x: 813, endPoint y: 273, distance: 10.4
click at [814, 265] on button "Details" at bounding box center [814, 260] width 37 height 39
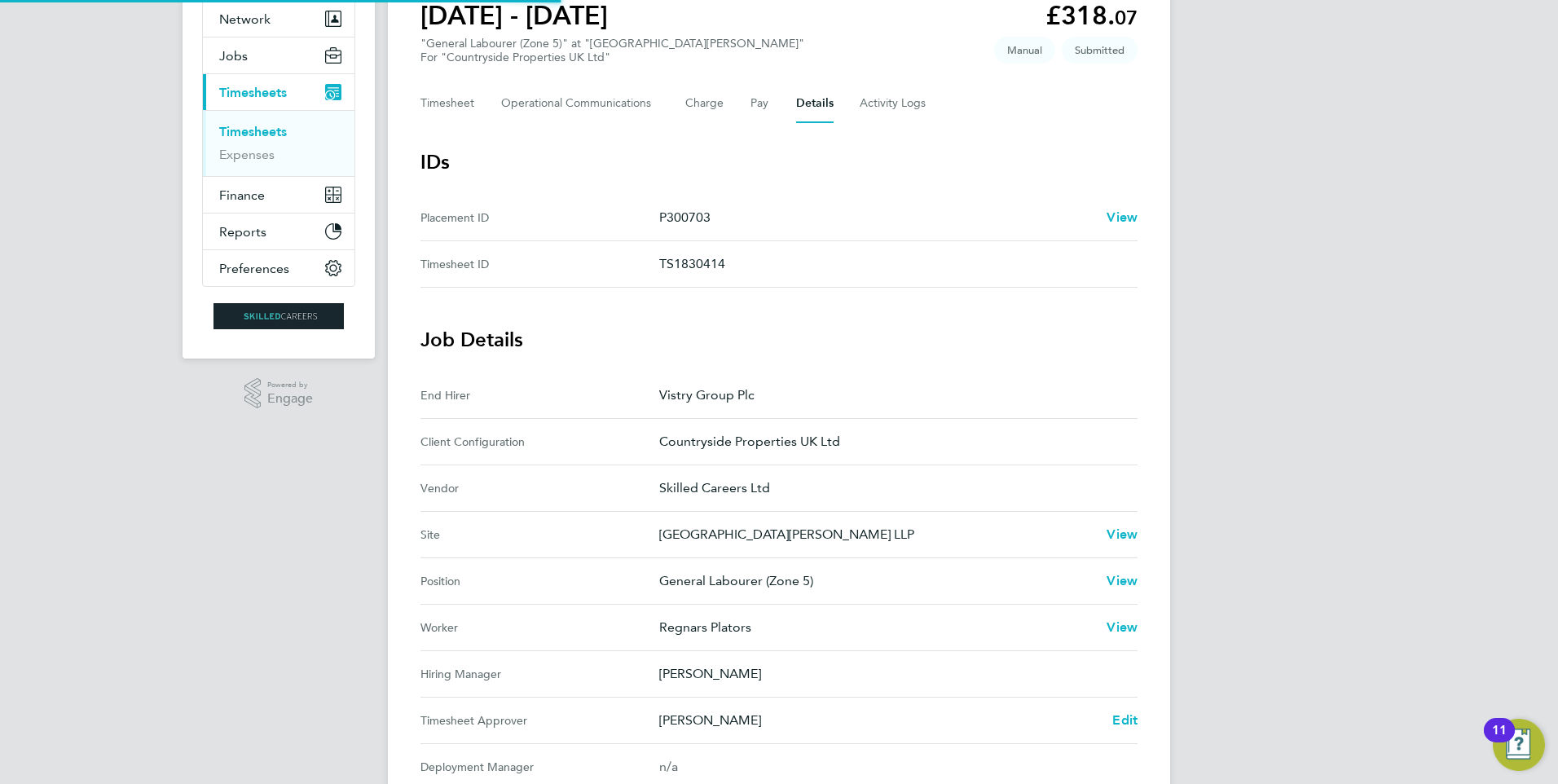
scroll to position [163, 0]
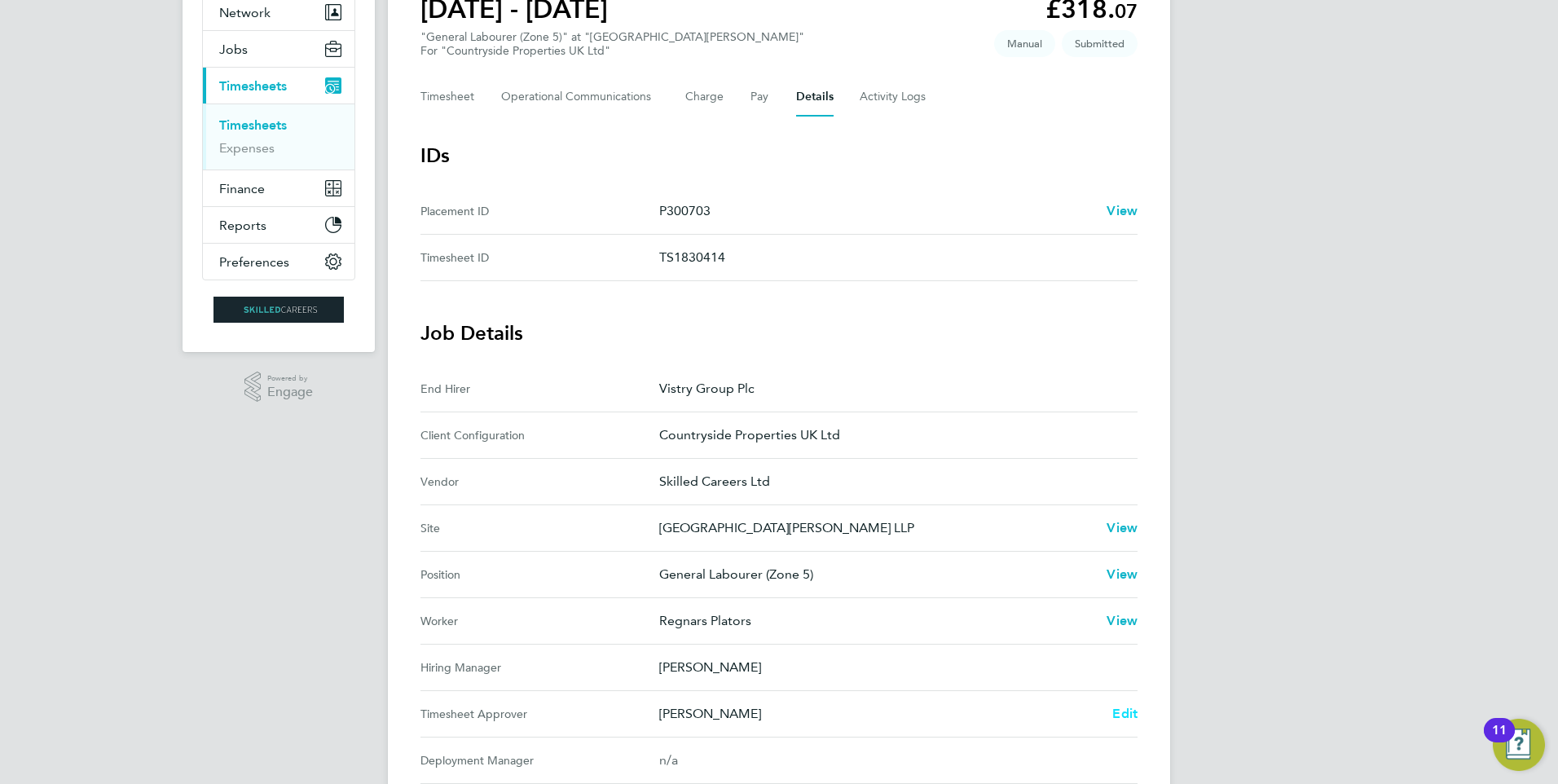
click at [1124, 715] on span "Edit" at bounding box center [1125, 713] width 25 height 15
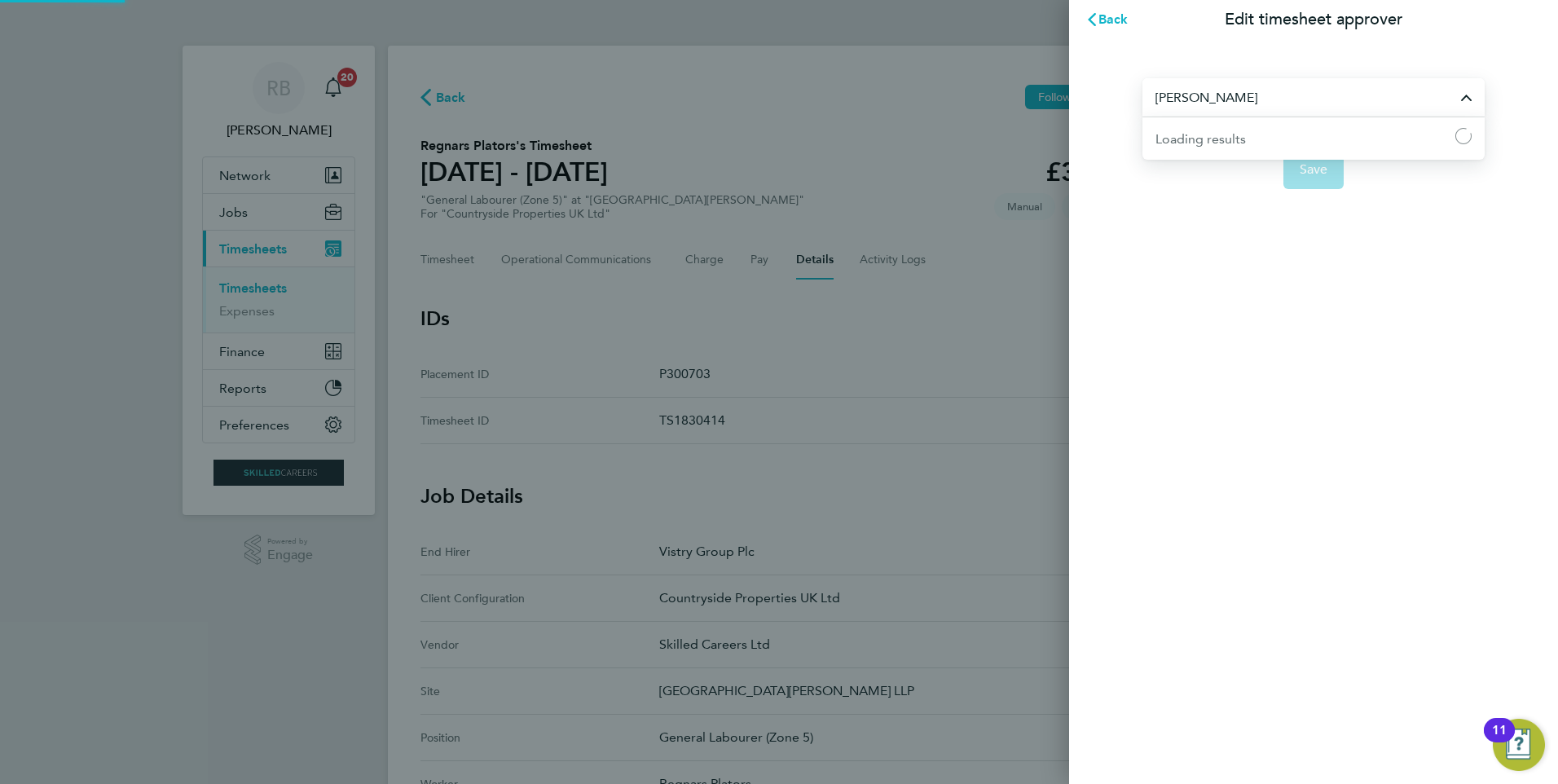
click at [1236, 98] on input "[PERSON_NAME]" at bounding box center [1314, 97] width 343 height 38
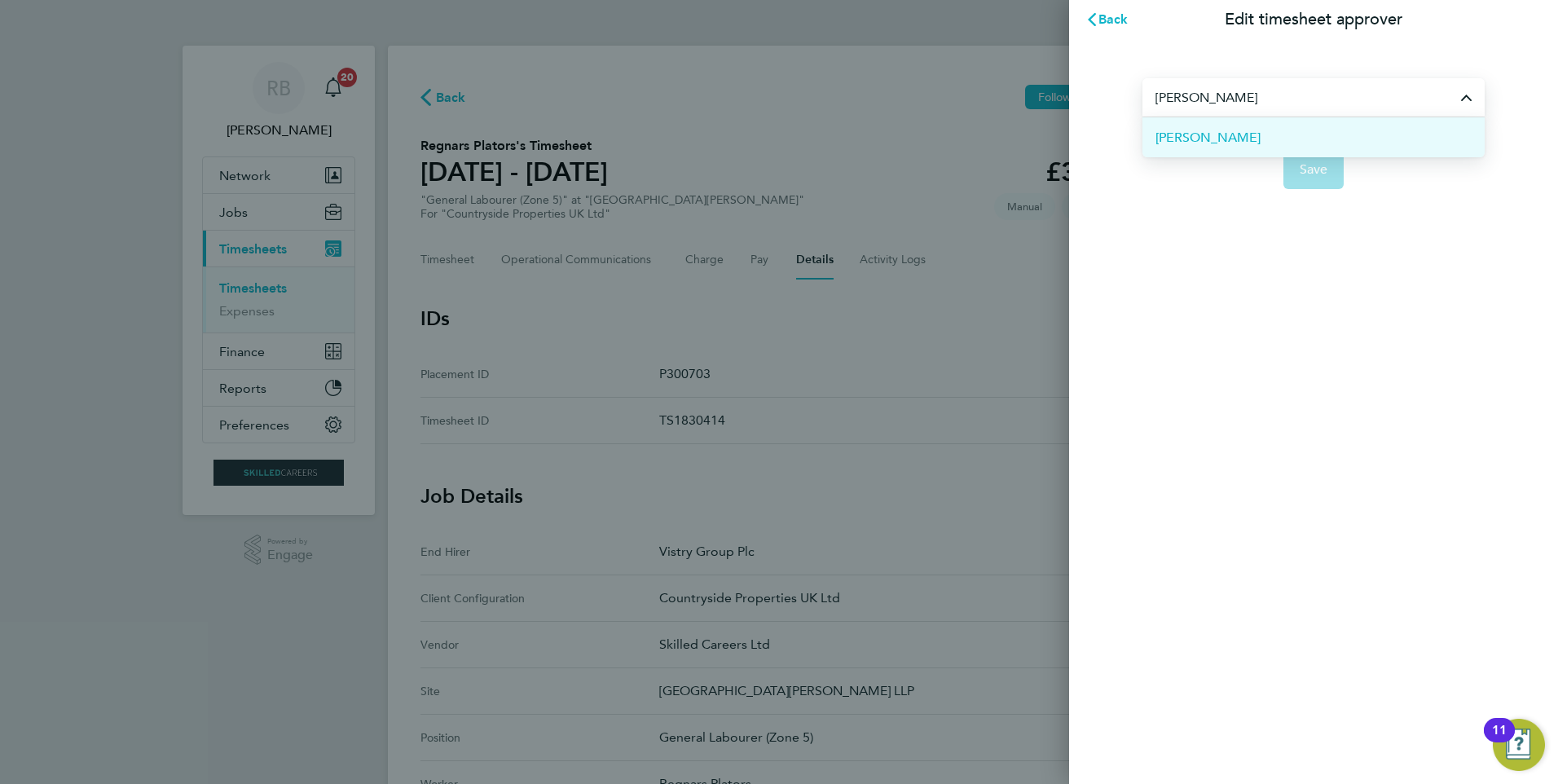
click at [1255, 143] on li "[PERSON_NAME]" at bounding box center [1314, 137] width 343 height 40
type input "[PERSON_NAME]"
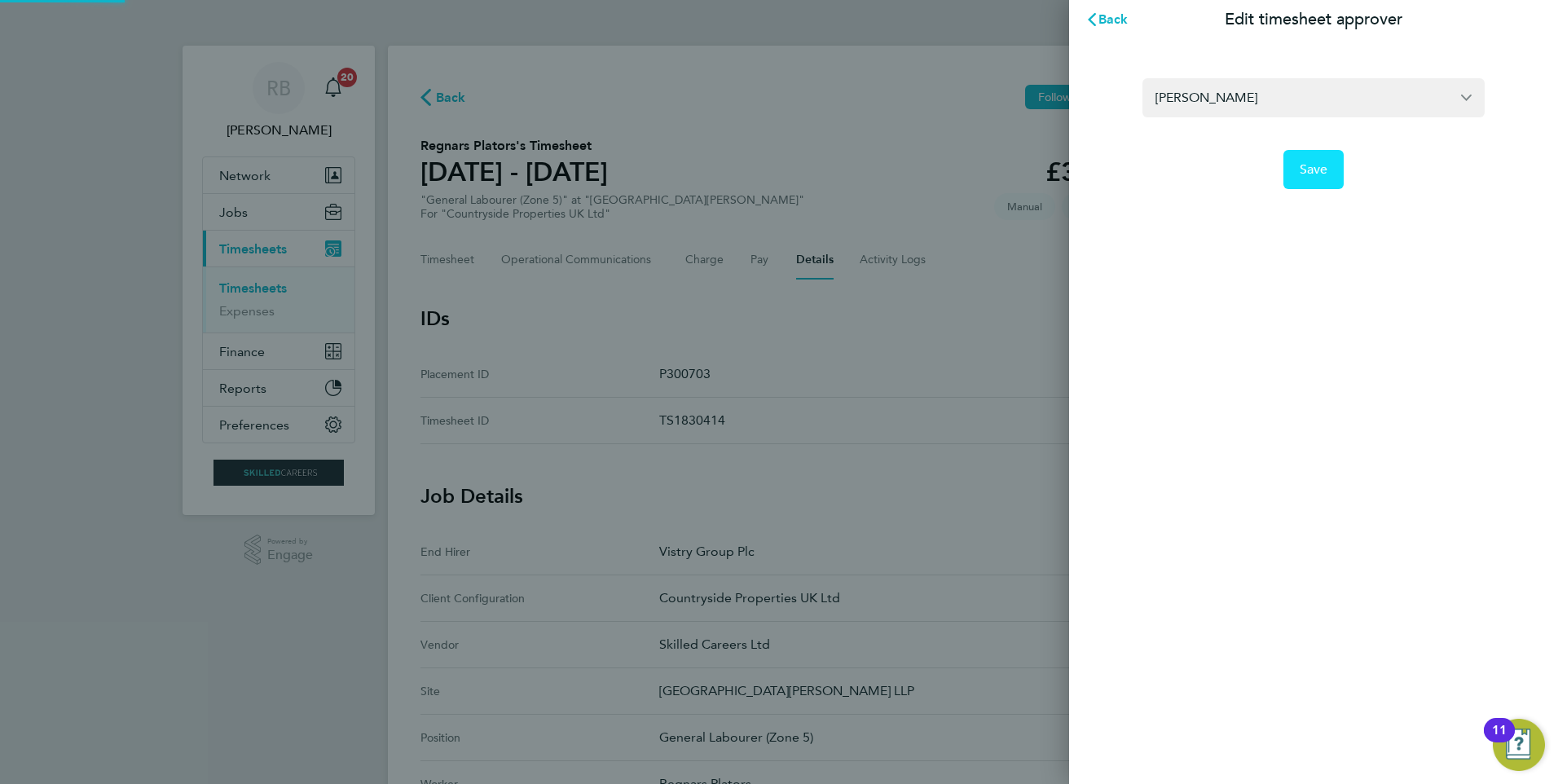
click at [1296, 170] on button "Save" at bounding box center [1314, 170] width 61 height 39
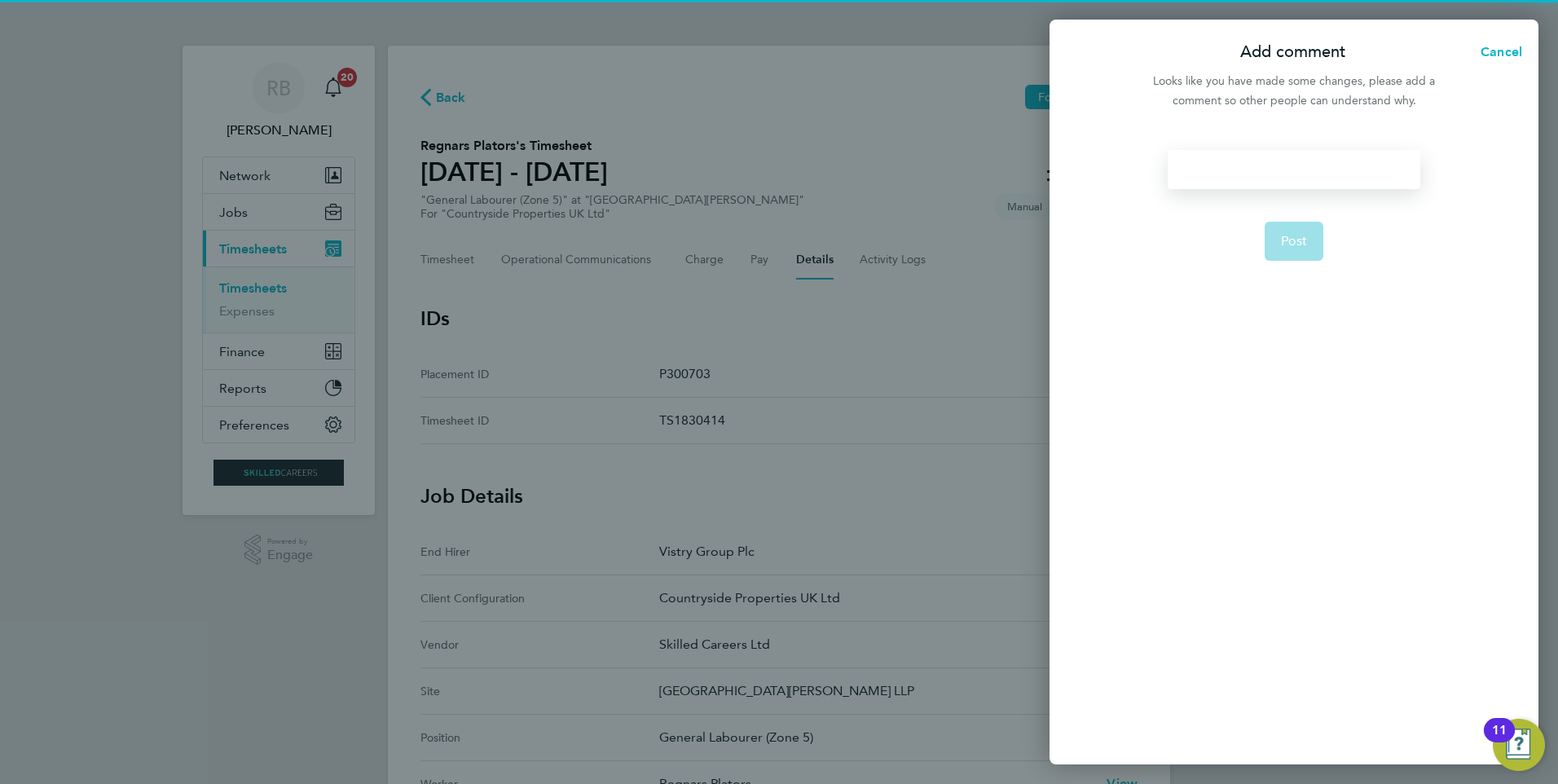
click at [1268, 162] on div at bounding box center [1294, 170] width 252 height 39
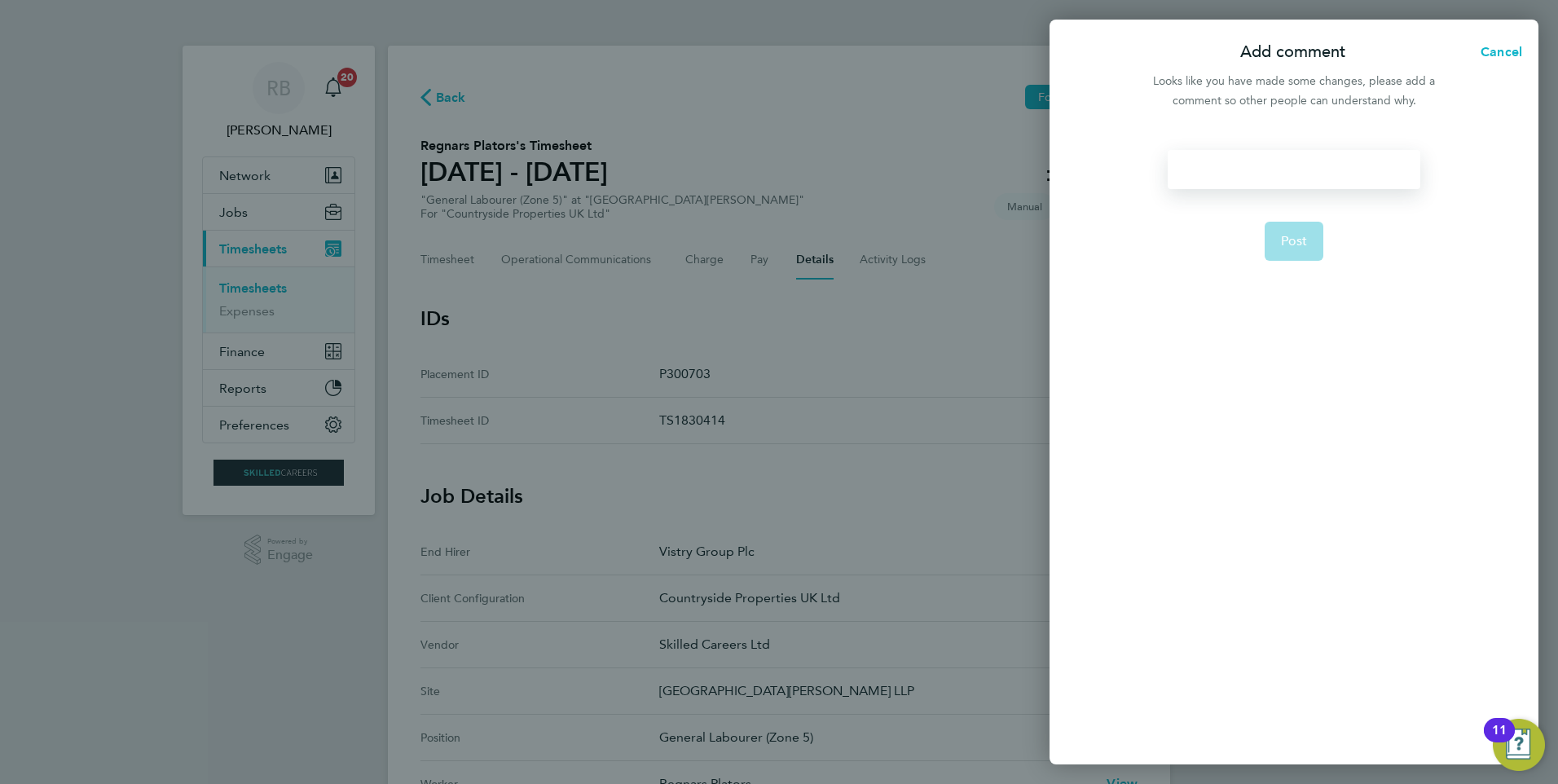
click at [1265, 165] on div at bounding box center [1294, 170] width 252 height 39
drag, startPoint x: 1276, startPoint y: 165, endPoint x: 854, endPoint y: 116, distance: 424.8
click at [831, 116] on div "Add comment Cancel Looks like you have made some changes, please add a comment …" at bounding box center [779, 392] width 1558 height 784
copy div "Please approve"
click at [1299, 254] on button "Post" at bounding box center [1295, 241] width 59 height 39
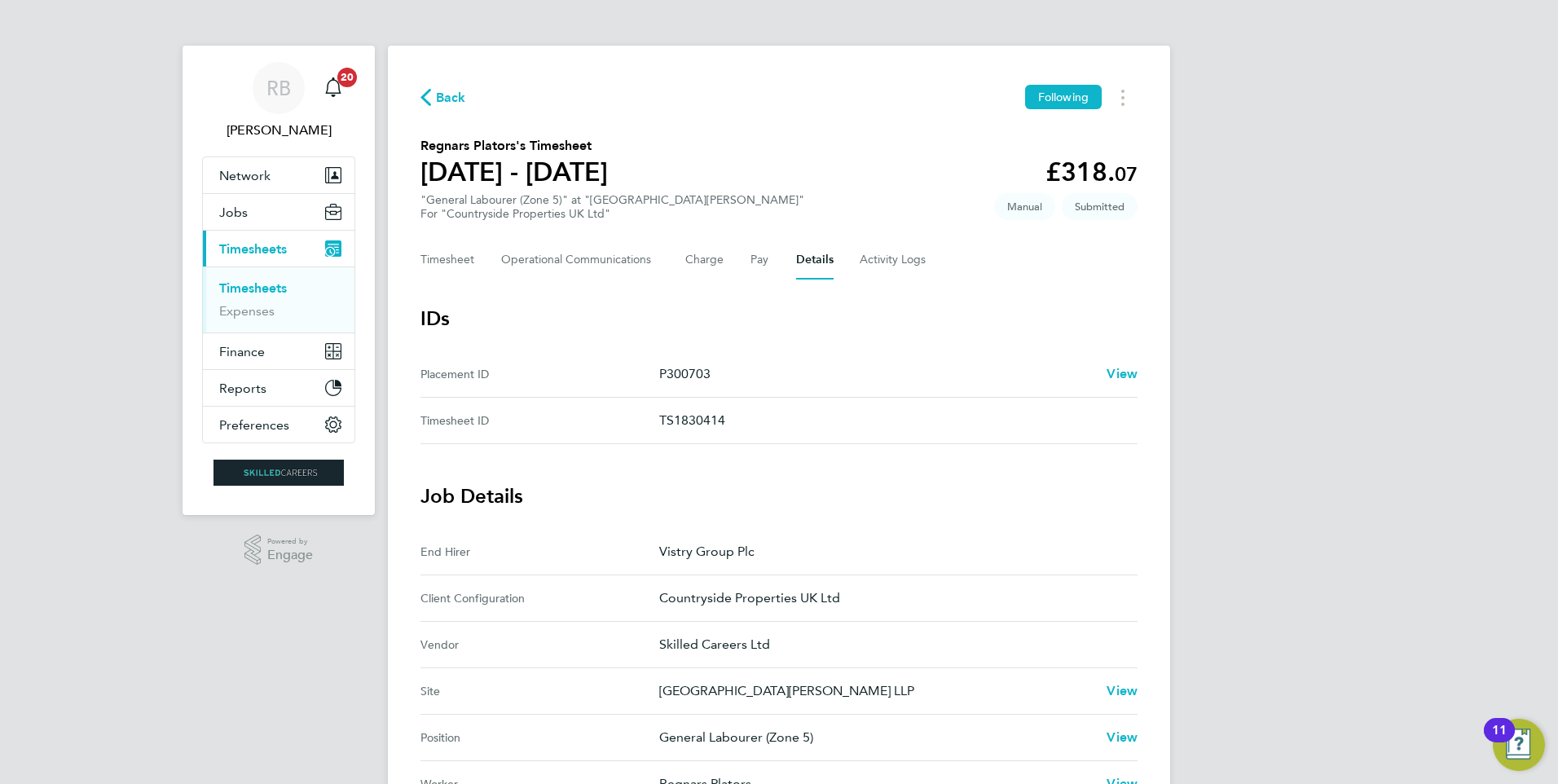
click at [240, 282] on link "Timesheets" at bounding box center [253, 288] width 68 height 15
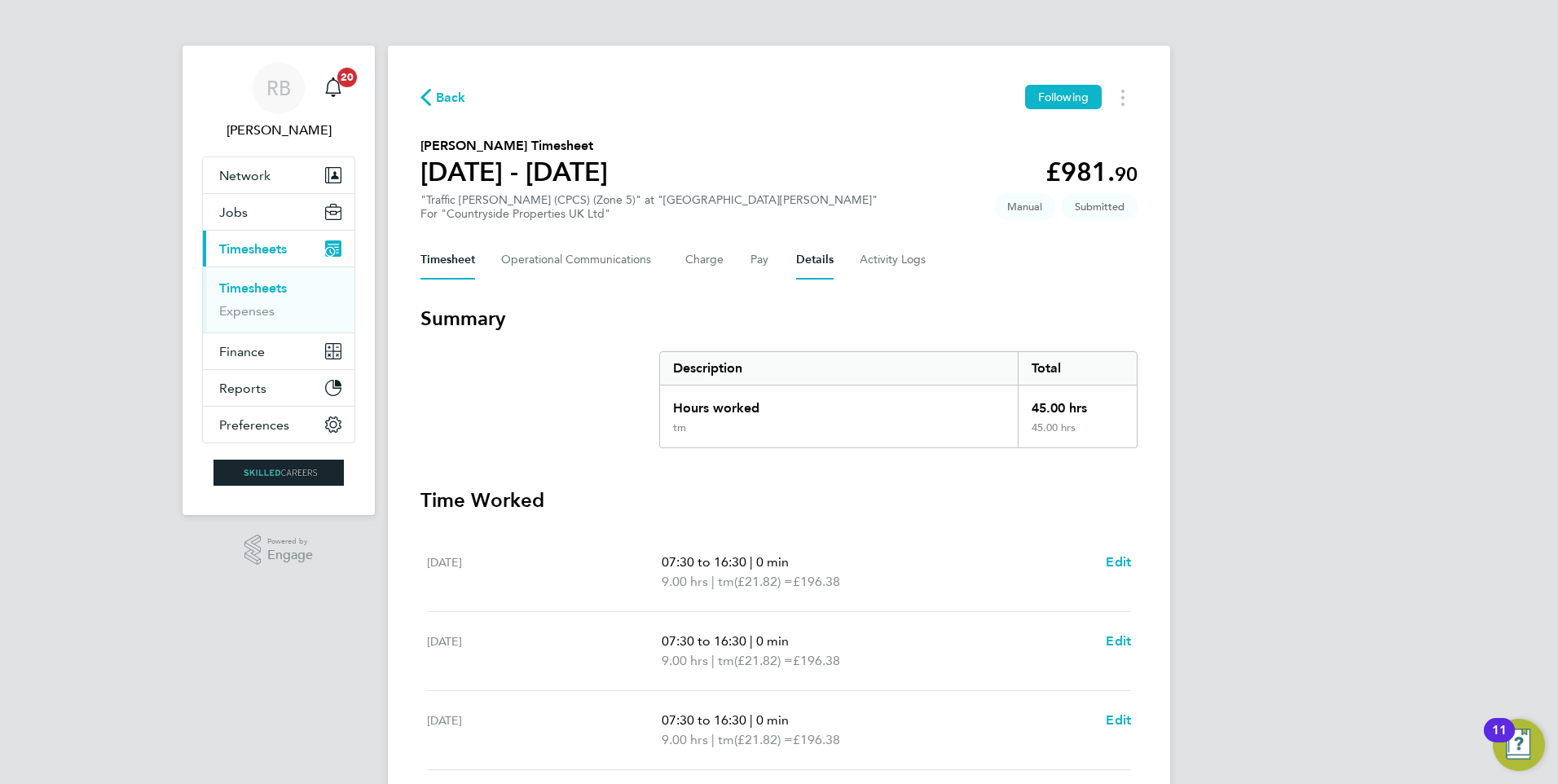
click at [798, 259] on button "Details" at bounding box center [814, 260] width 37 height 39
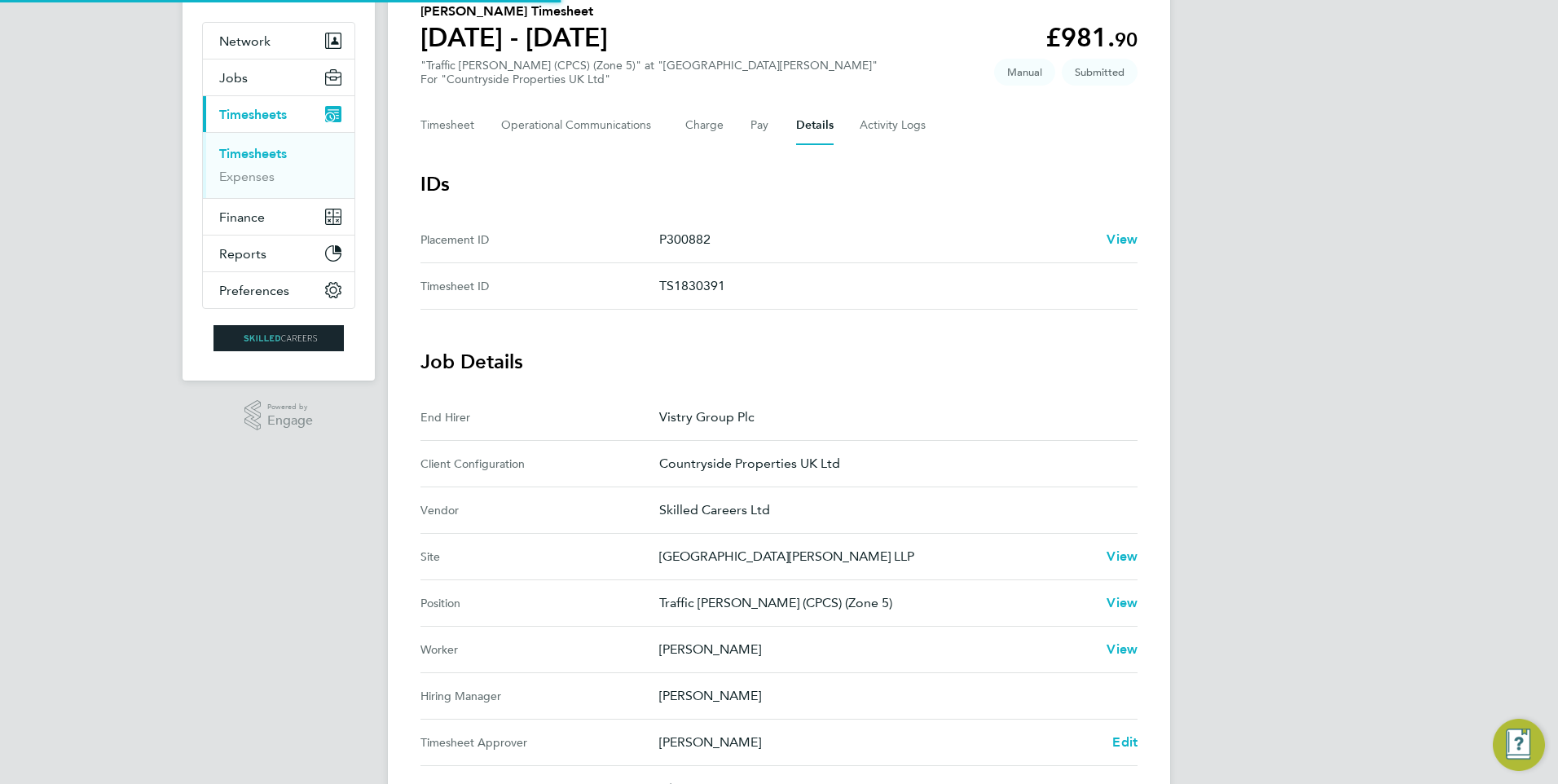
scroll to position [245, 0]
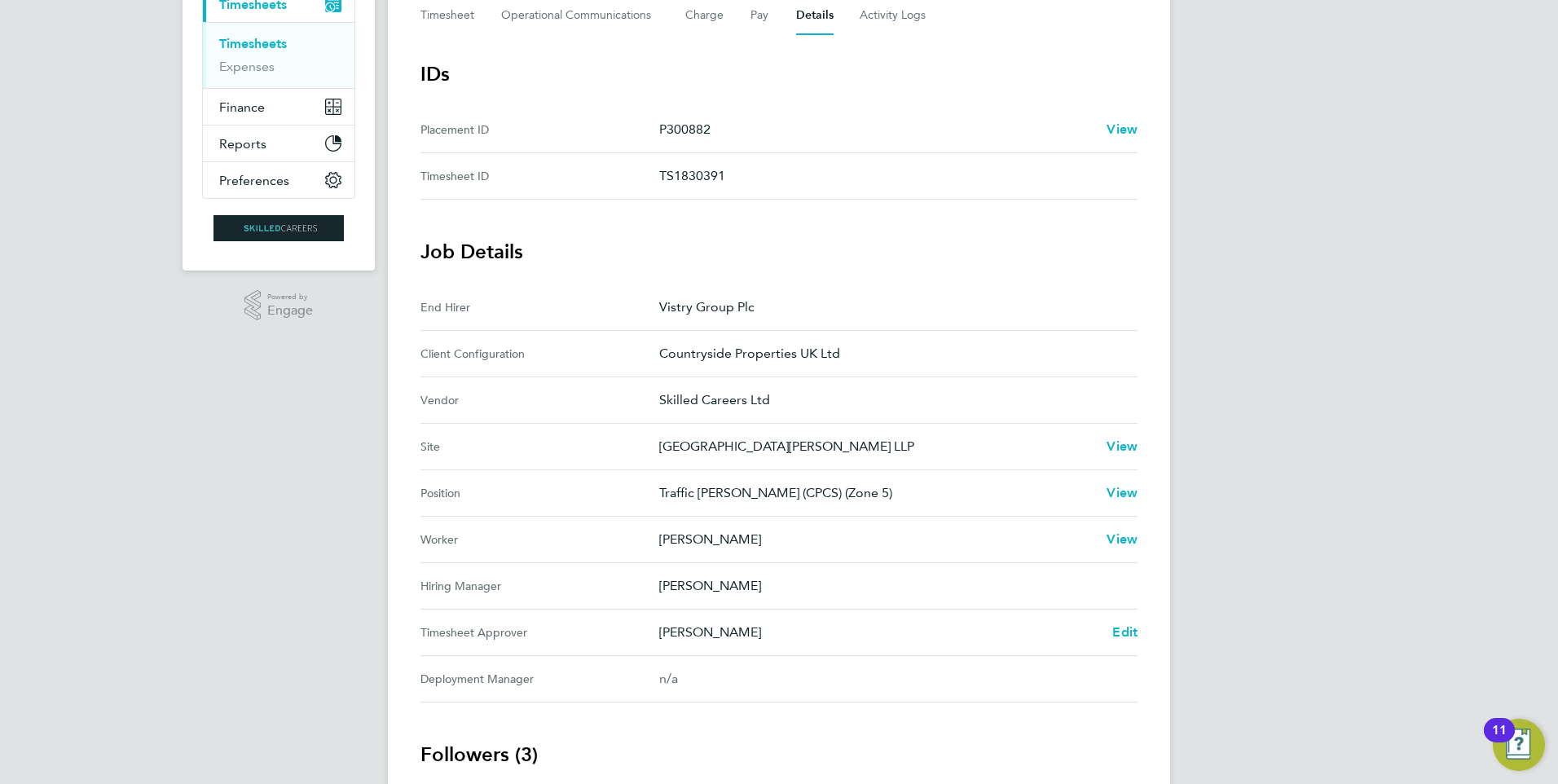
click at [1139, 635] on div "Back Following [PERSON_NAME] Timesheet [DATE] - [DATE] £981. 90 "Traffic [PERSO…" at bounding box center [779, 429] width 782 height 1257
click at [1126, 624] on span "Edit" at bounding box center [1125, 632] width 25 height 15
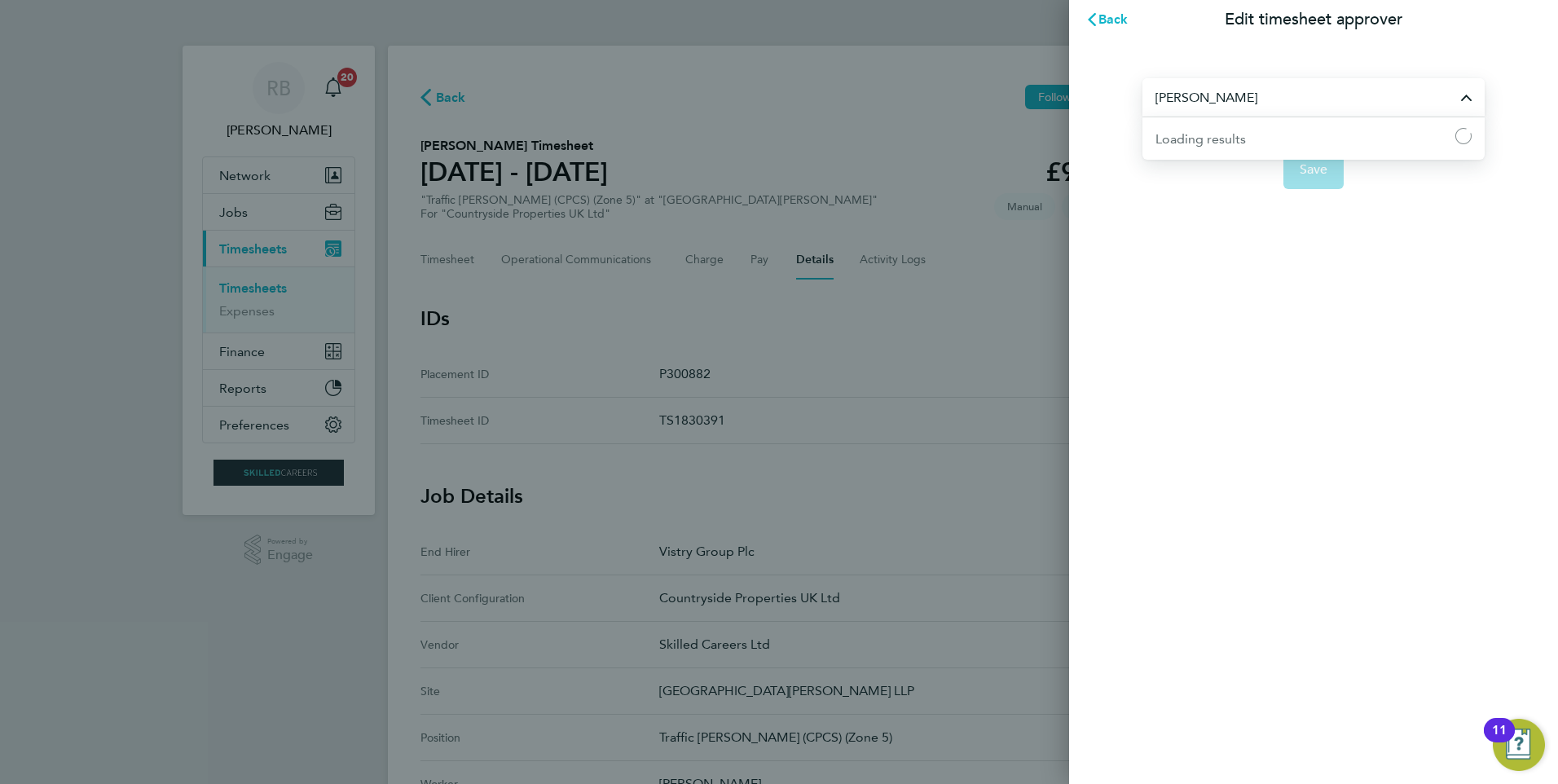
click at [1229, 105] on input "[PERSON_NAME]" at bounding box center [1314, 97] width 343 height 38
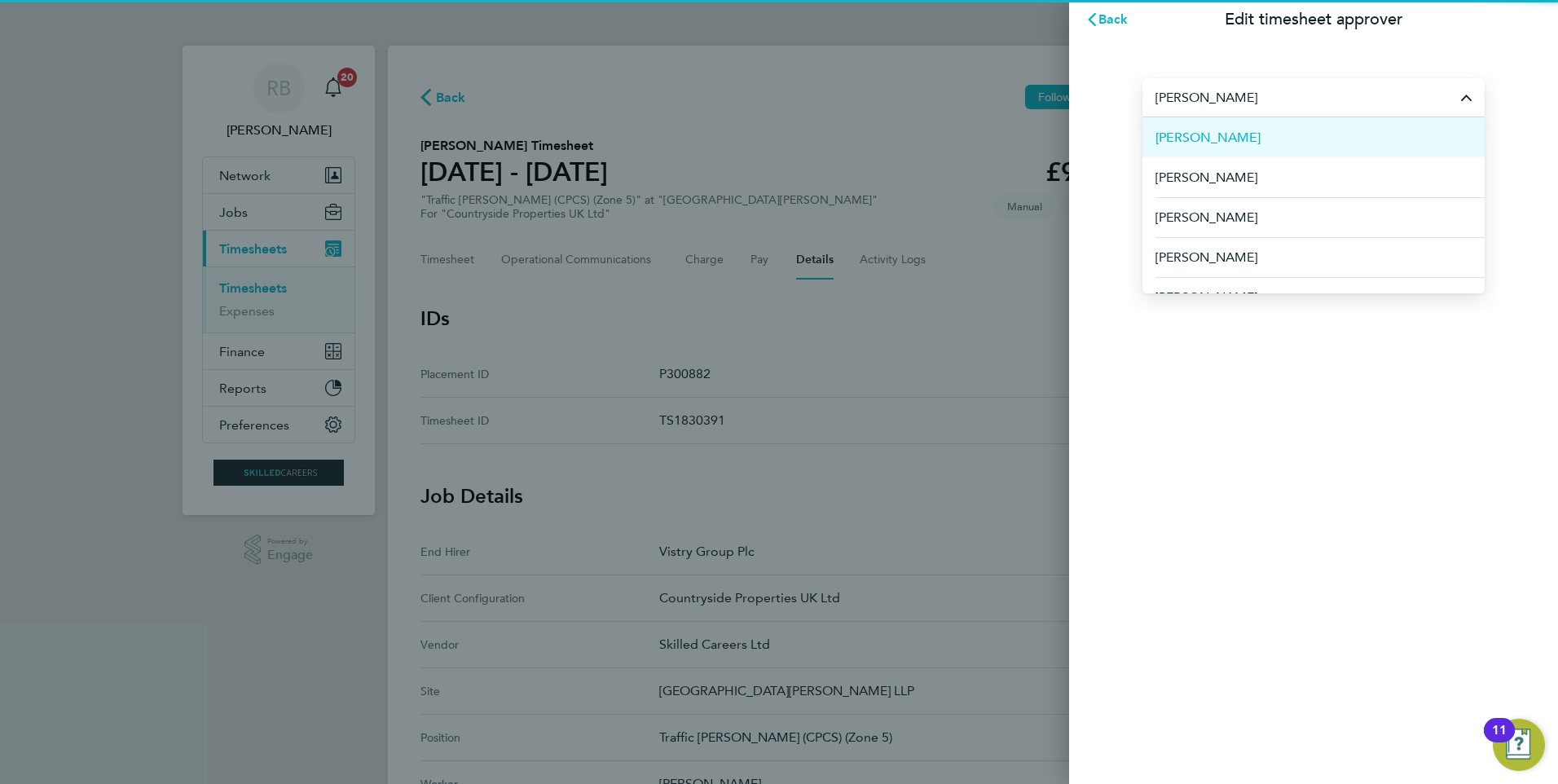
paste input "Please approve"
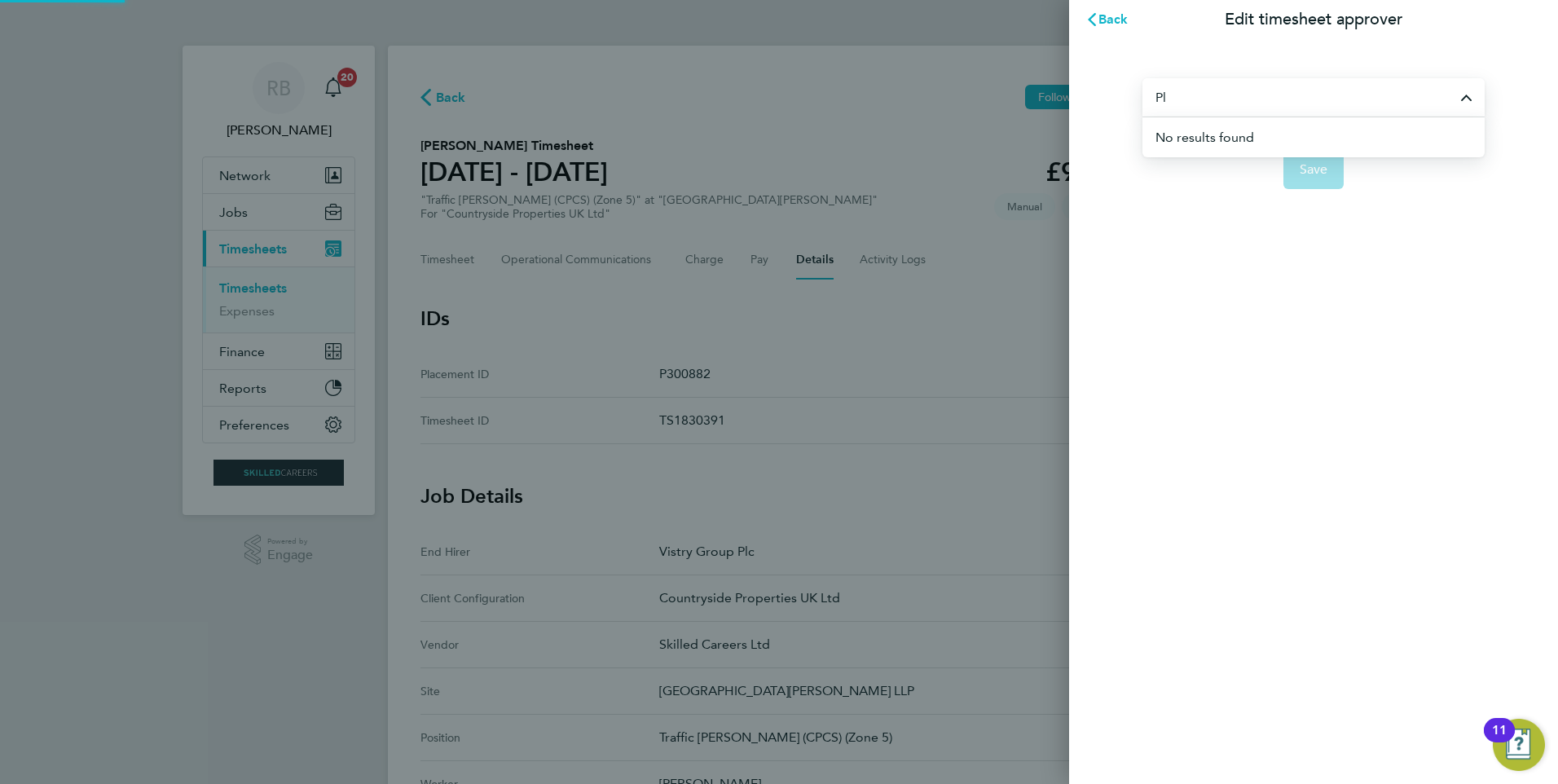
type input "P"
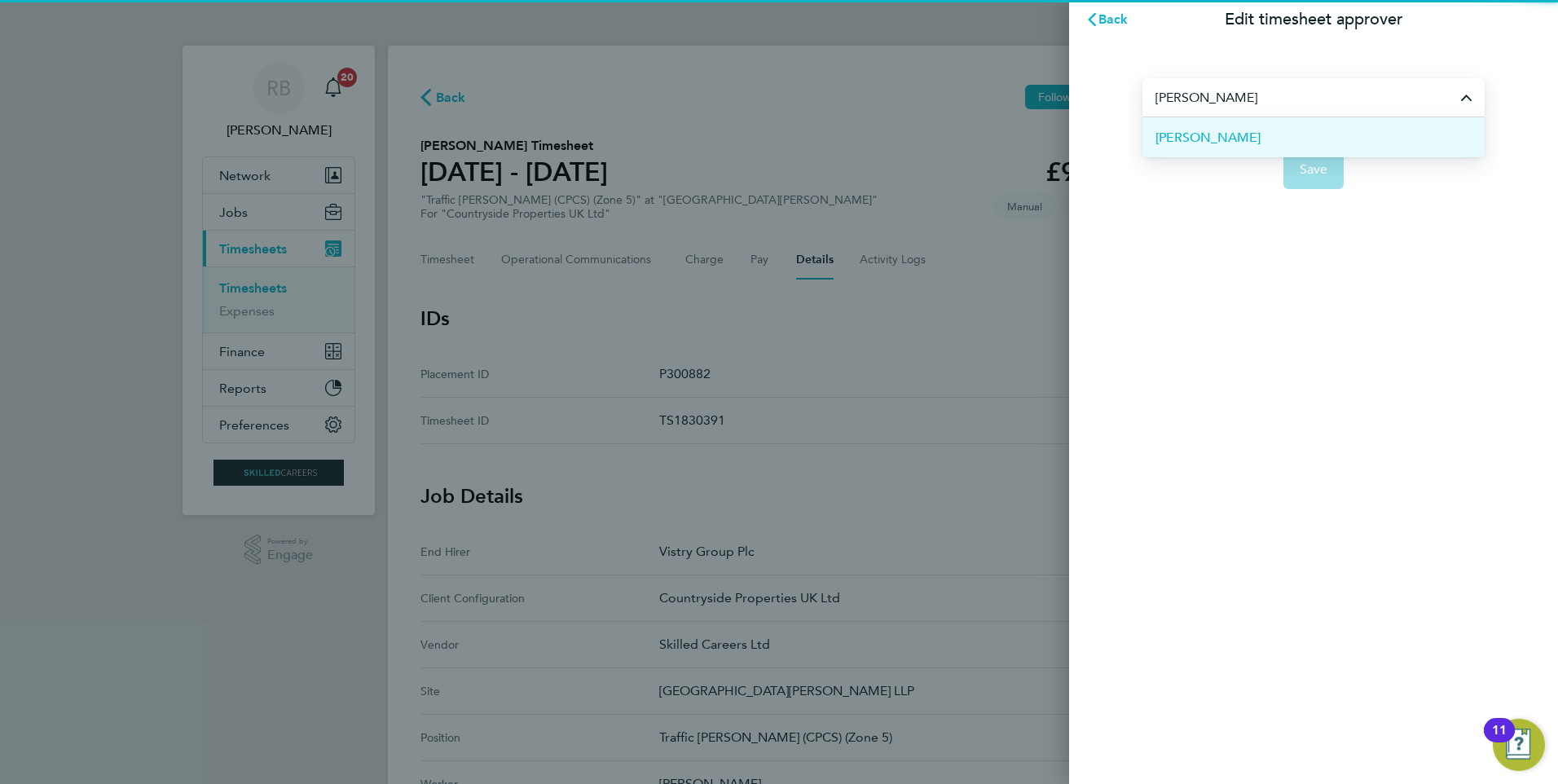
click at [1264, 132] on li "[PERSON_NAME]" at bounding box center [1314, 137] width 343 height 40
type input "[PERSON_NAME]"
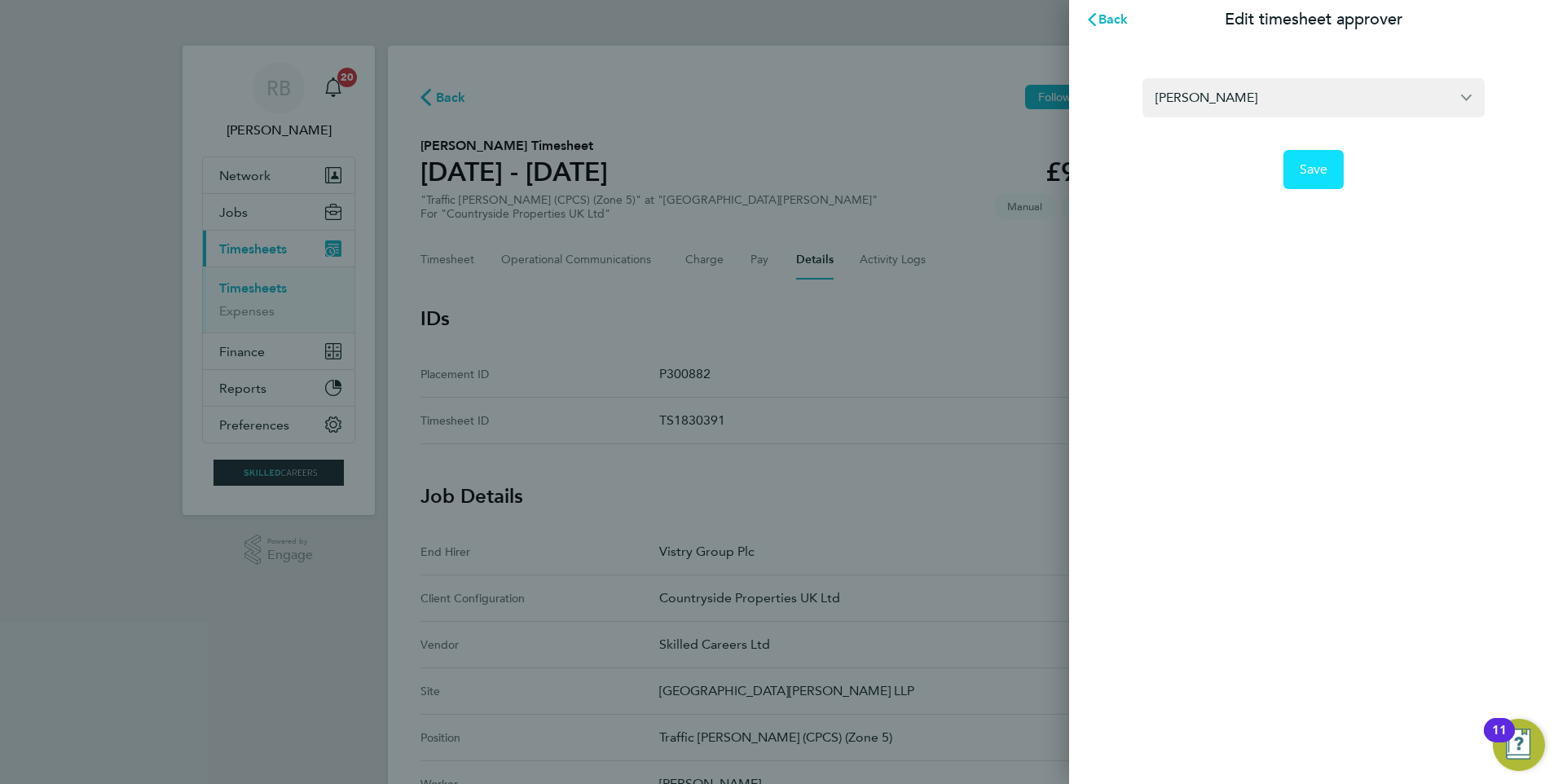
click at [1299, 172] on button "Save" at bounding box center [1314, 170] width 61 height 39
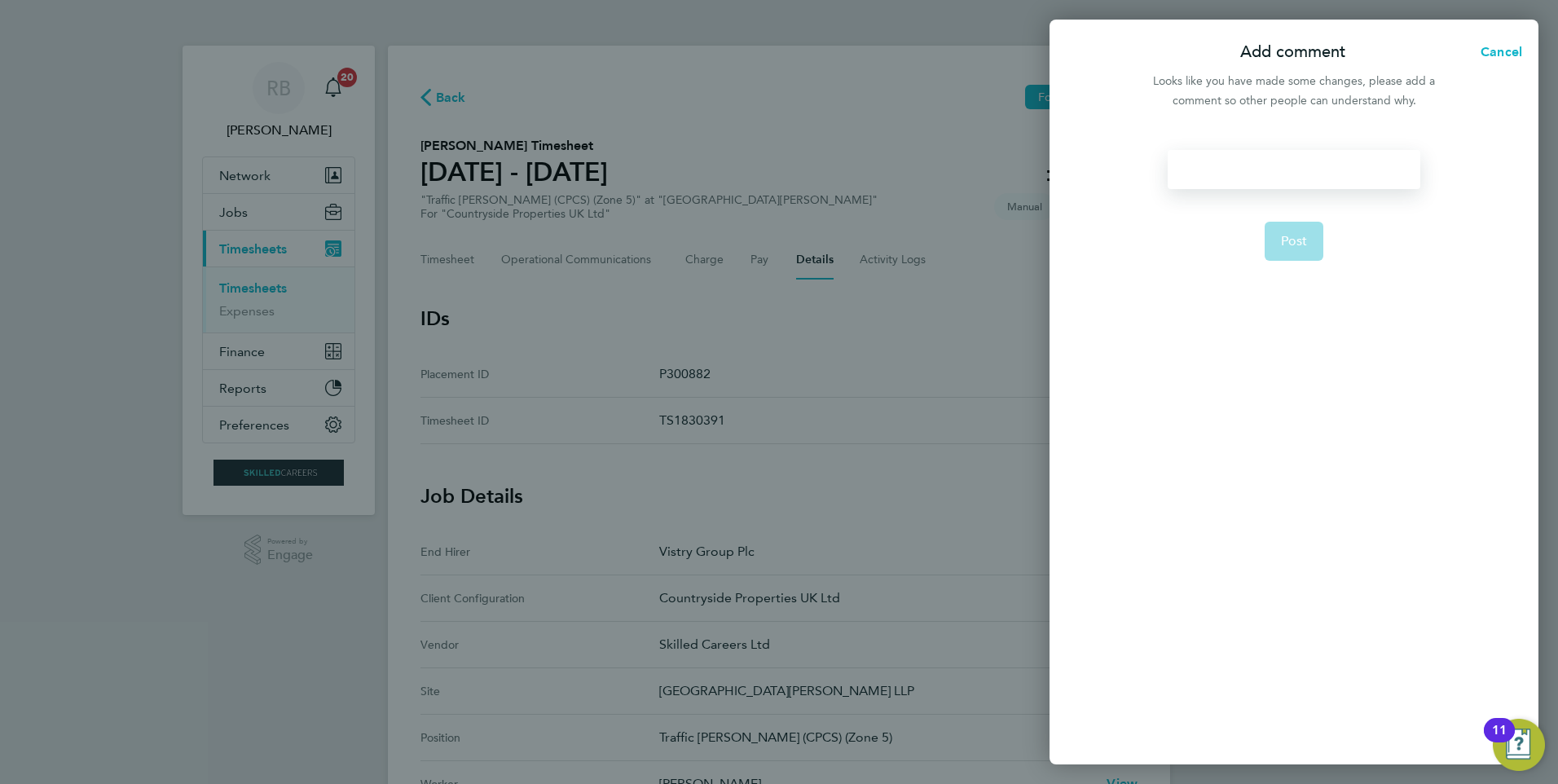
click at [1262, 168] on div at bounding box center [1294, 170] width 252 height 39
click at [1288, 164] on div at bounding box center [1294, 170] width 252 height 39
paste div
click at [1290, 240] on span "Post" at bounding box center [1295, 241] width 27 height 16
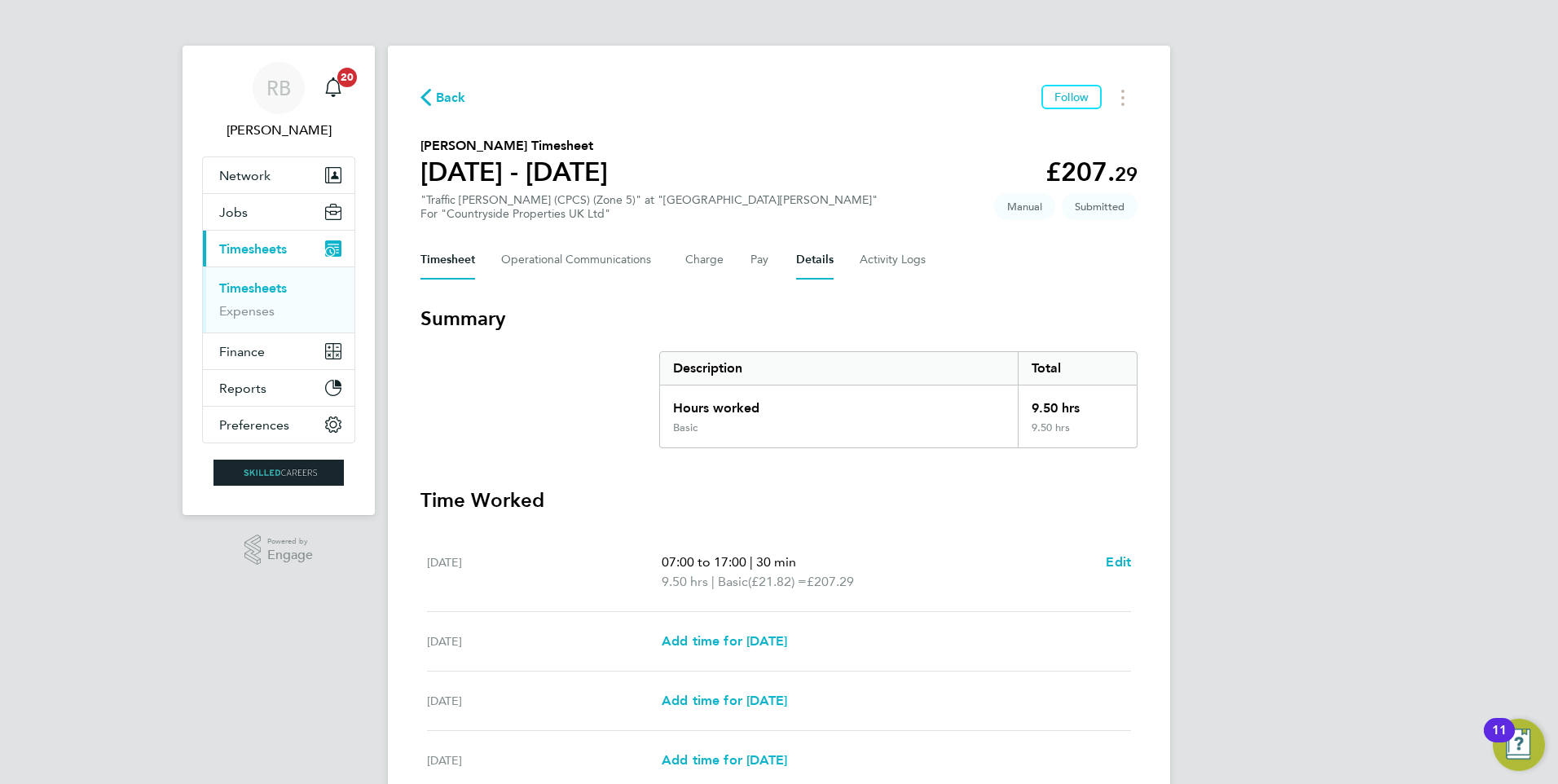
click at [810, 270] on button "Details" at bounding box center [814, 260] width 37 height 39
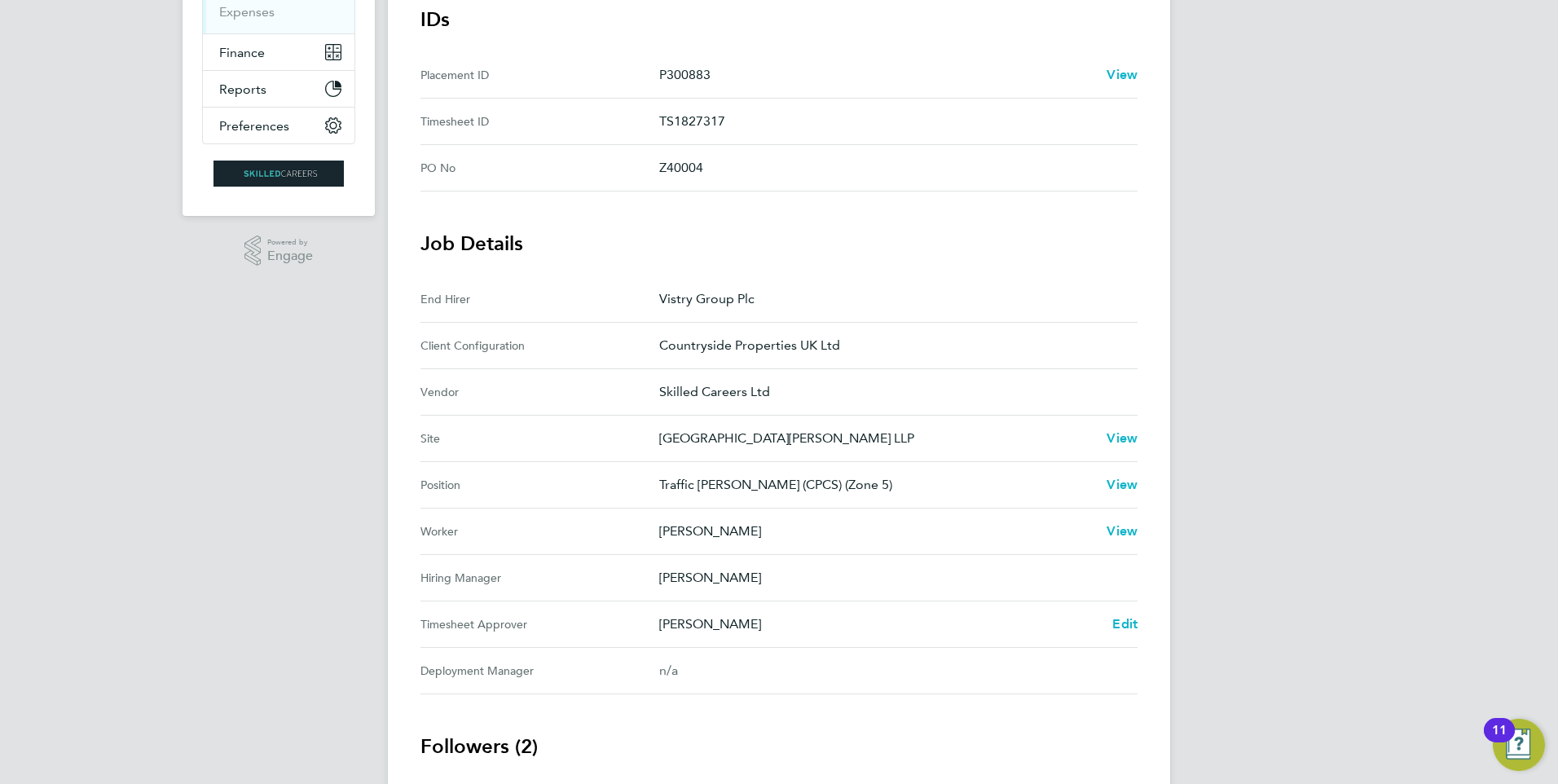
scroll to position [408, 0]
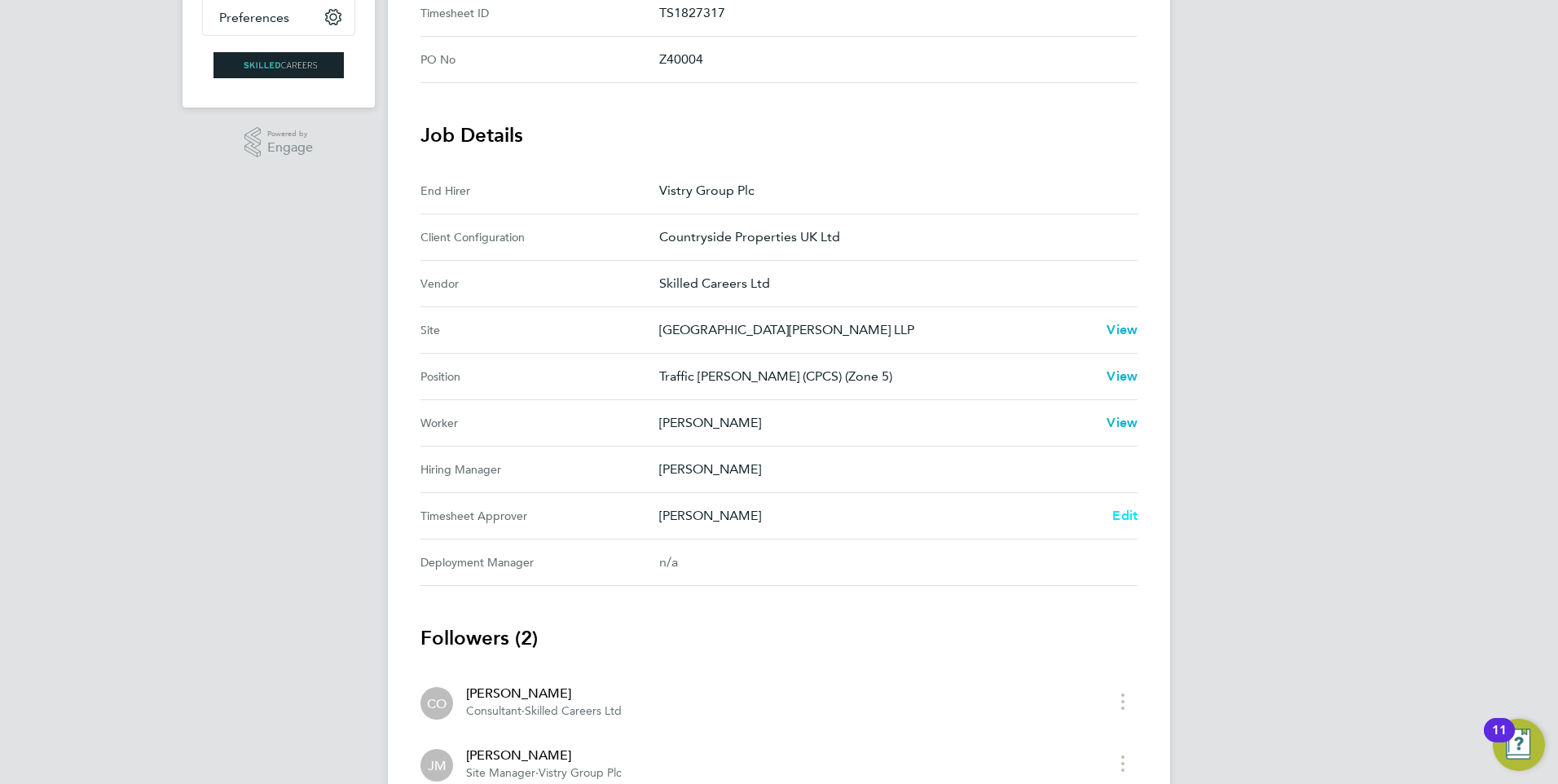
click at [1127, 524] on link "Edit" at bounding box center [1125, 516] width 25 height 19
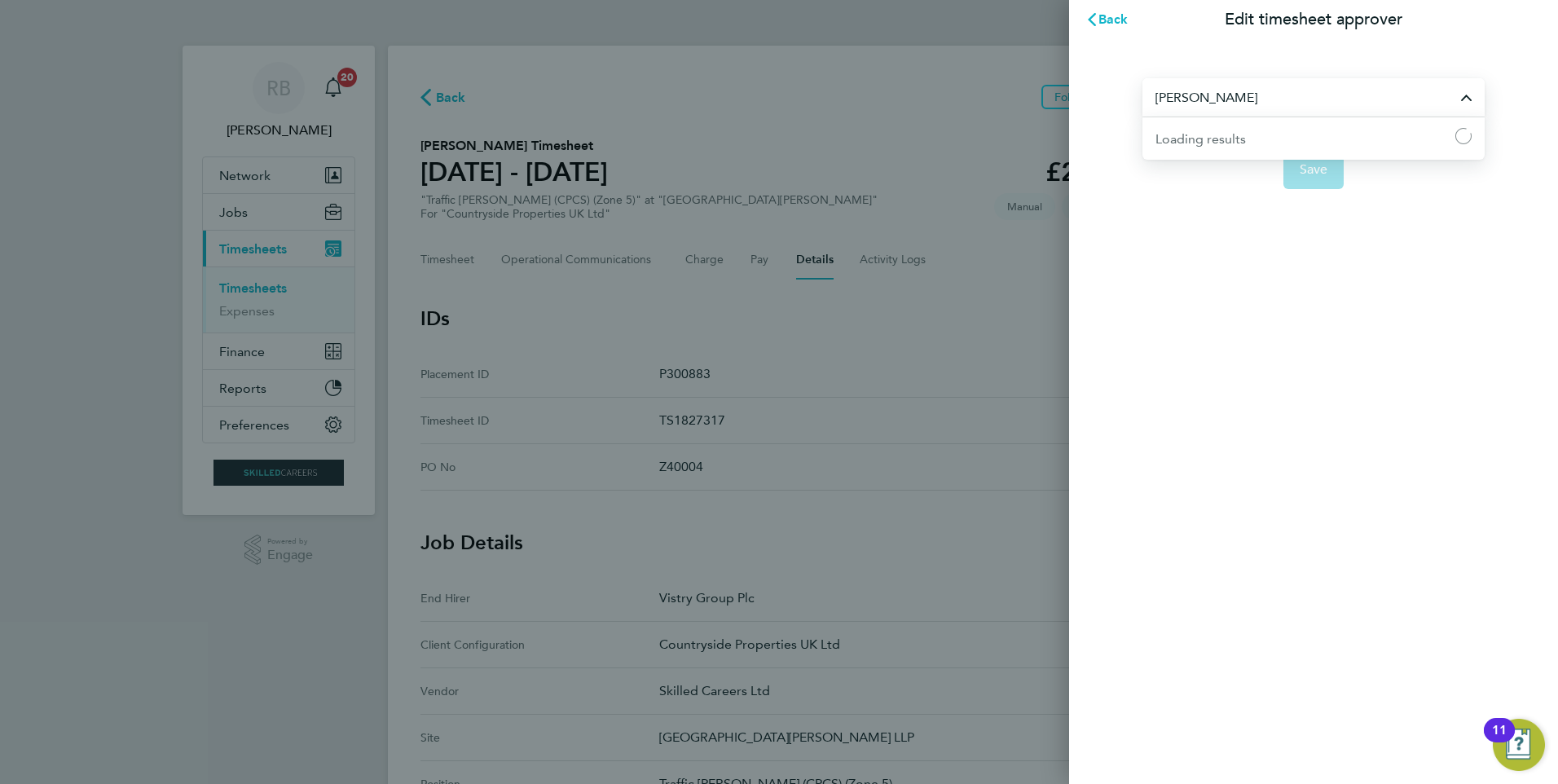
click at [1283, 102] on input "[PERSON_NAME]" at bounding box center [1314, 97] width 343 height 38
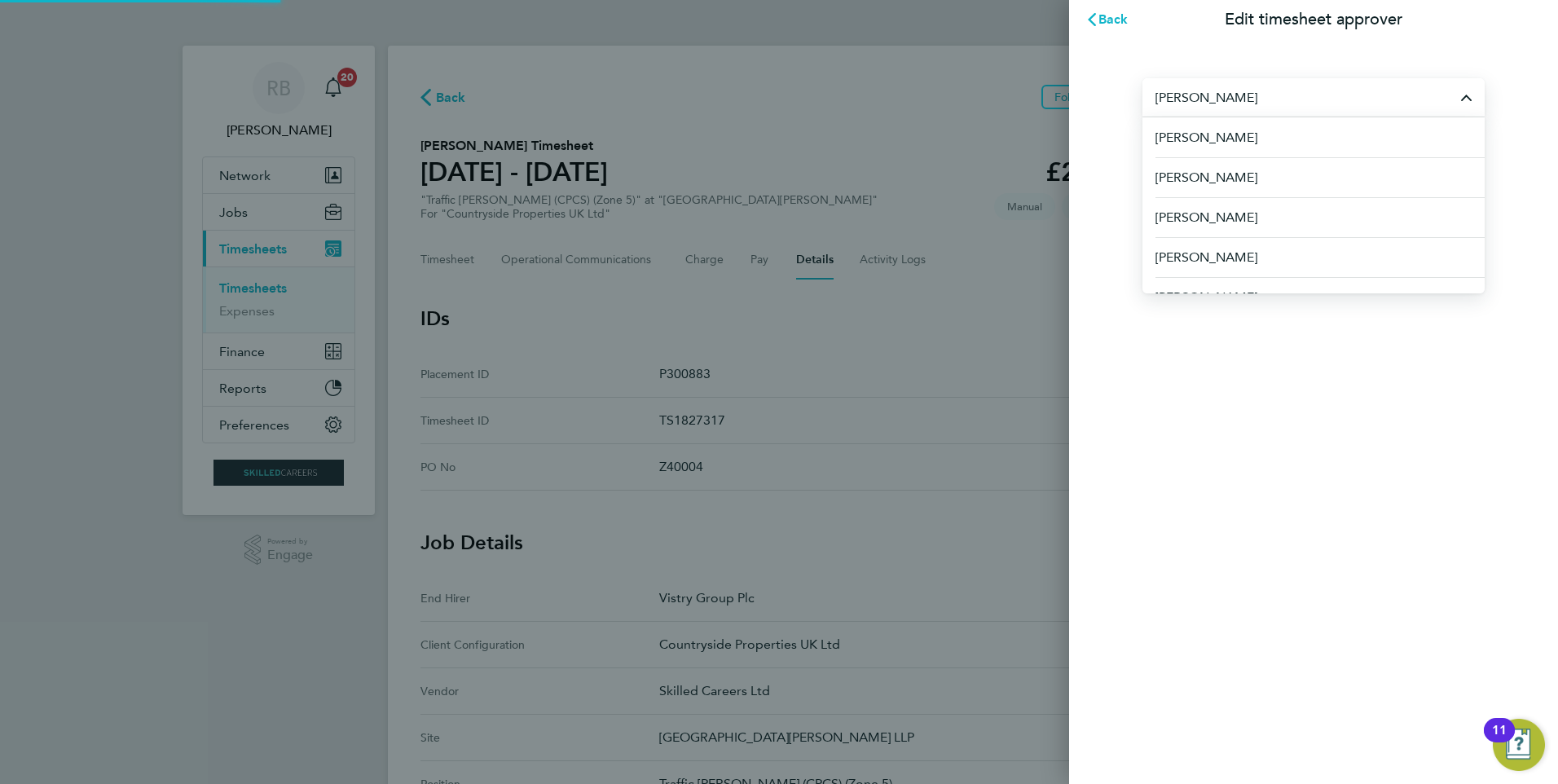
paste input "Please approve"
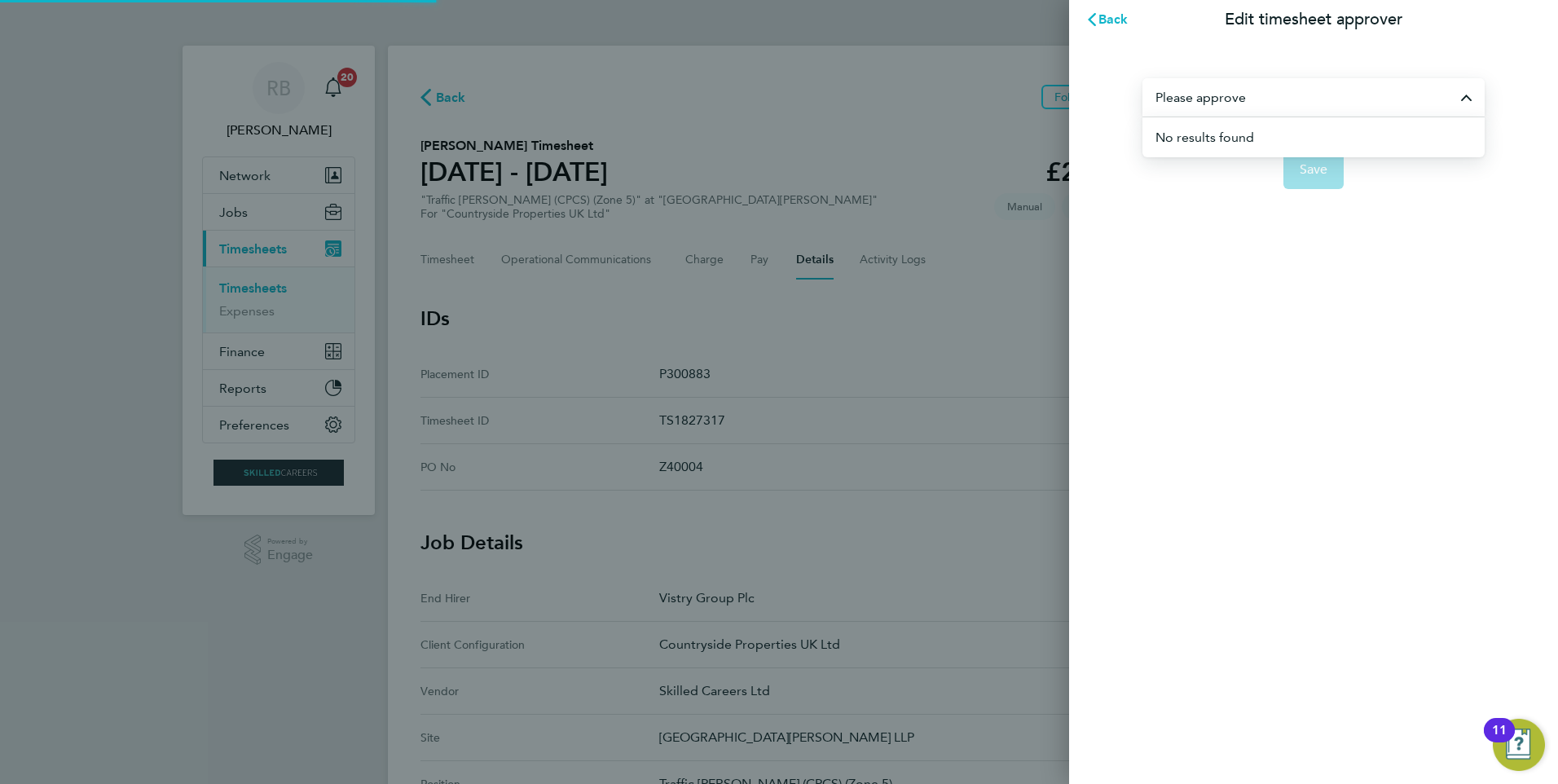
drag, startPoint x: 1141, startPoint y: 130, endPoint x: 731, endPoint y: 167, distance: 411.7
click at [872, 129] on div "Back Edit timesheet approver Please approve No results found Save" at bounding box center [779, 392] width 1558 height 784
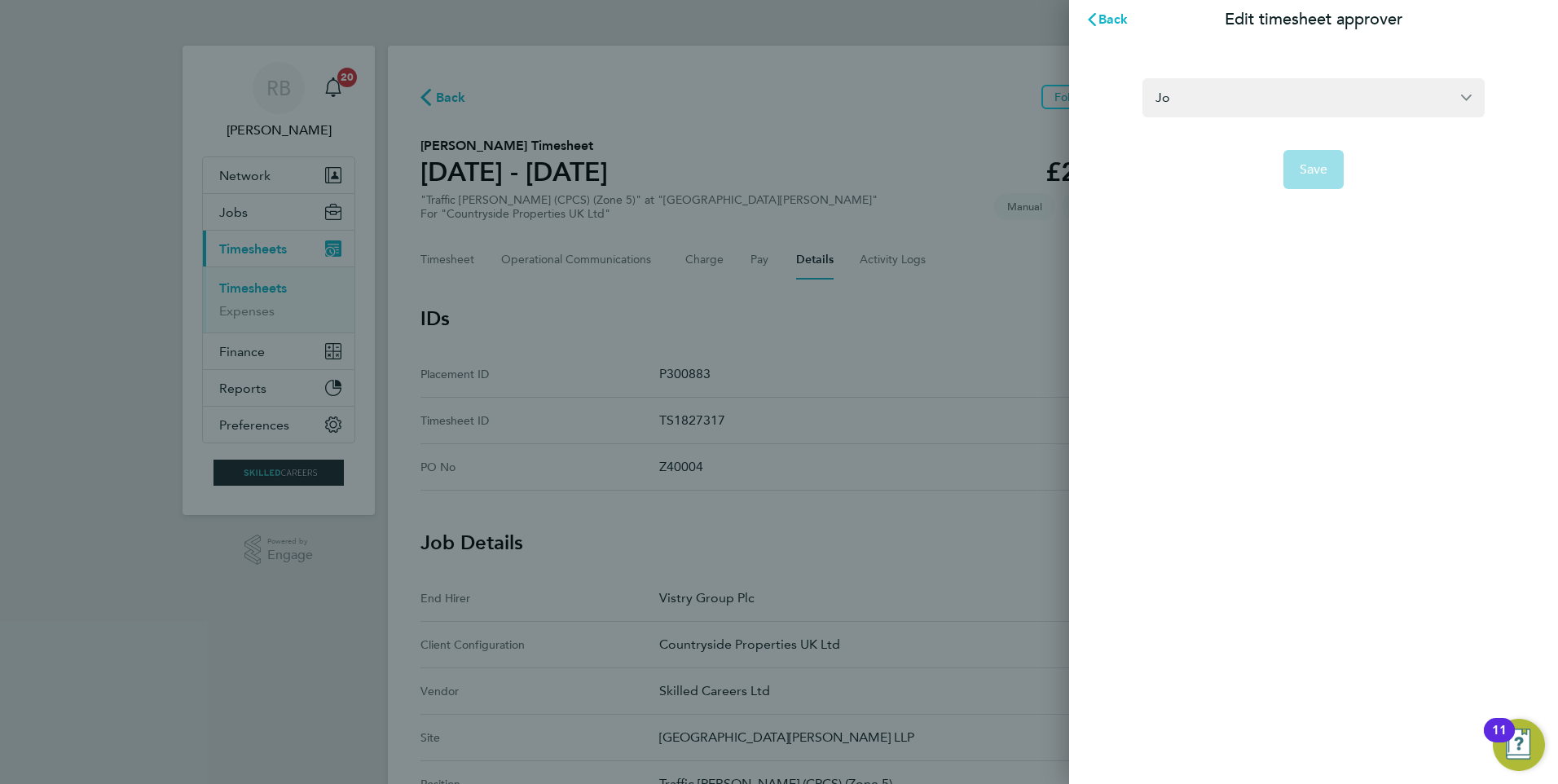
type input "J"
click at [1269, 95] on input "[PERSON_NAME]" at bounding box center [1314, 97] width 343 height 38
type input "j"
type input "[PERSON_NAME]"
click at [1117, 28] on button "Back" at bounding box center [1107, 19] width 76 height 33
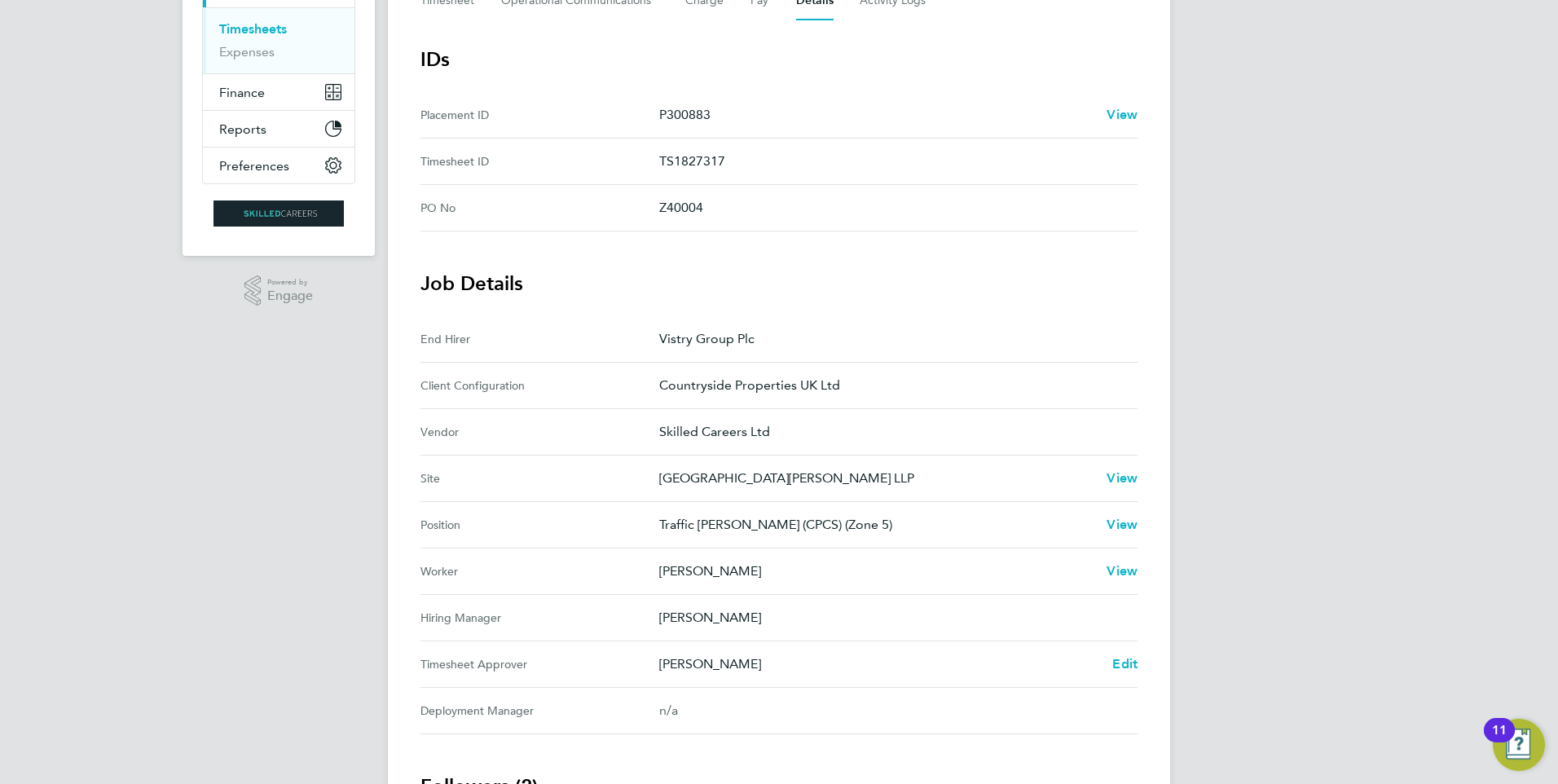
scroll to position [326, 0]
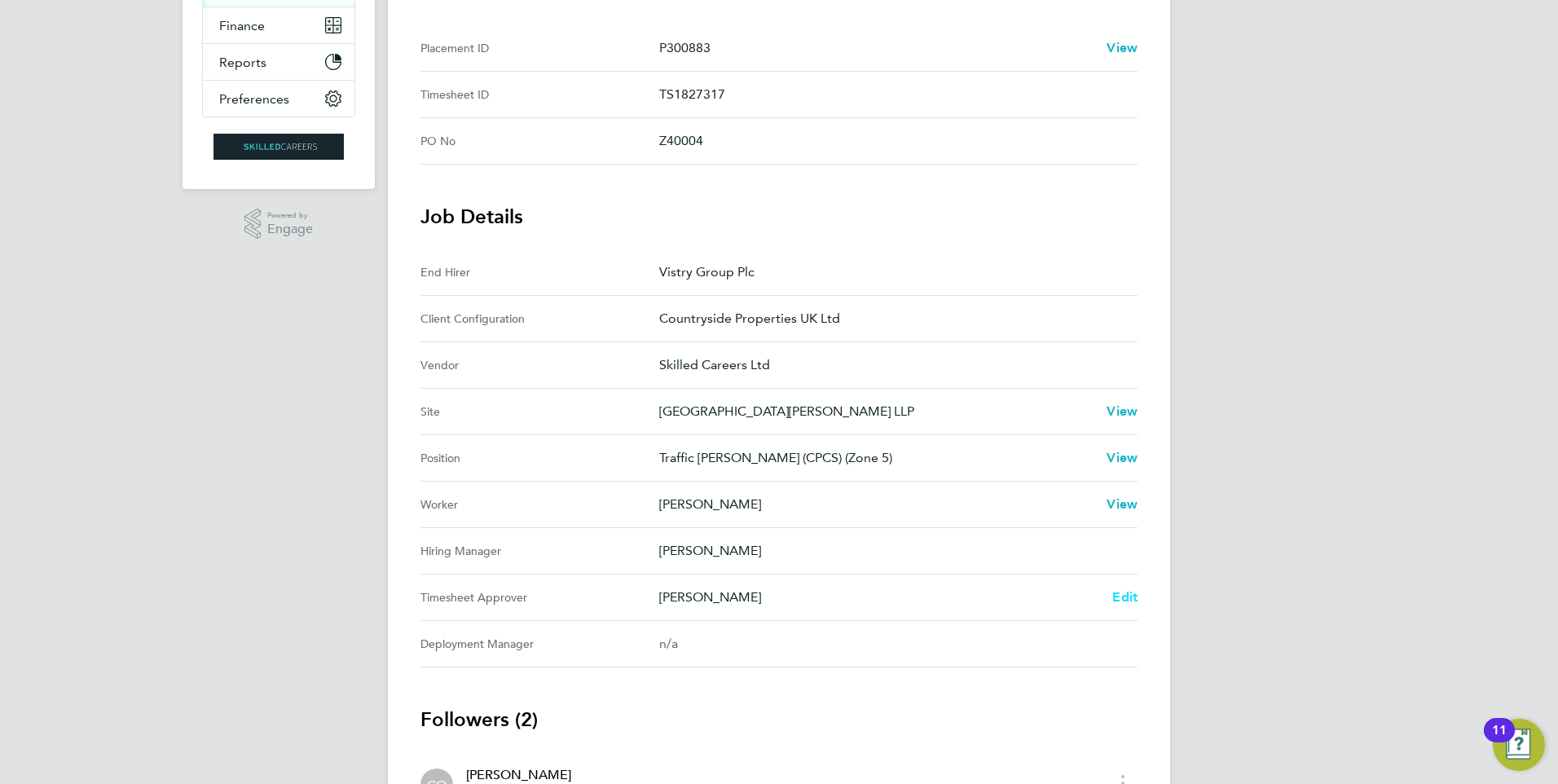
click at [1119, 599] on span "Edit" at bounding box center [1125, 597] width 25 height 15
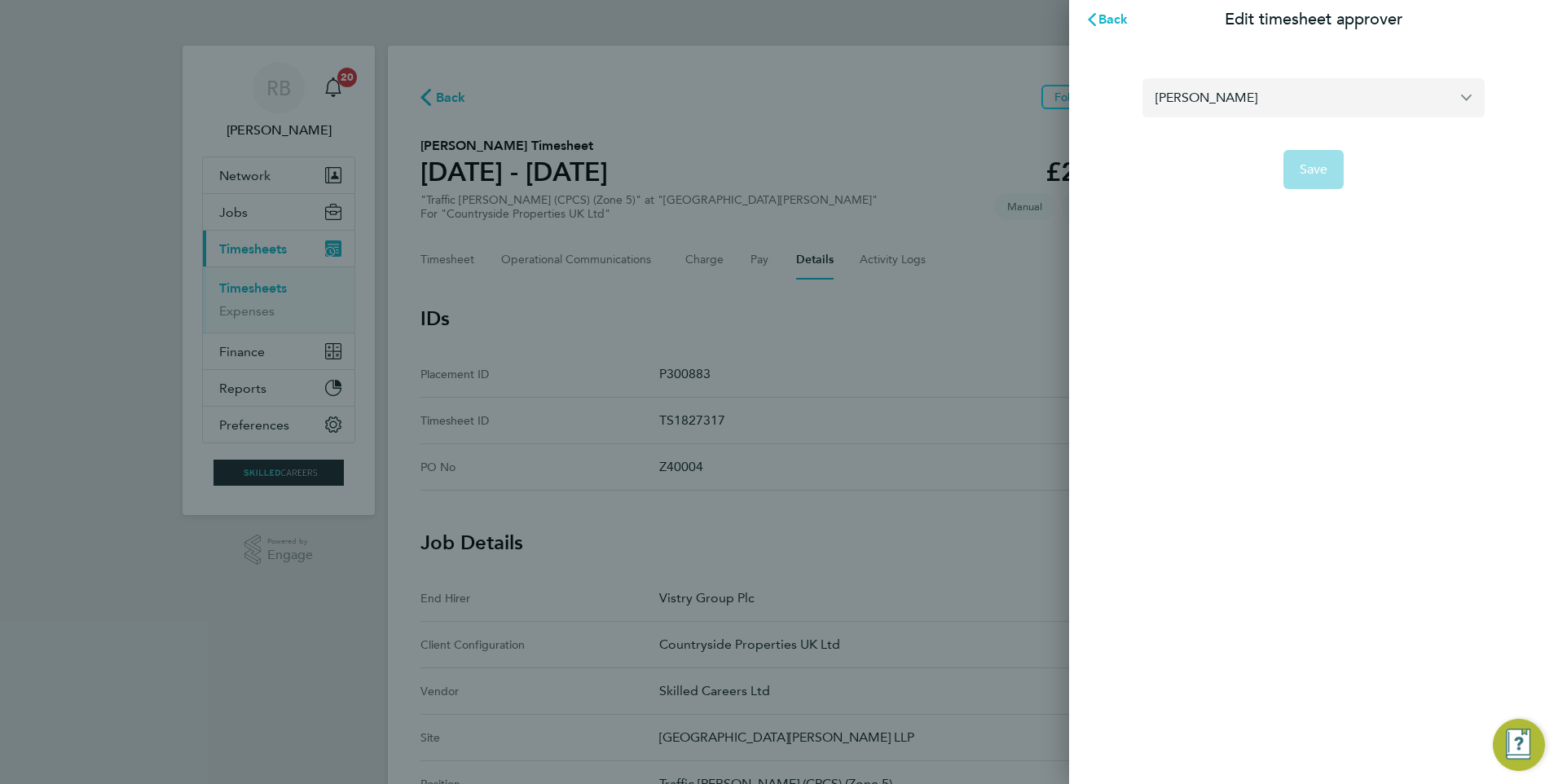
click at [1235, 88] on input "[PERSON_NAME]" at bounding box center [1314, 97] width 343 height 38
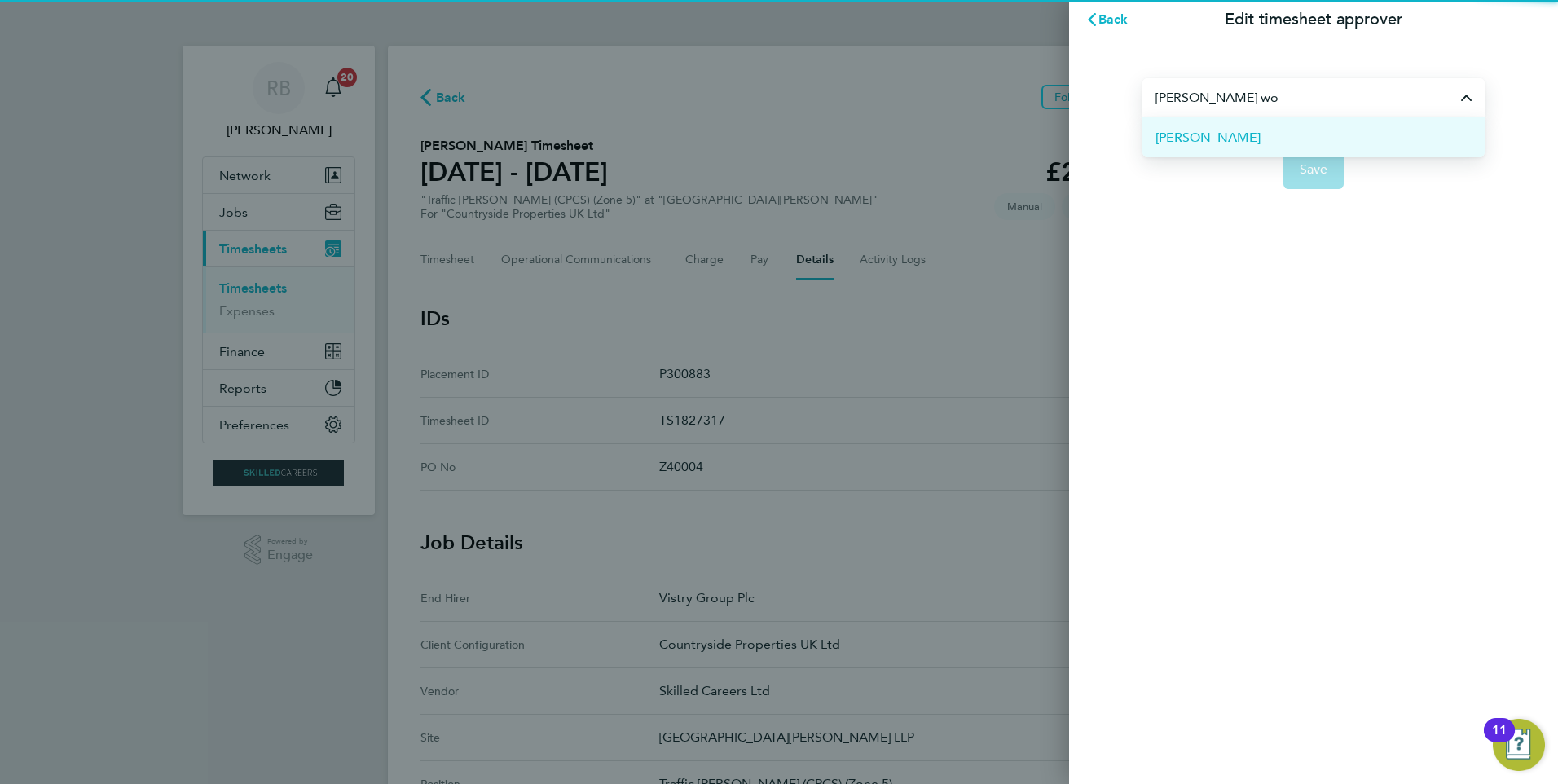
click at [1236, 129] on li "[PERSON_NAME]" at bounding box center [1314, 137] width 343 height 40
type input "[PERSON_NAME]"
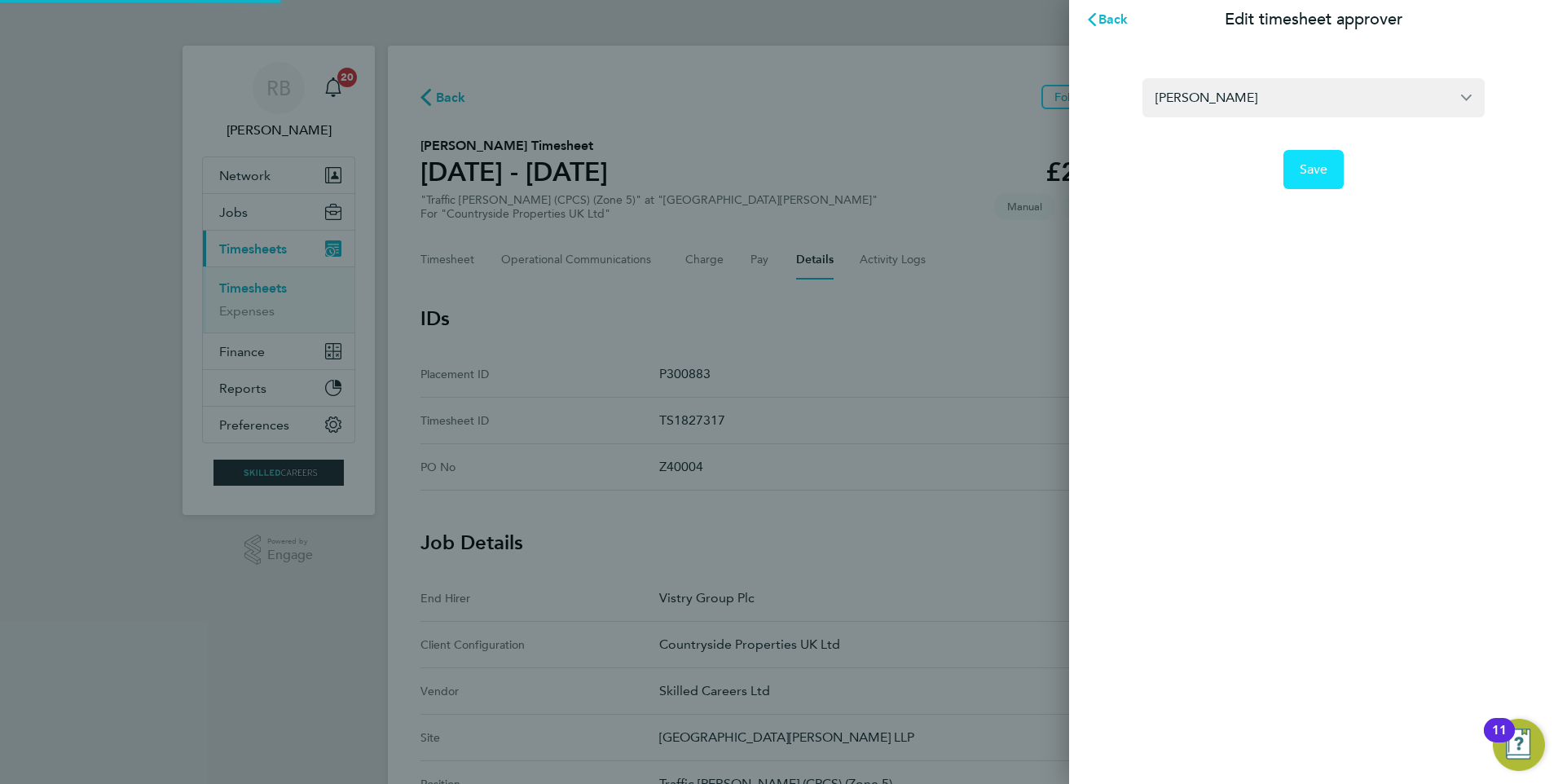
click at [1324, 172] on span "Save" at bounding box center [1314, 169] width 29 height 16
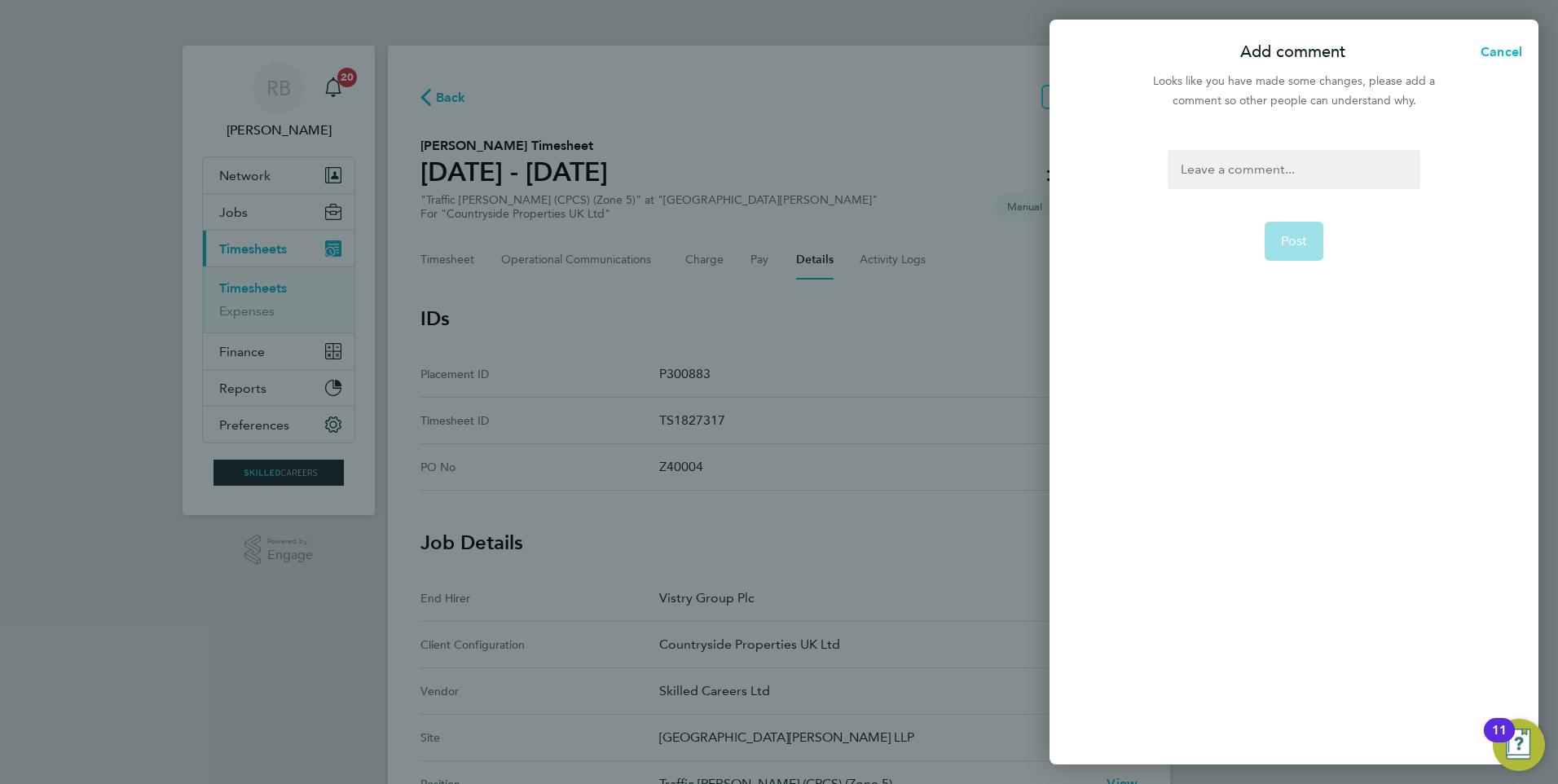
click at [1252, 181] on div at bounding box center [1294, 170] width 252 height 39
paste div
click at [1288, 255] on button "Post" at bounding box center [1295, 241] width 59 height 39
